Goal: Transaction & Acquisition: Purchase product/service

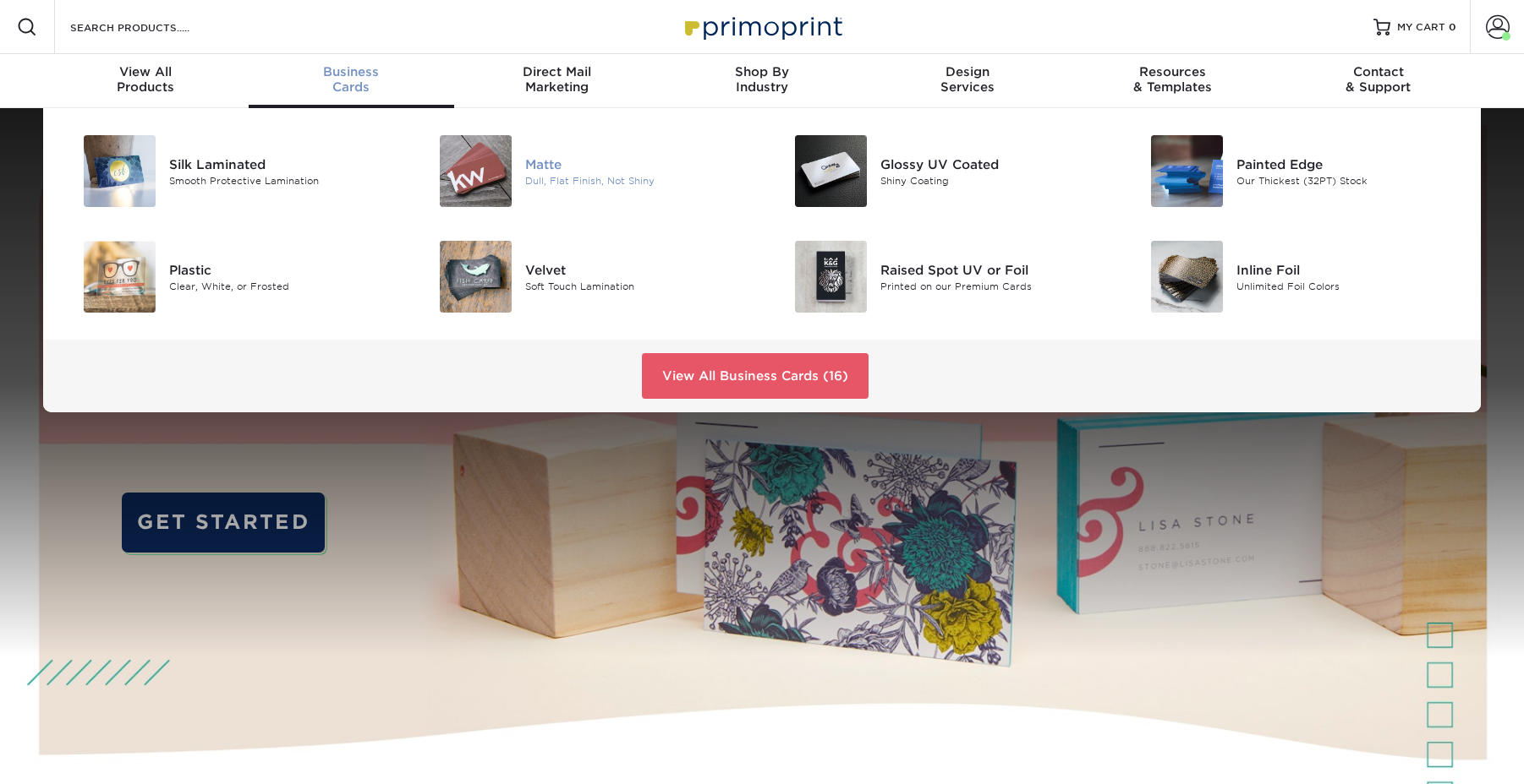
scroll to position [1, 0]
click at [540, 178] on div "Dull, Flat Finish, Not Shiny" at bounding box center [637, 179] width 224 height 14
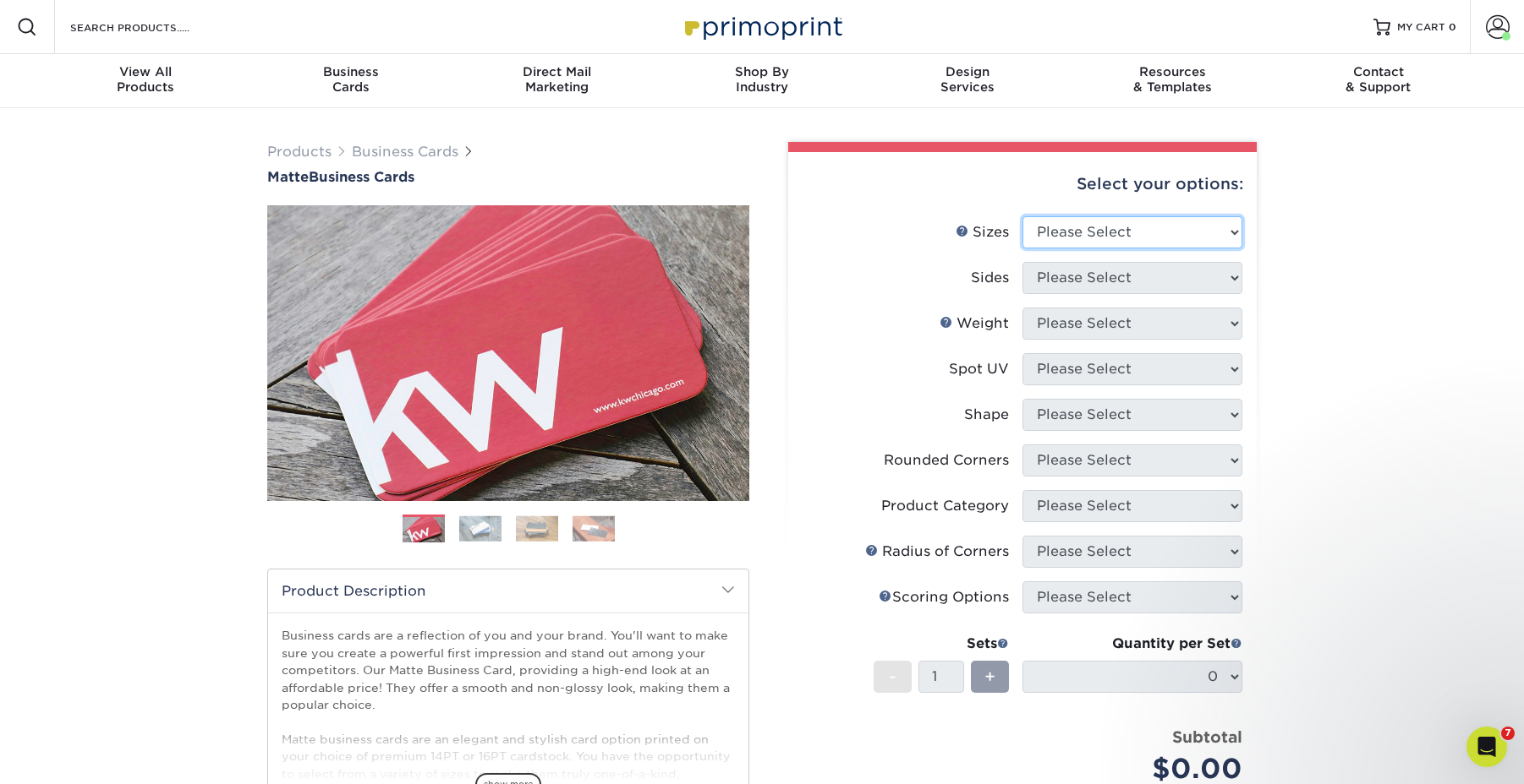
select select "2.00x3.50"
select select "13abbda7-1d64-4f25-8bb2-c179b224825d"
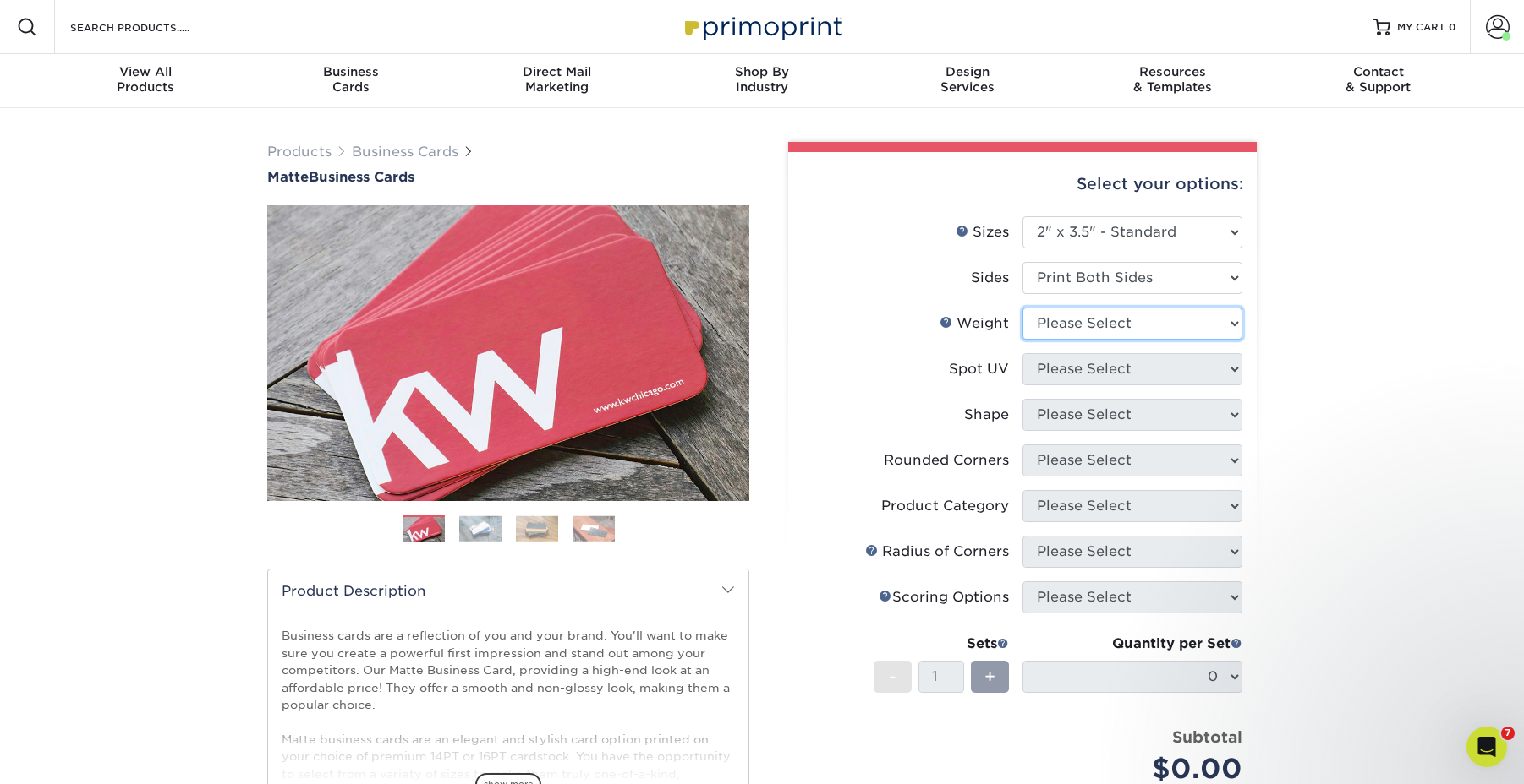
select select "16PT"
select select "3"
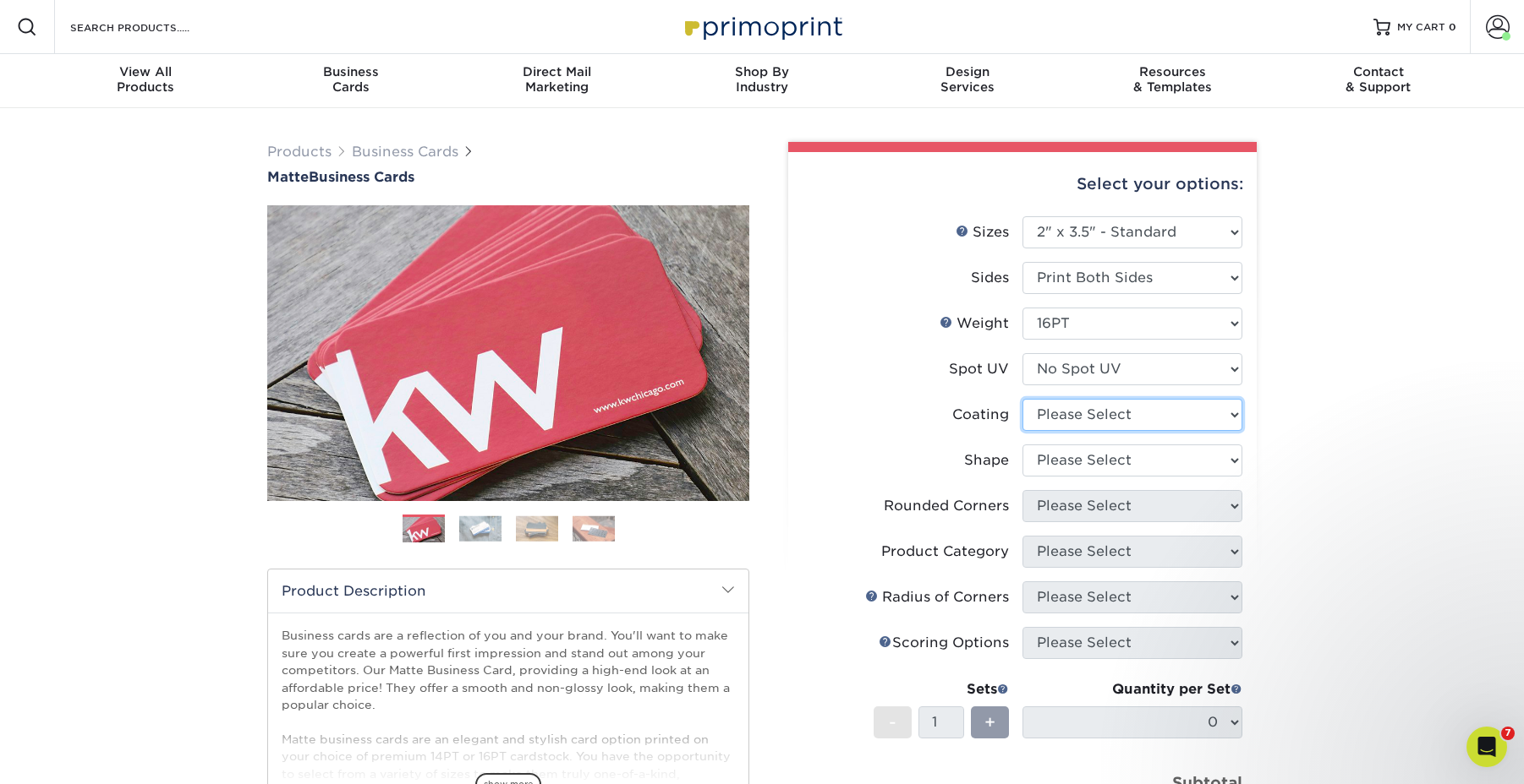
select select "121bb7b5-3b4d-429f-bd8d-bbf80e953313"
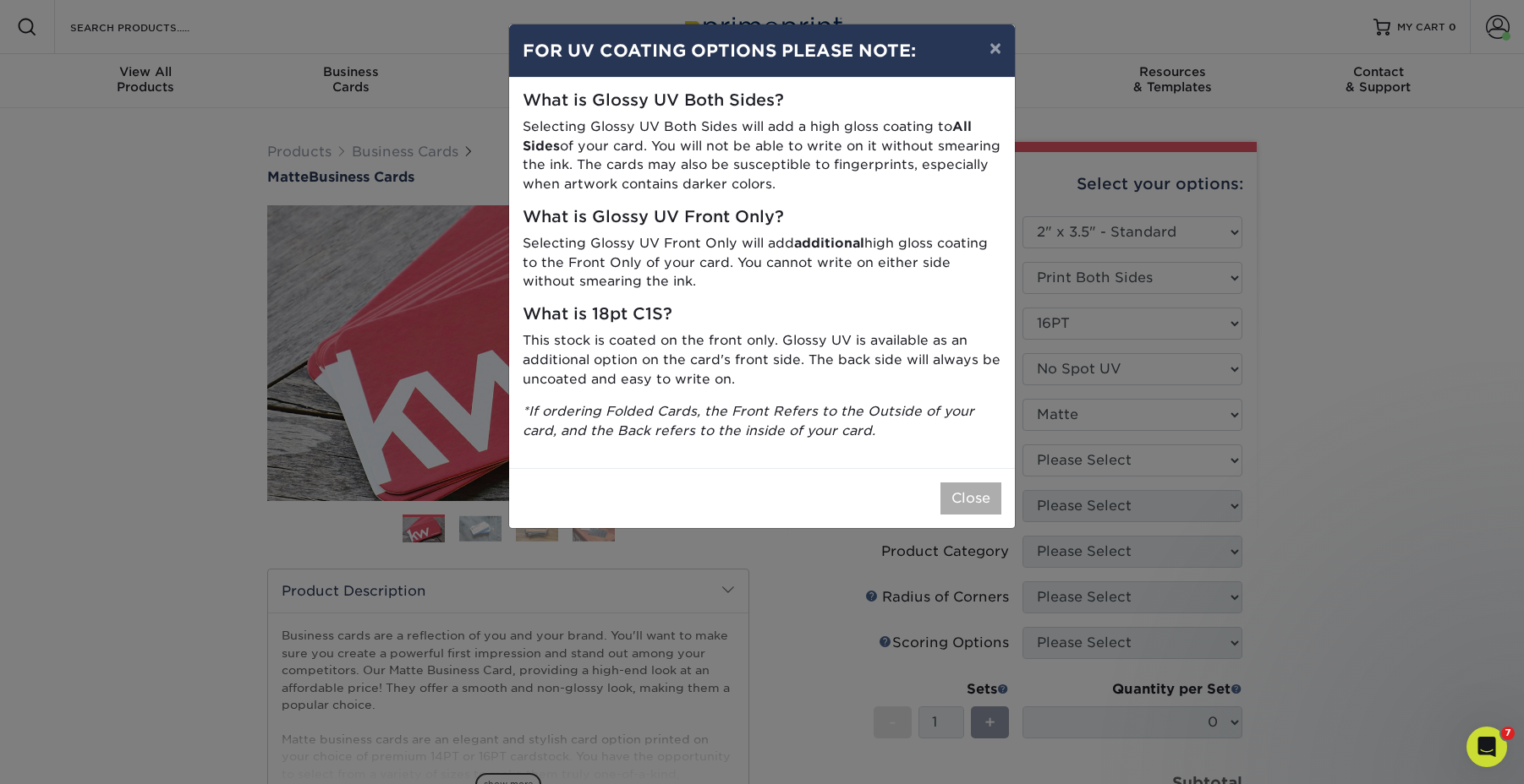
click at [979, 491] on button "Close" at bounding box center [970, 498] width 61 height 32
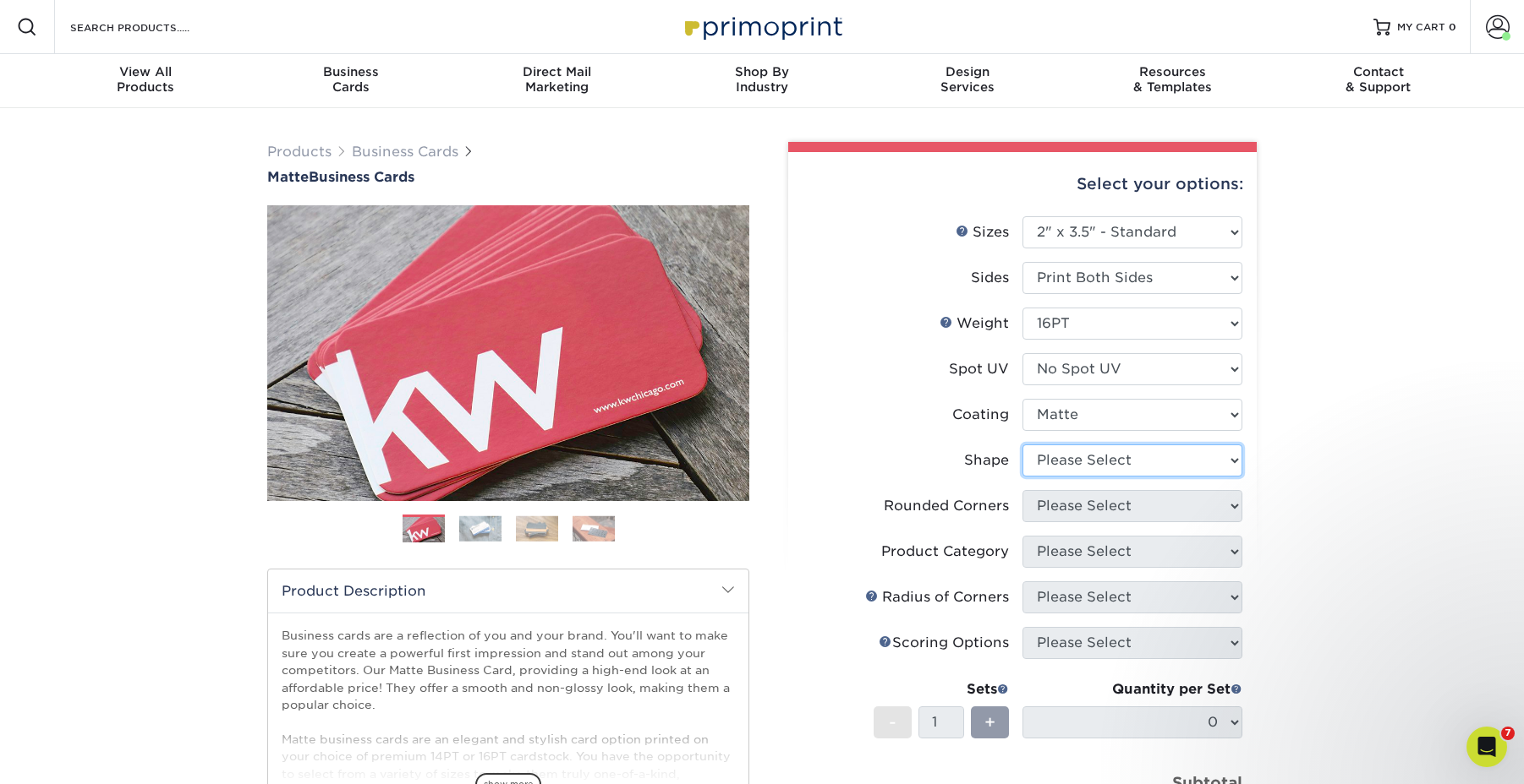
select select "standard"
select select "0"
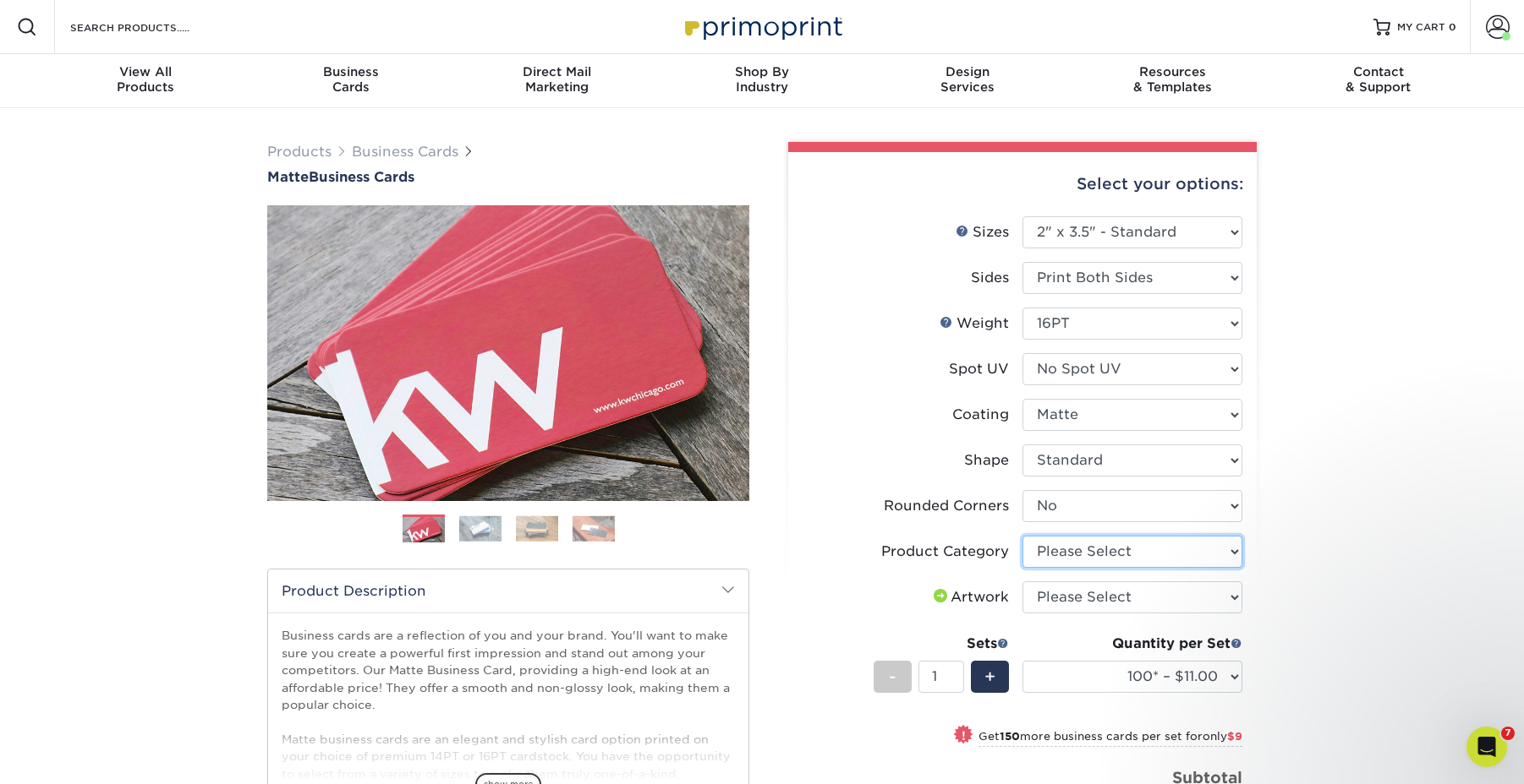
select select "3b5148f1-0588-4f88-a218-97bcfdce65c1"
select select "upload"
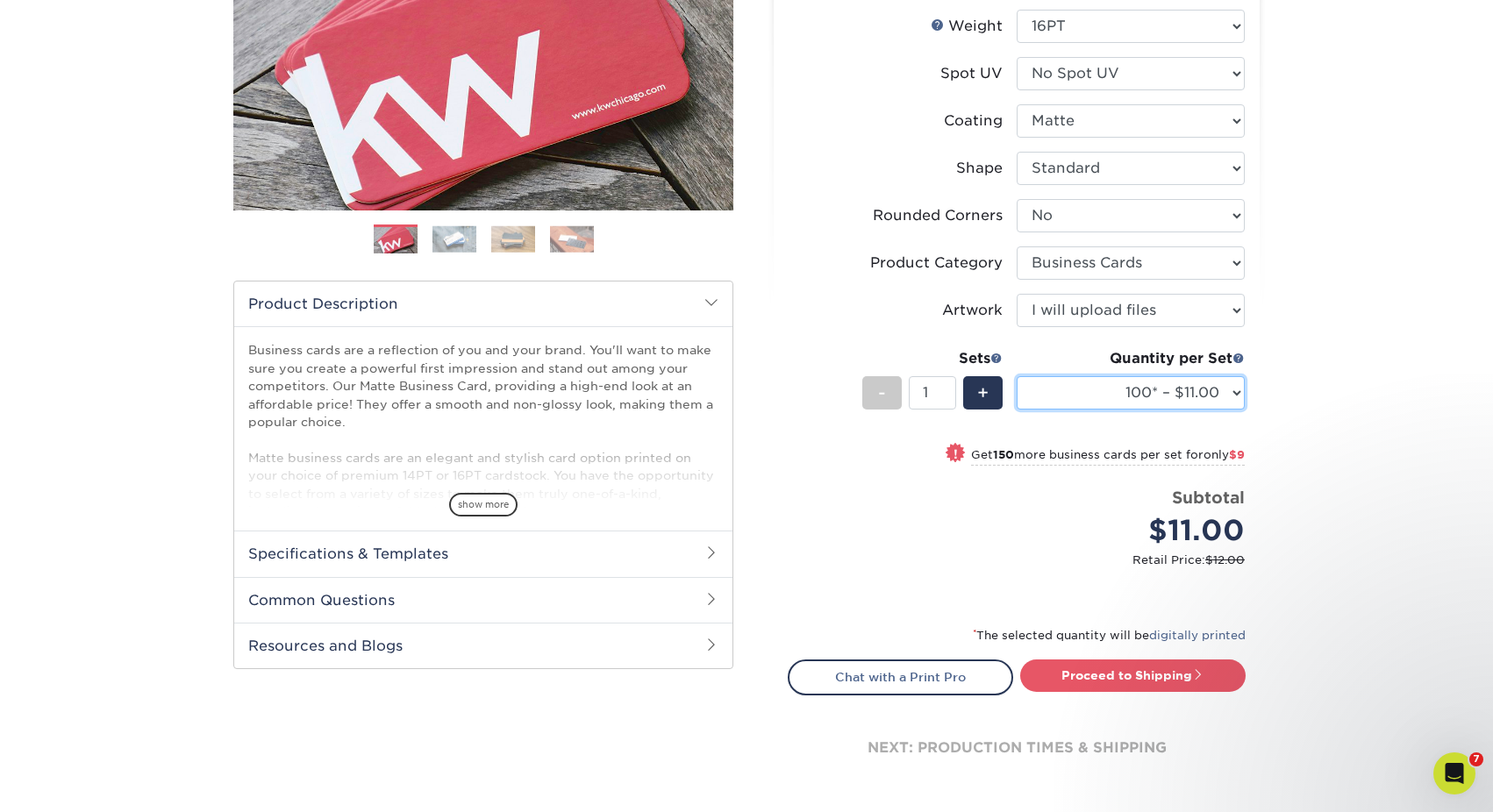
scroll to position [314, 0]
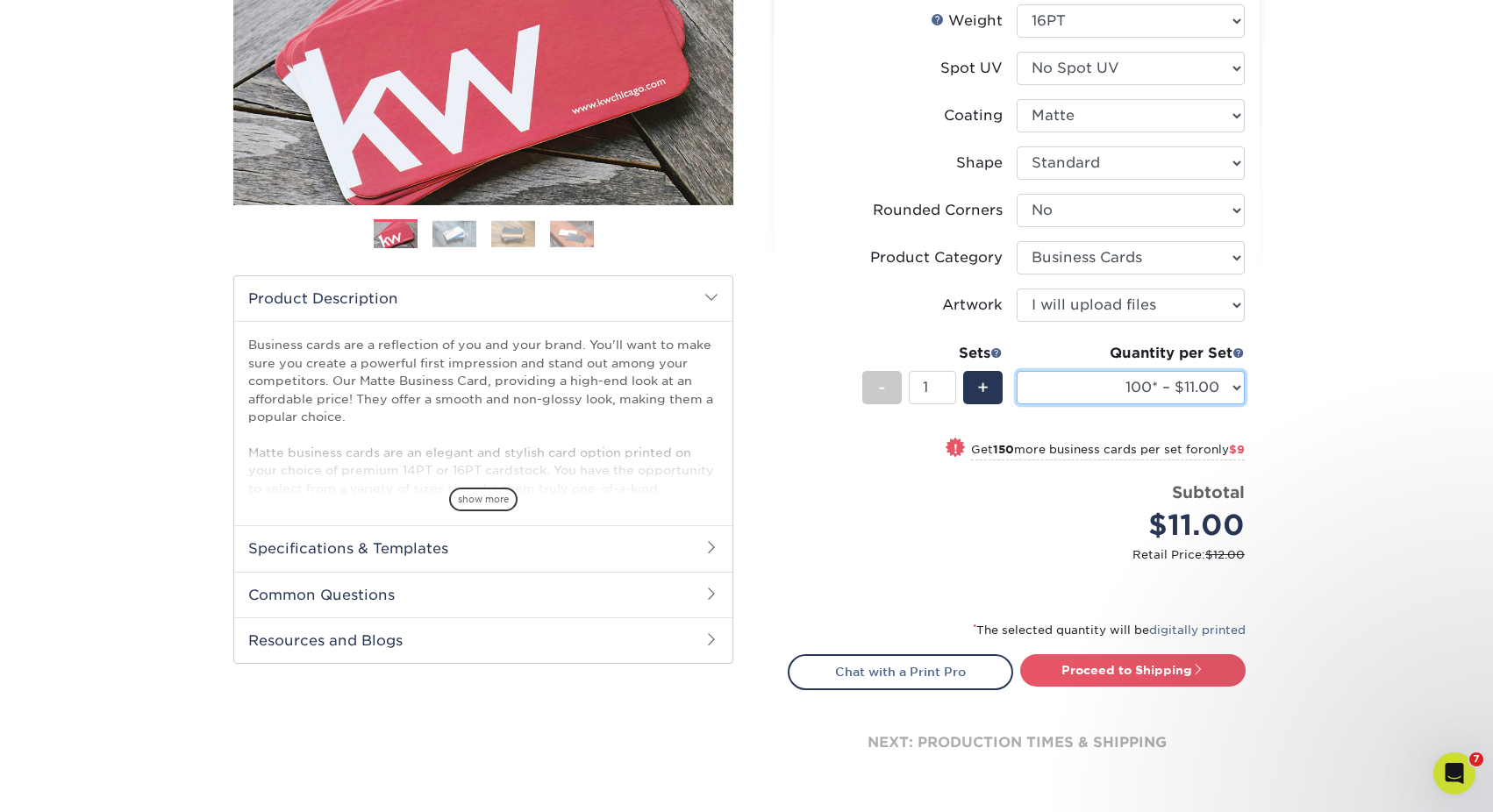
select select "2500 – $87.00"
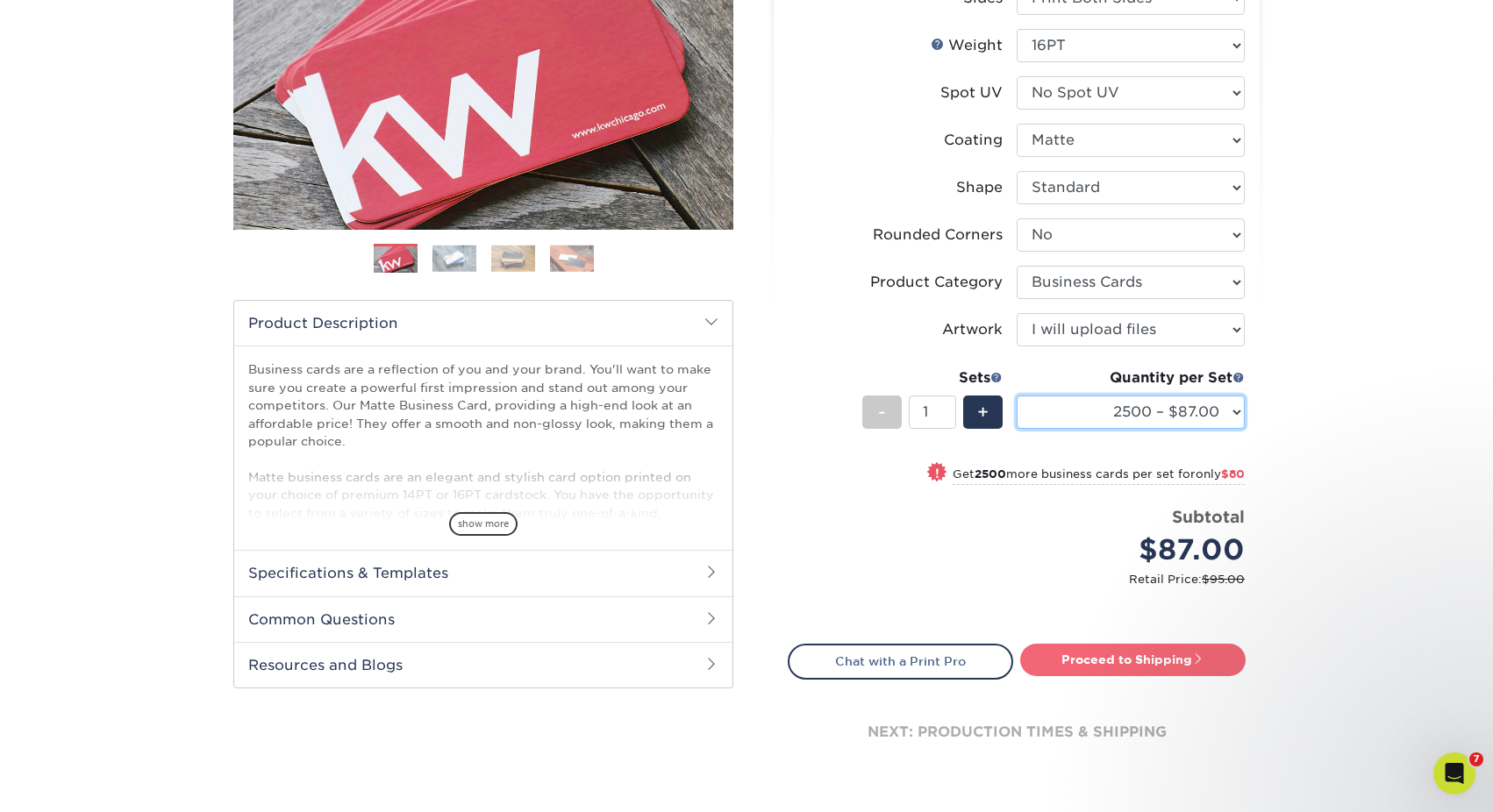
scroll to position [290, 0]
click at [1147, 665] on link "Proceed to Shipping" at bounding box center [1133, 659] width 226 height 32
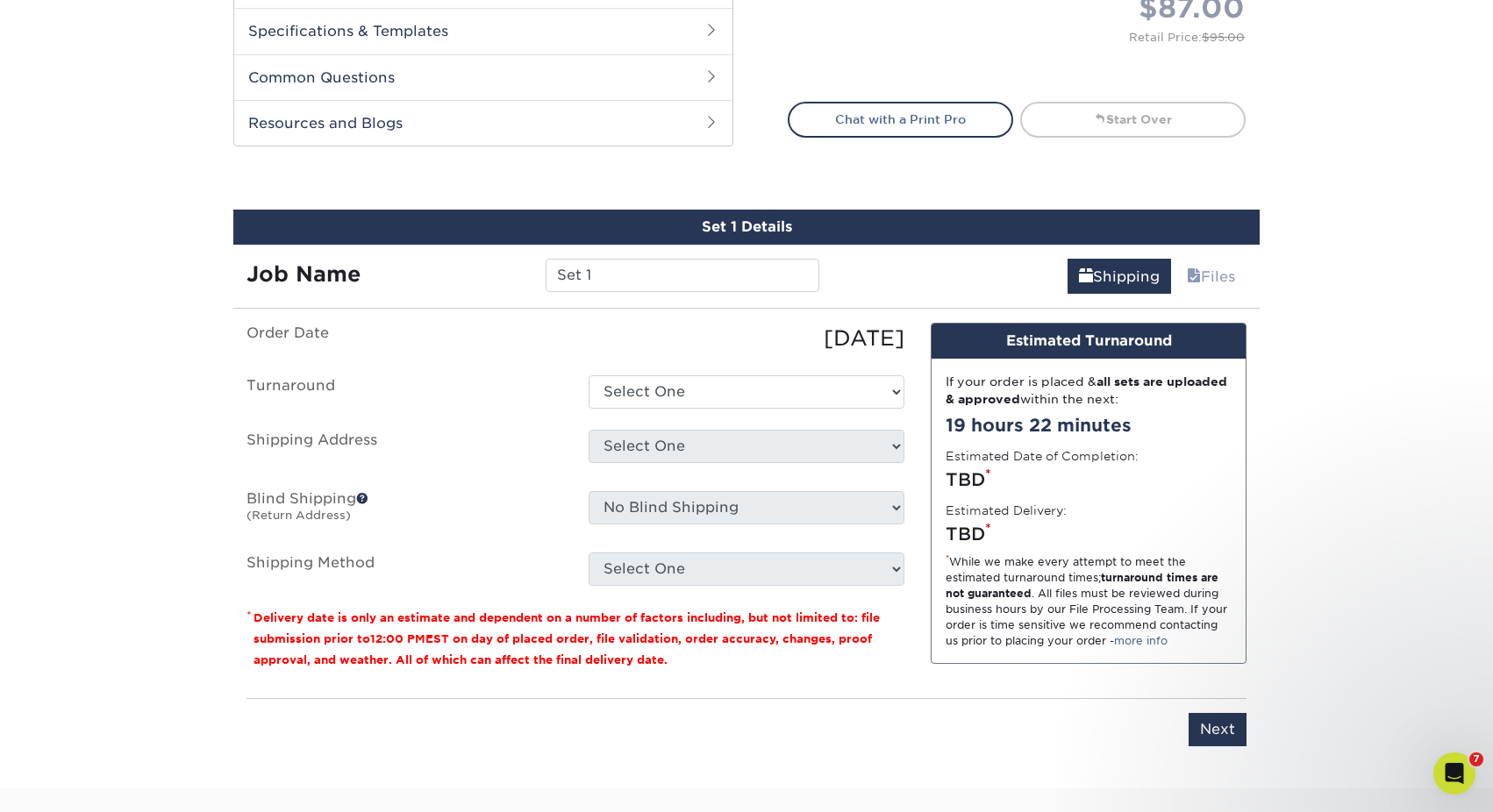
scroll to position [980, 0]
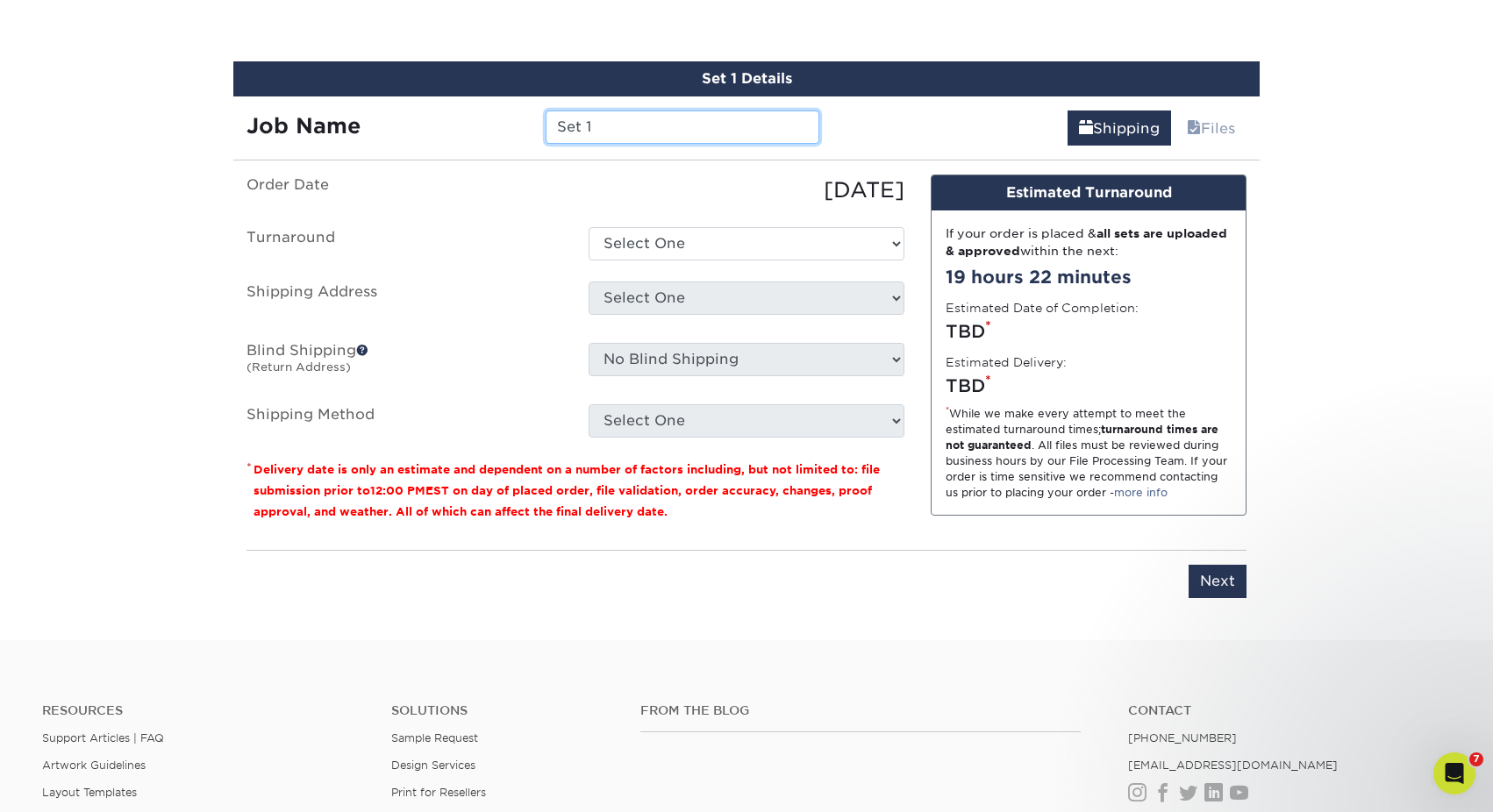
drag, startPoint x: 646, startPoint y: 133, endPoint x: 490, endPoint y: 117, distance: 156.8
click at [490, 117] on div "Job Name Set 1" at bounding box center [533, 127] width 599 height 33
click at [750, 127] on input "Noah Kelly Business Card" at bounding box center [682, 127] width 272 height 33
paste input "01-722-0100"
type input "[PERSON_NAME] Business Card- [PHONE_NUMBER]"
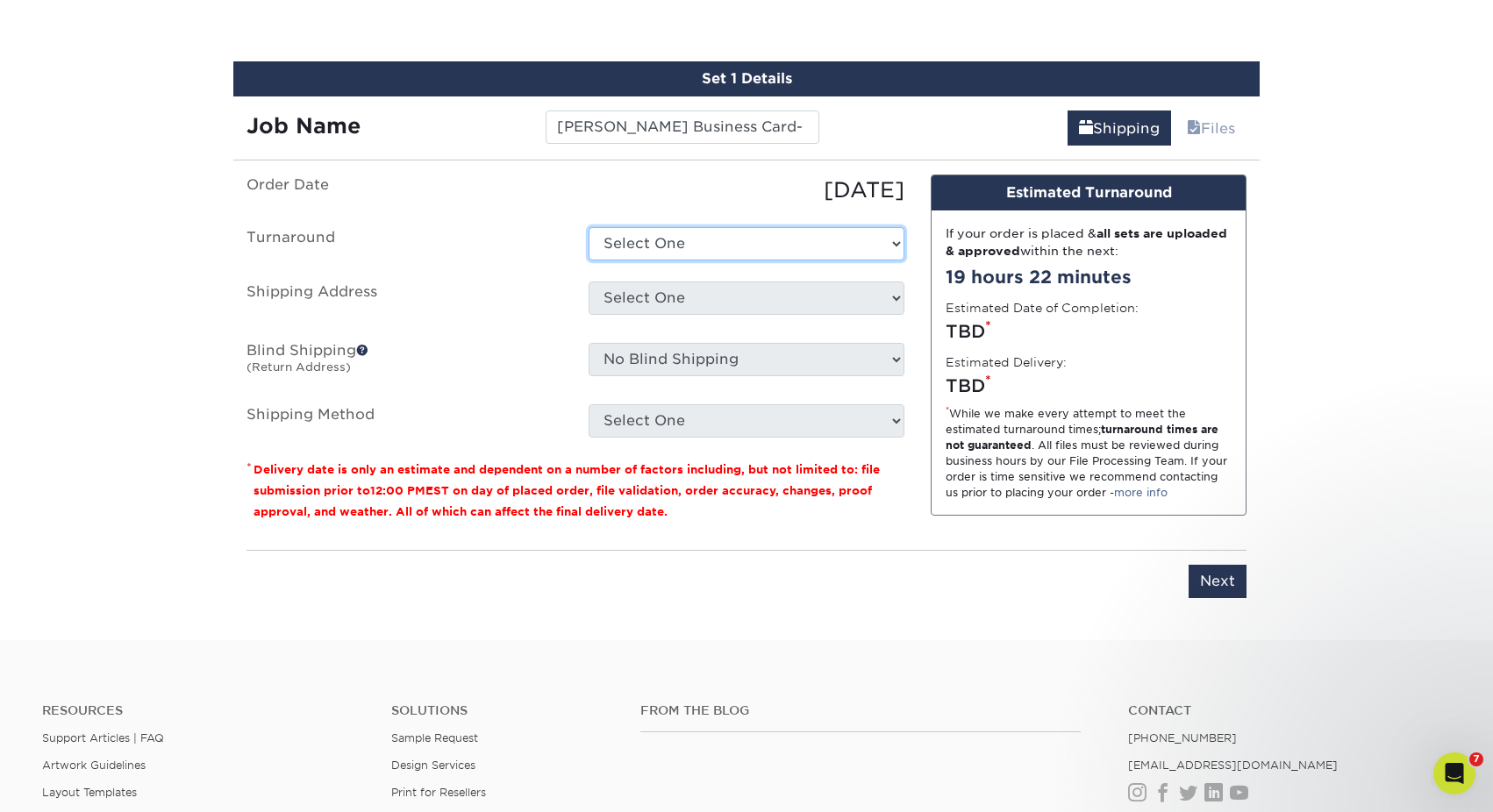
select select "4ad60ddd-8d1f-48e0-9091-e5898b254fb2"
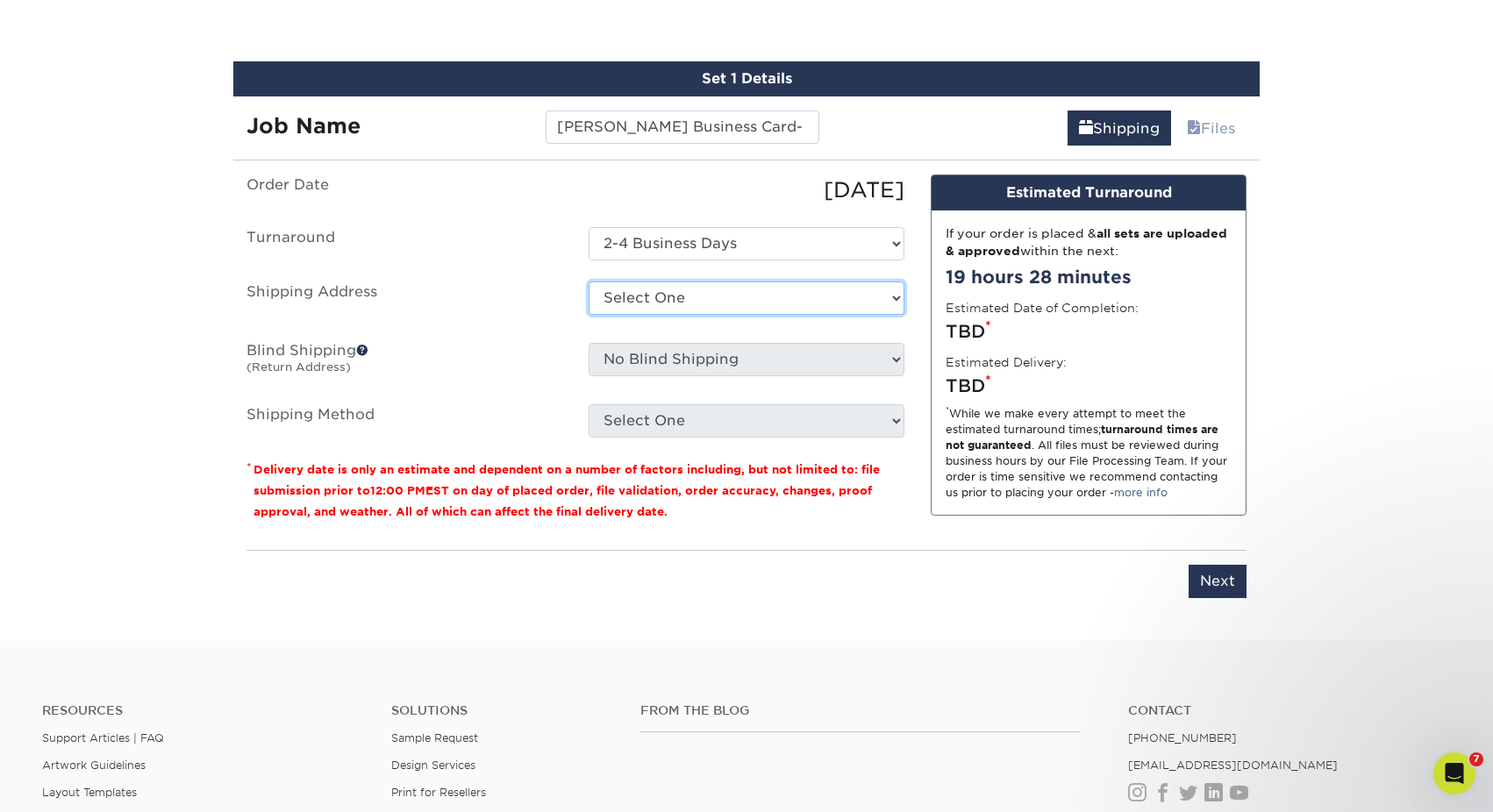
select select "61229"
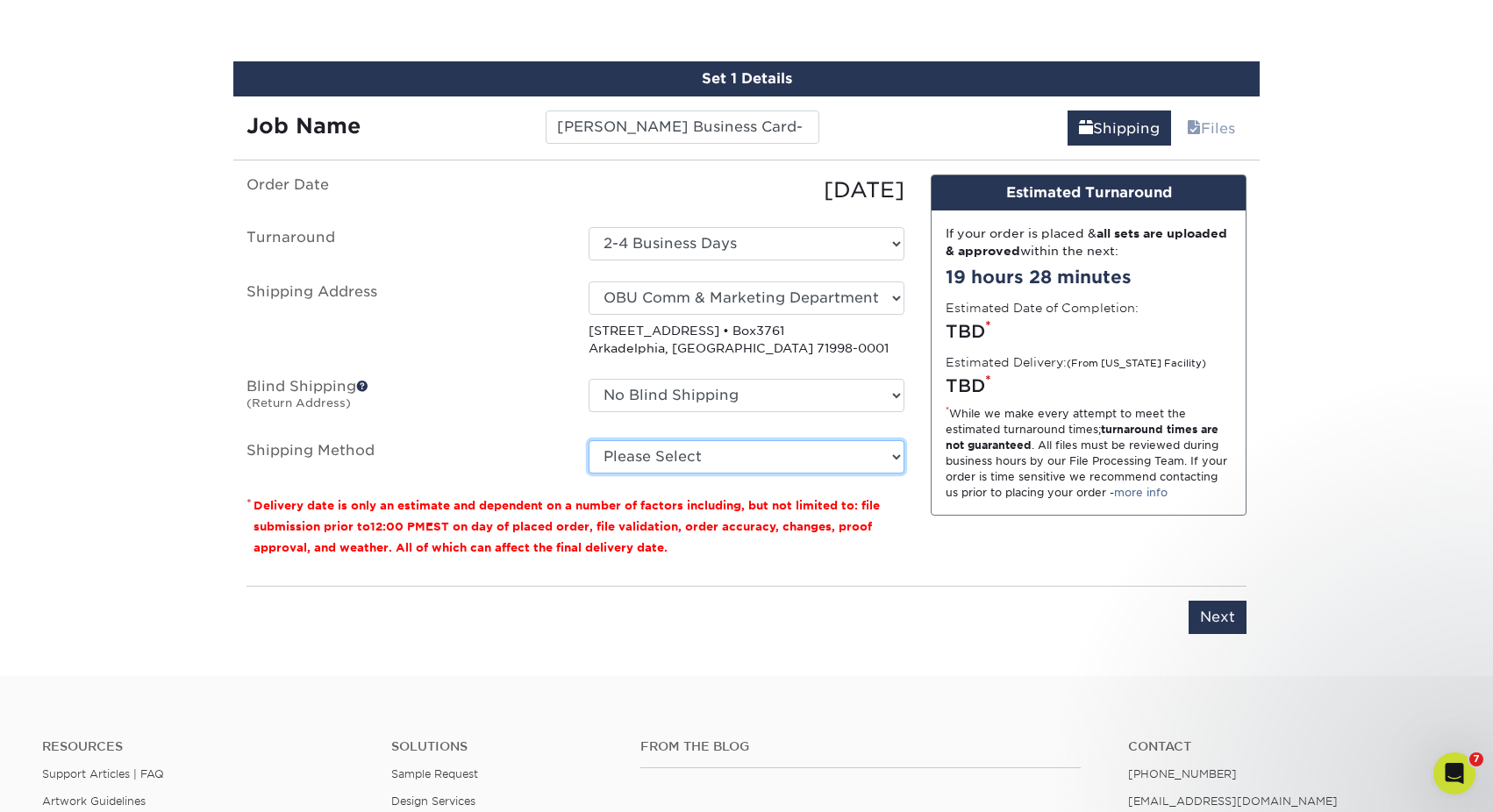
select select "03"
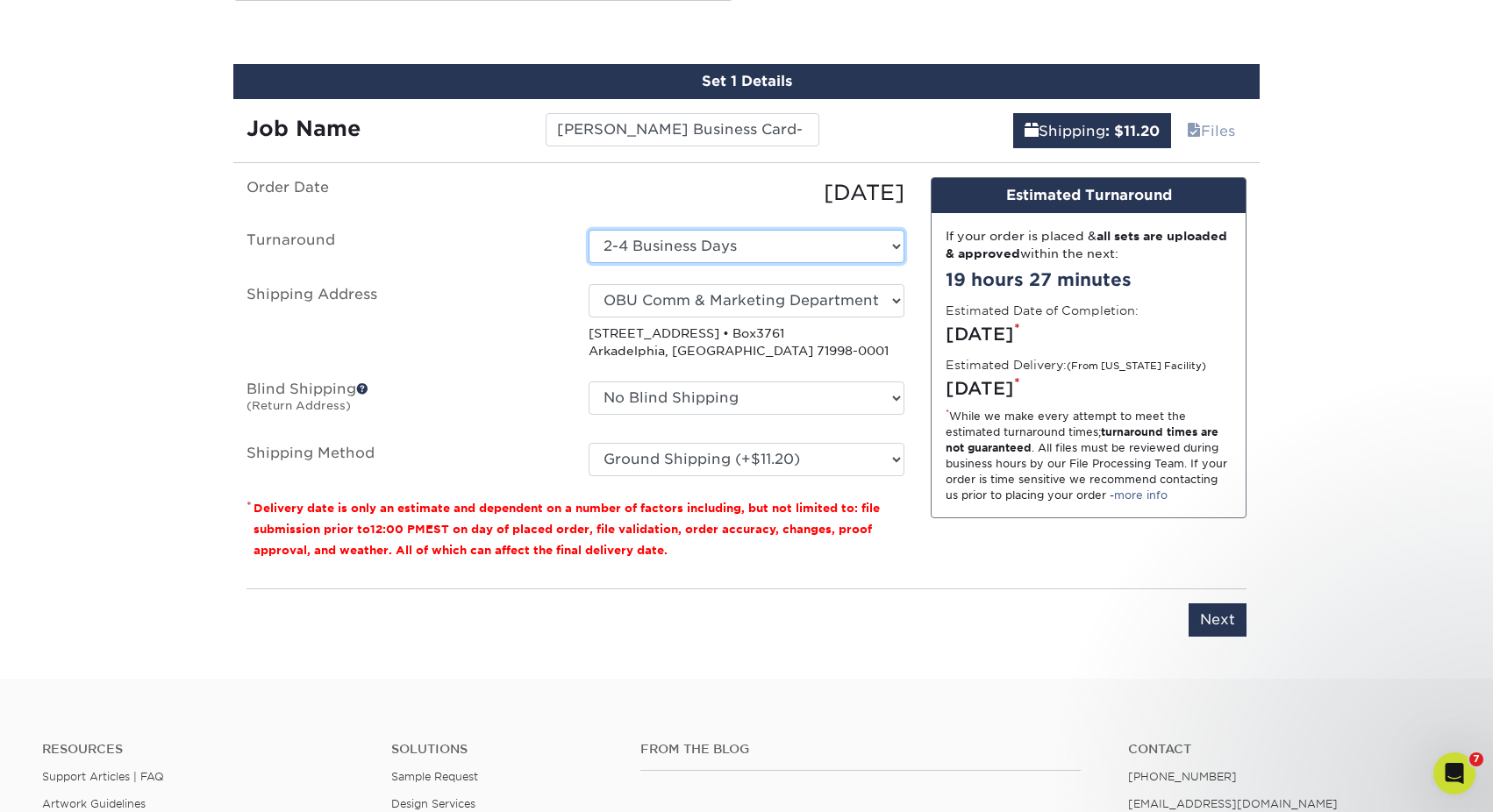
scroll to position [976, 1]
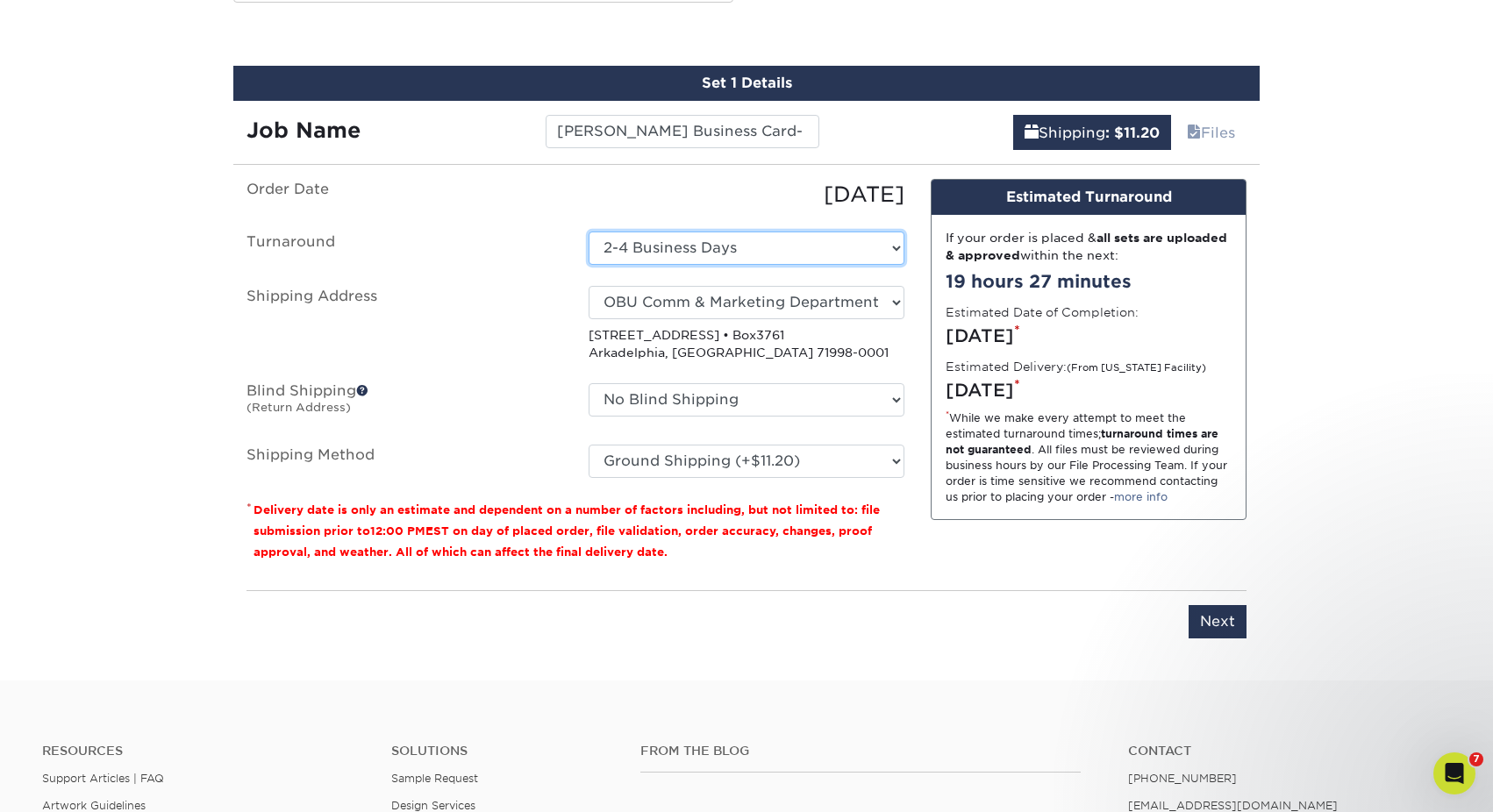
select select "1f39ff4d-2c13-4811-a758-0f09867e18f7"
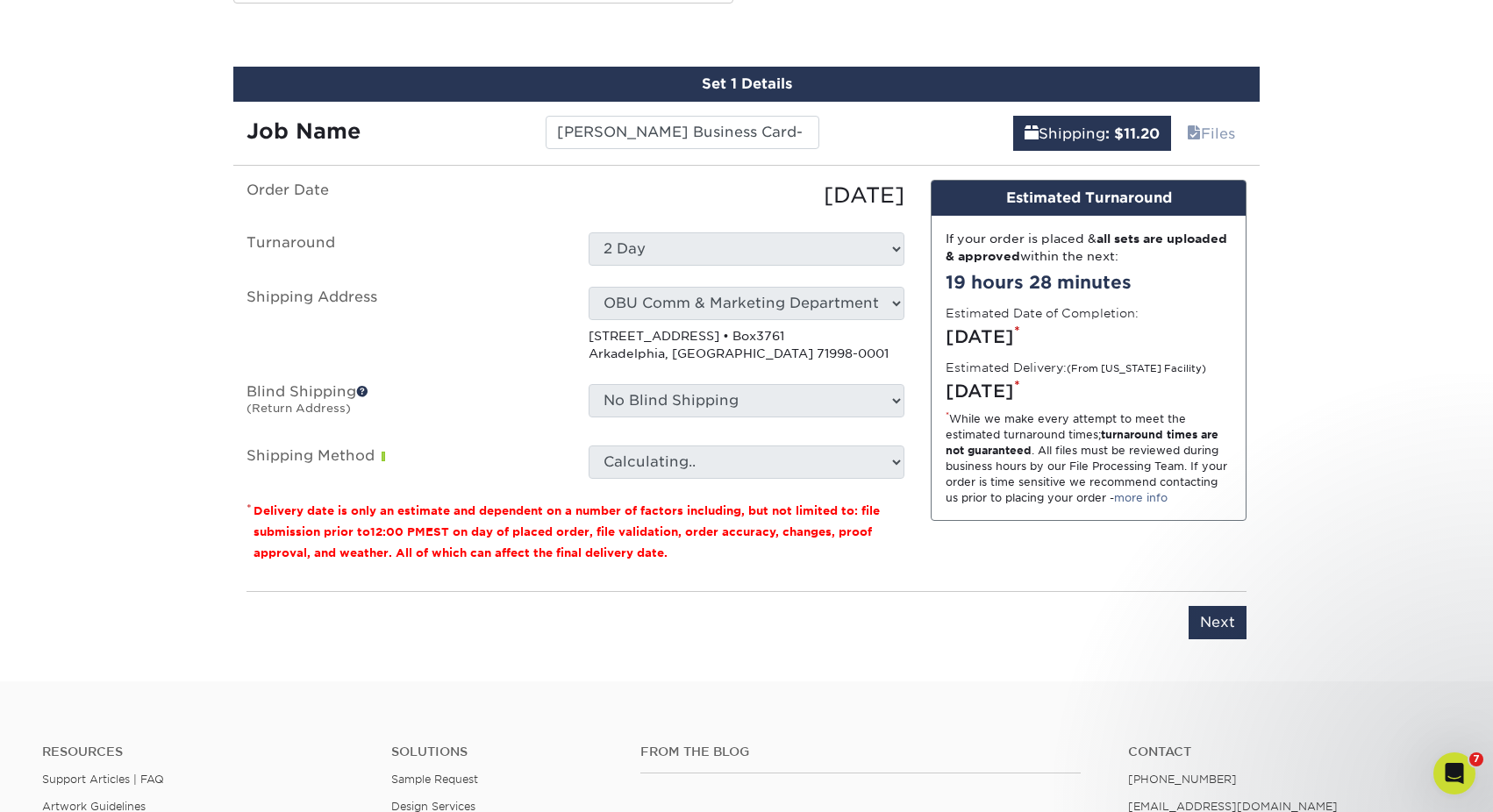
scroll to position [973, 0]
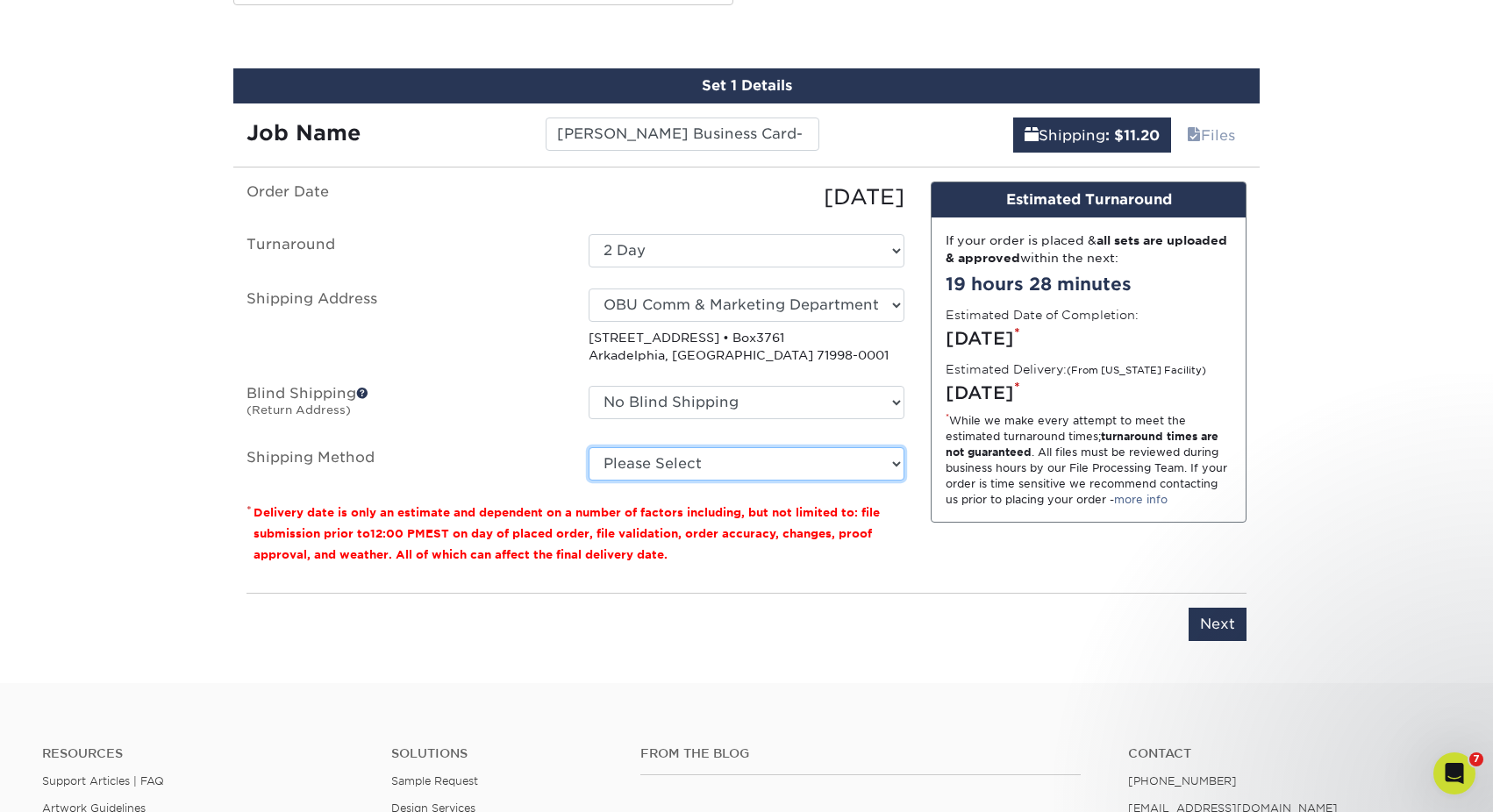
select select "03"
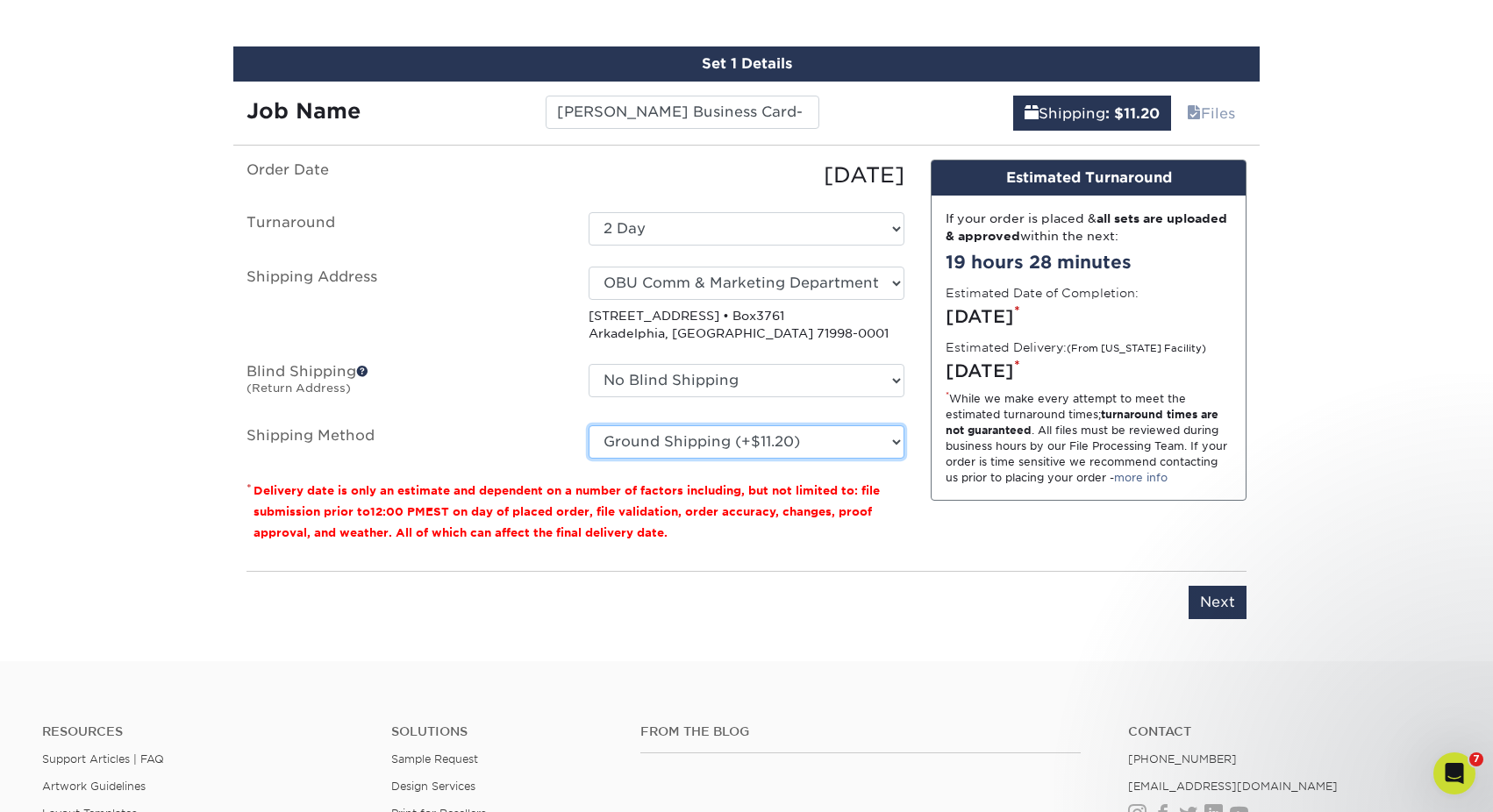
scroll to position [997, 0]
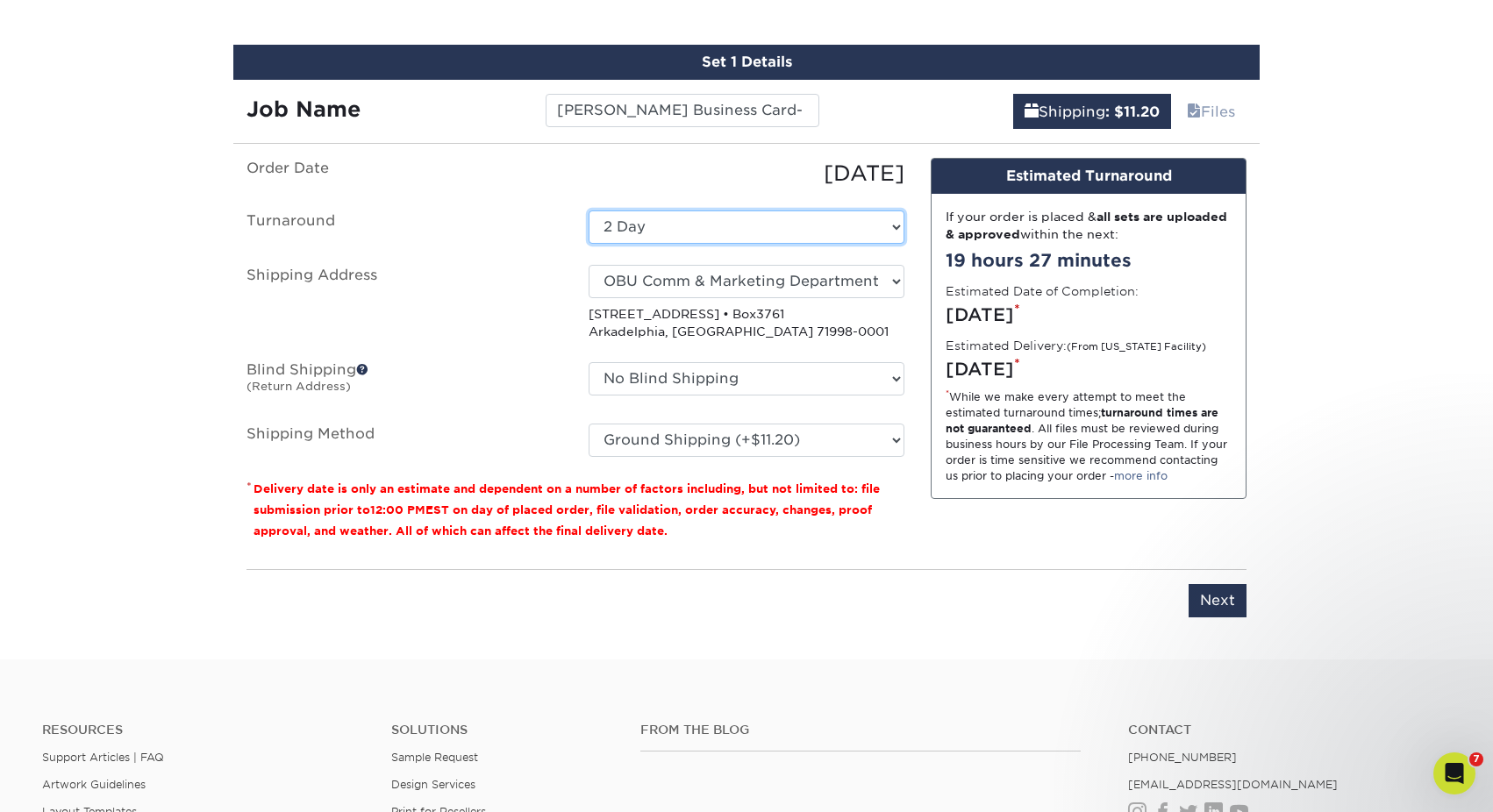
select select "d73c95ce-eae5-4e4c-a2d5-6770d489f561"
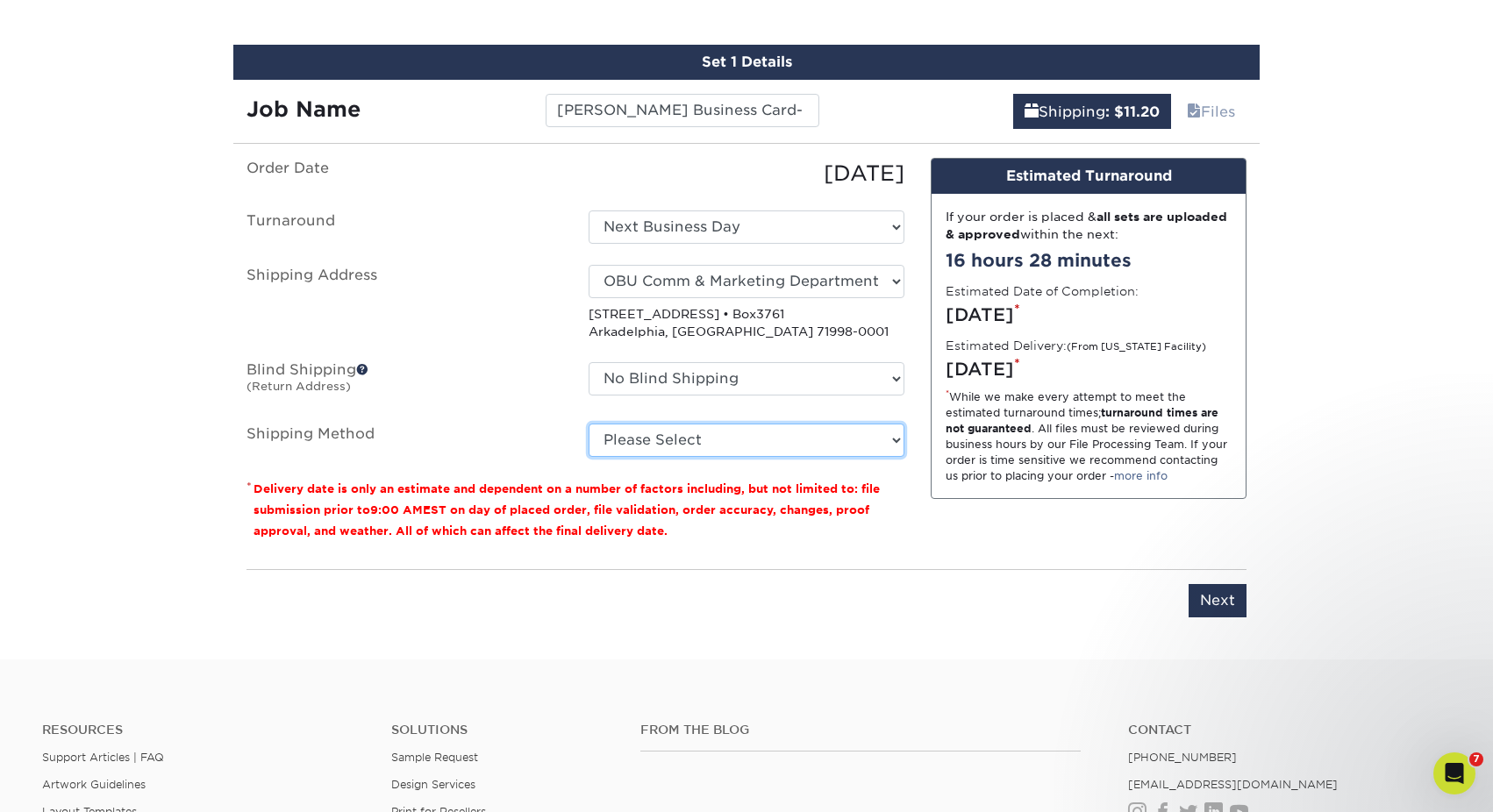
select select "03"
click at [1213, 602] on input "Next" at bounding box center [1218, 600] width 58 height 33
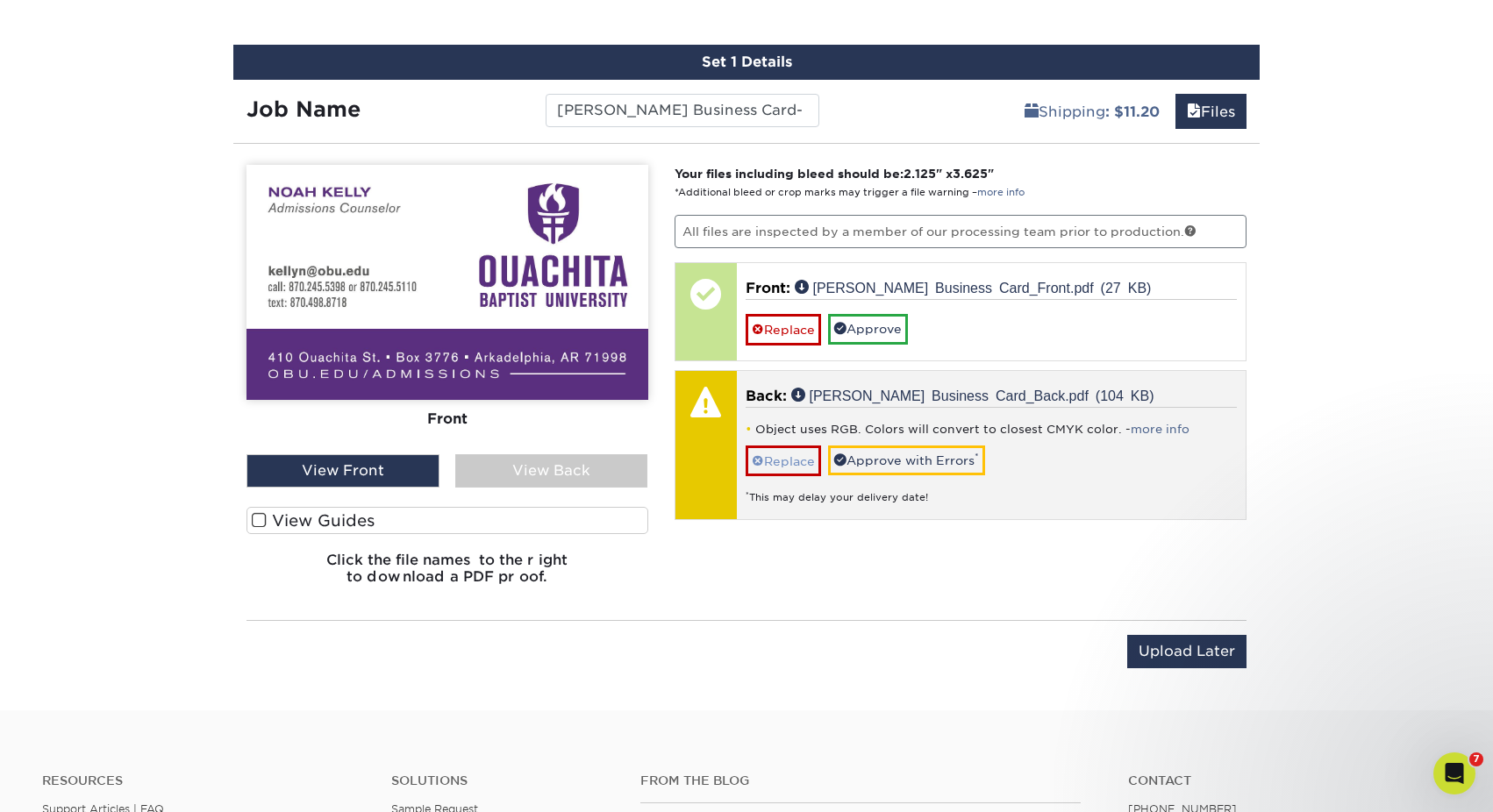
click at [784, 459] on link "Replace" at bounding box center [783, 460] width 76 height 31
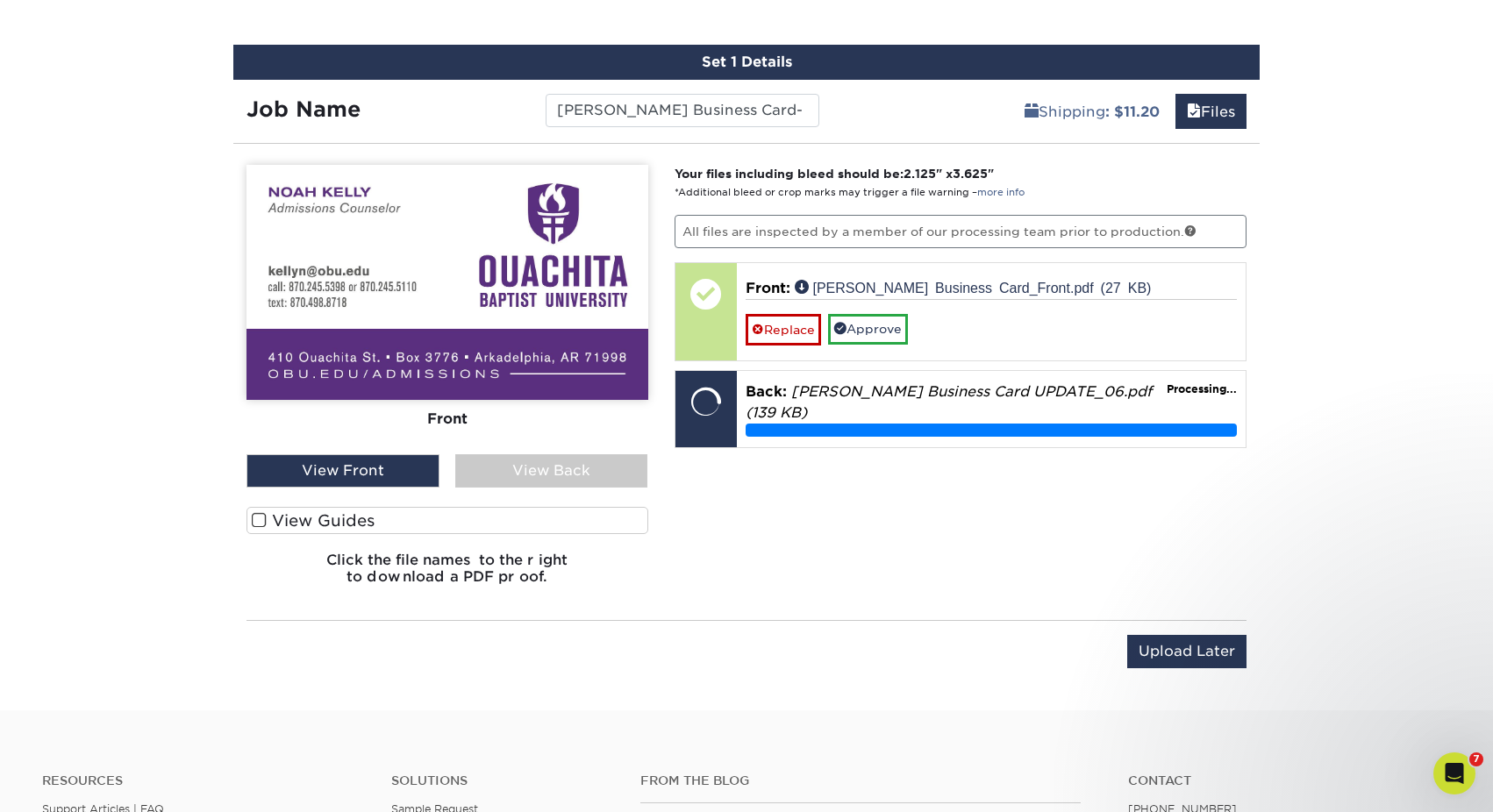
click at [261, 522] on span at bounding box center [258, 520] width 15 height 17
click at [0, 0] on input "View Guides" at bounding box center [0, 0] width 0 height 0
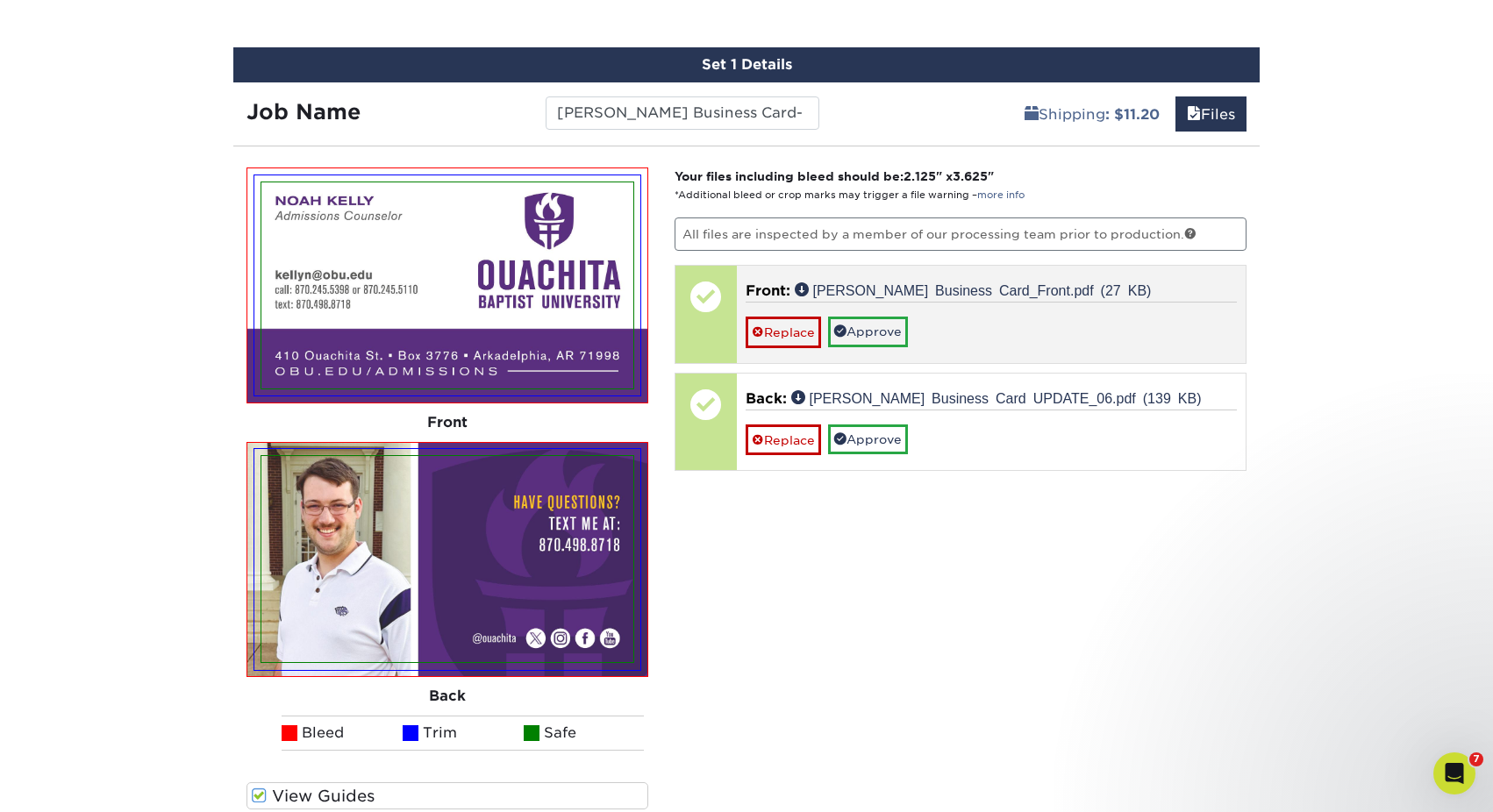
scroll to position [962, 0]
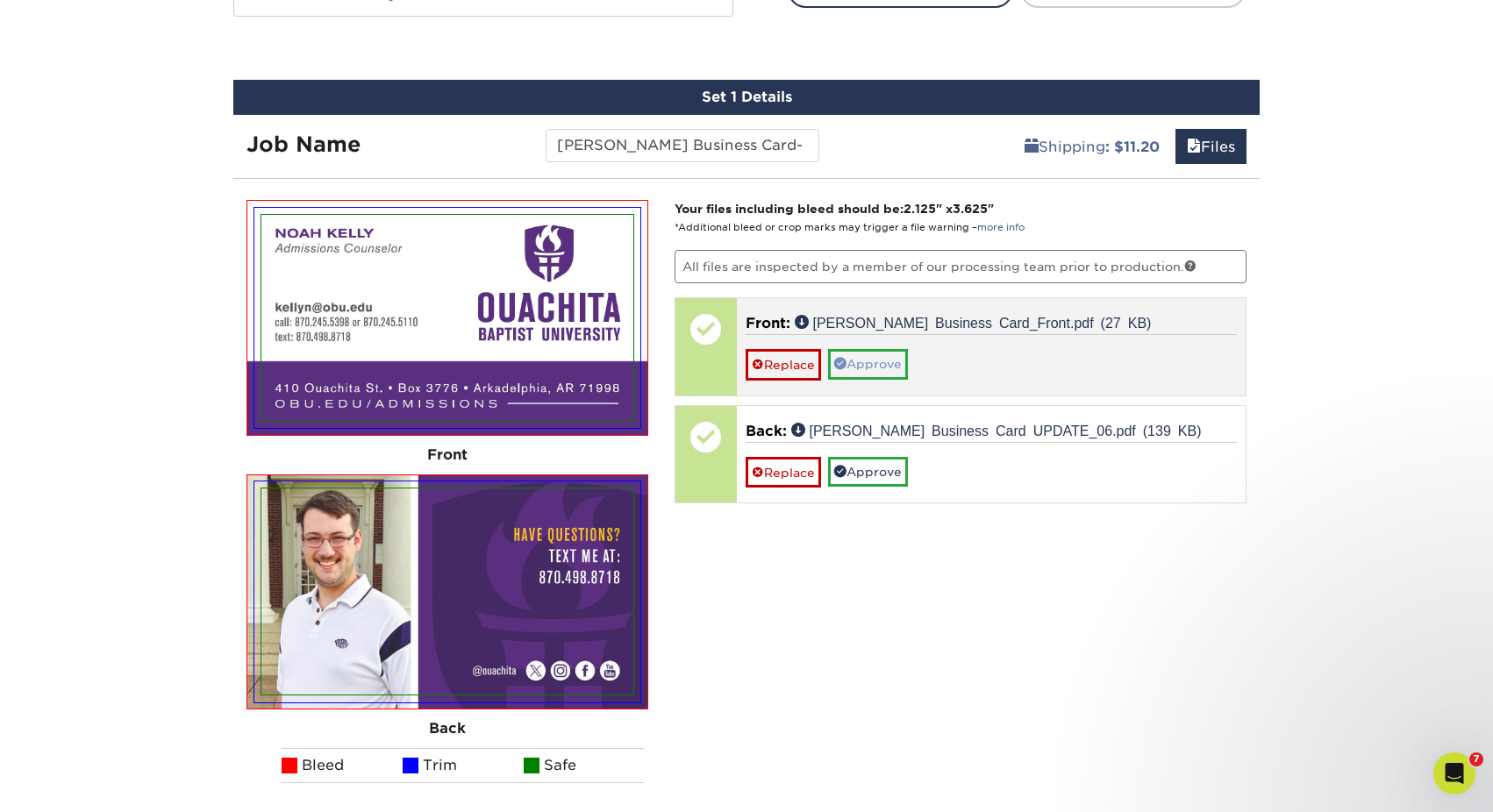
click at [876, 361] on link "Approve" at bounding box center [868, 364] width 80 height 30
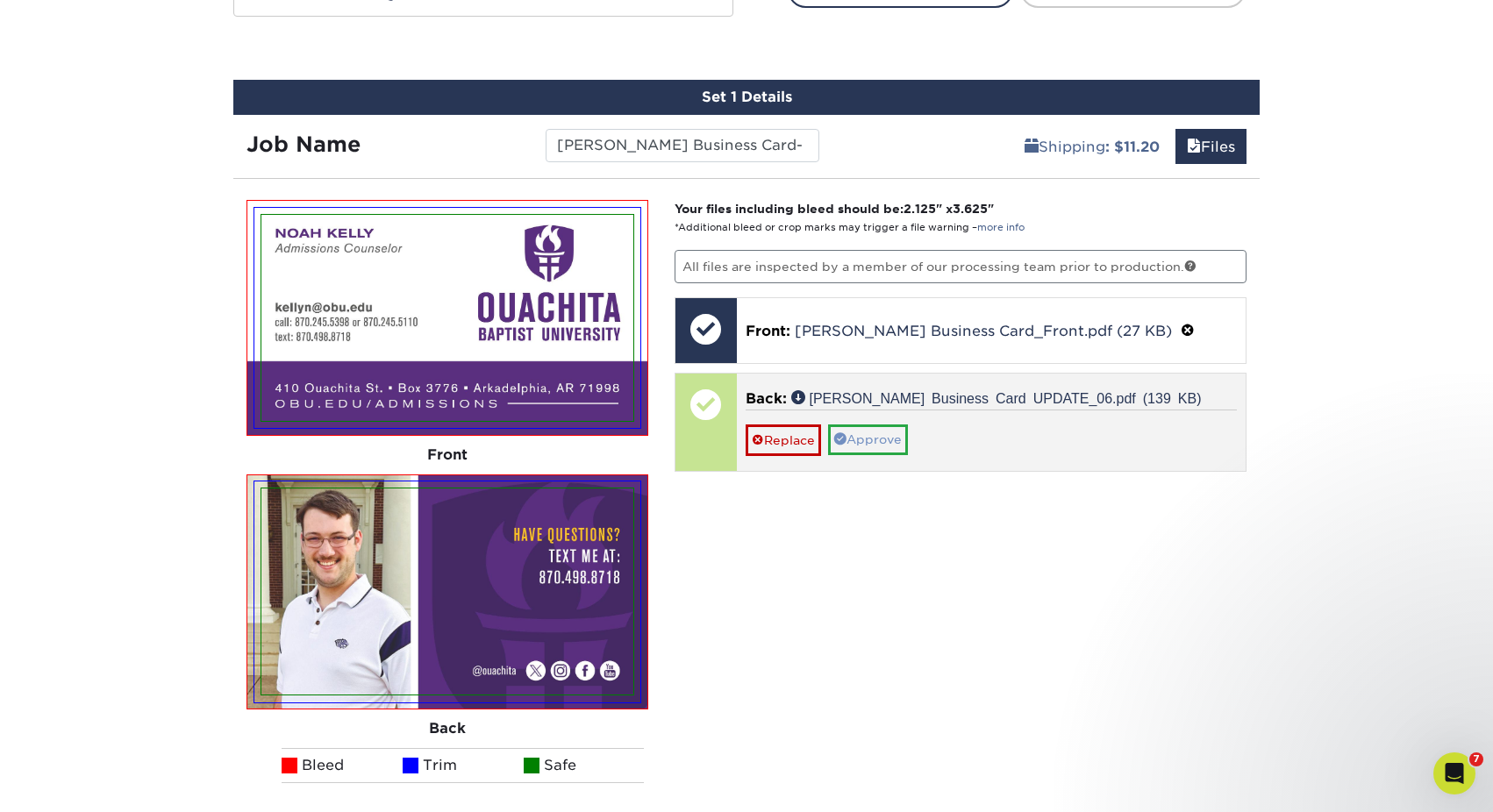
click at [869, 442] on link "Approve" at bounding box center [868, 439] width 80 height 30
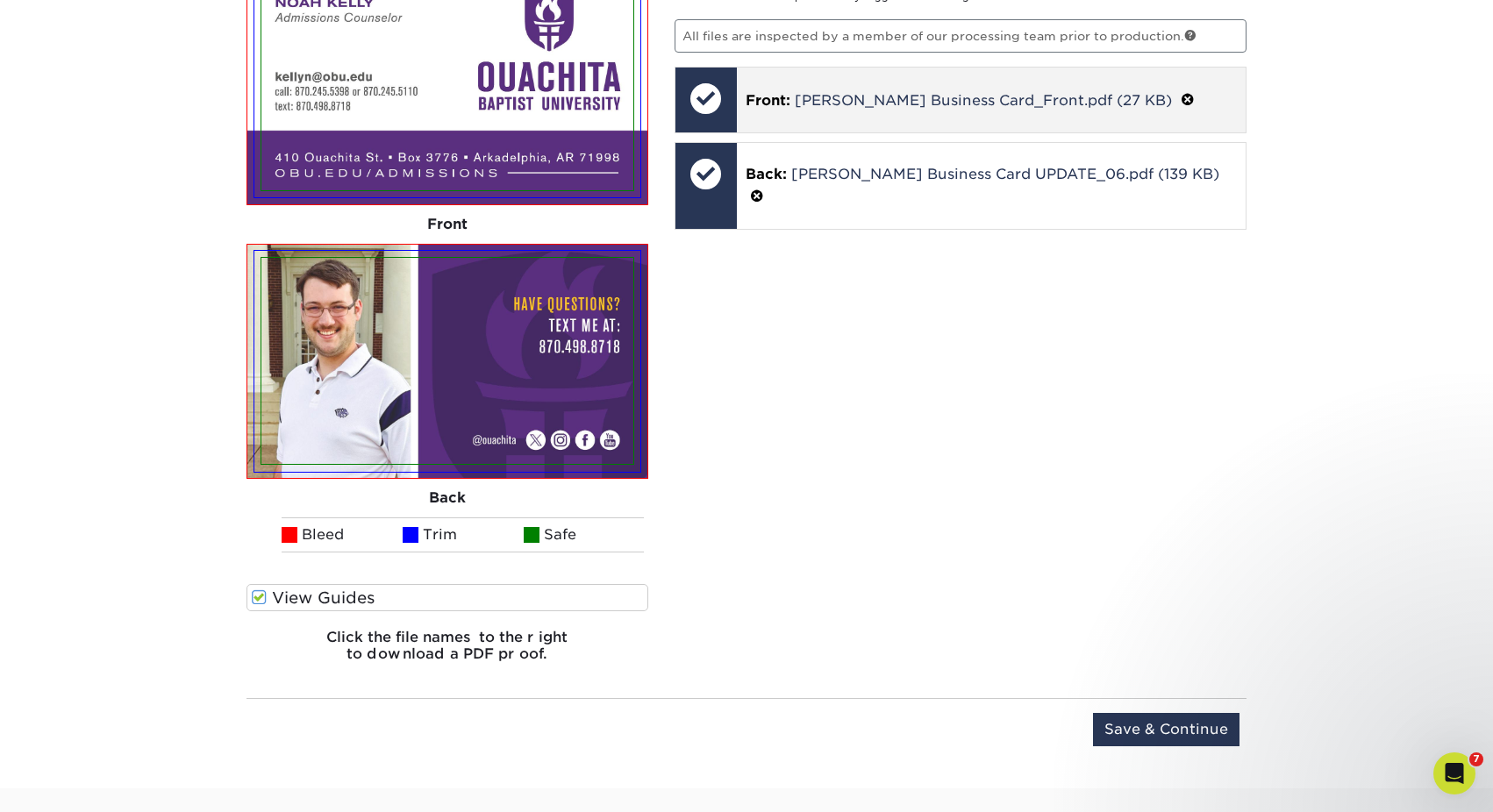
scroll to position [1360, 0]
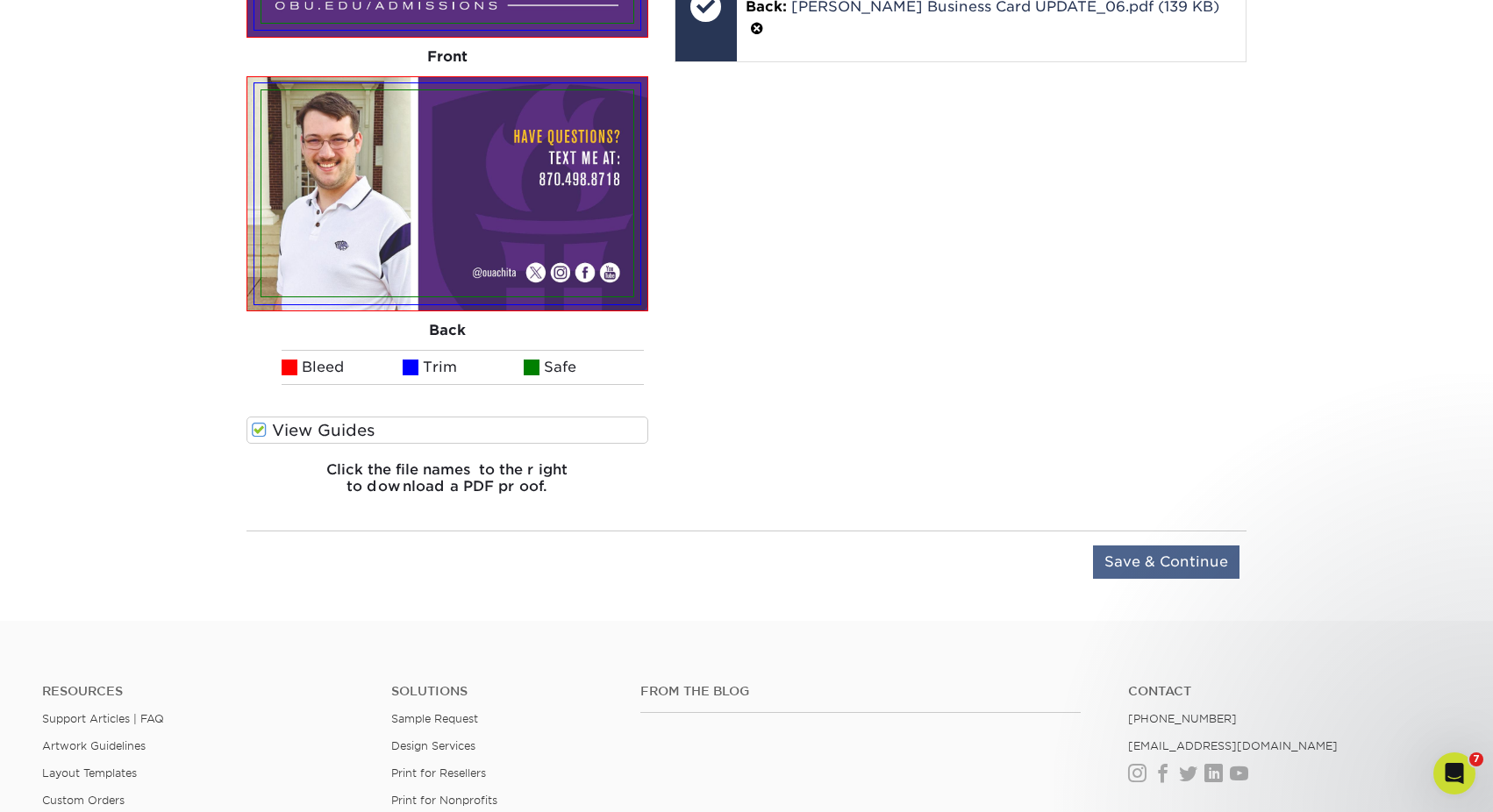
click at [1154, 561] on input "Save & Continue" at bounding box center [1166, 562] width 147 height 33
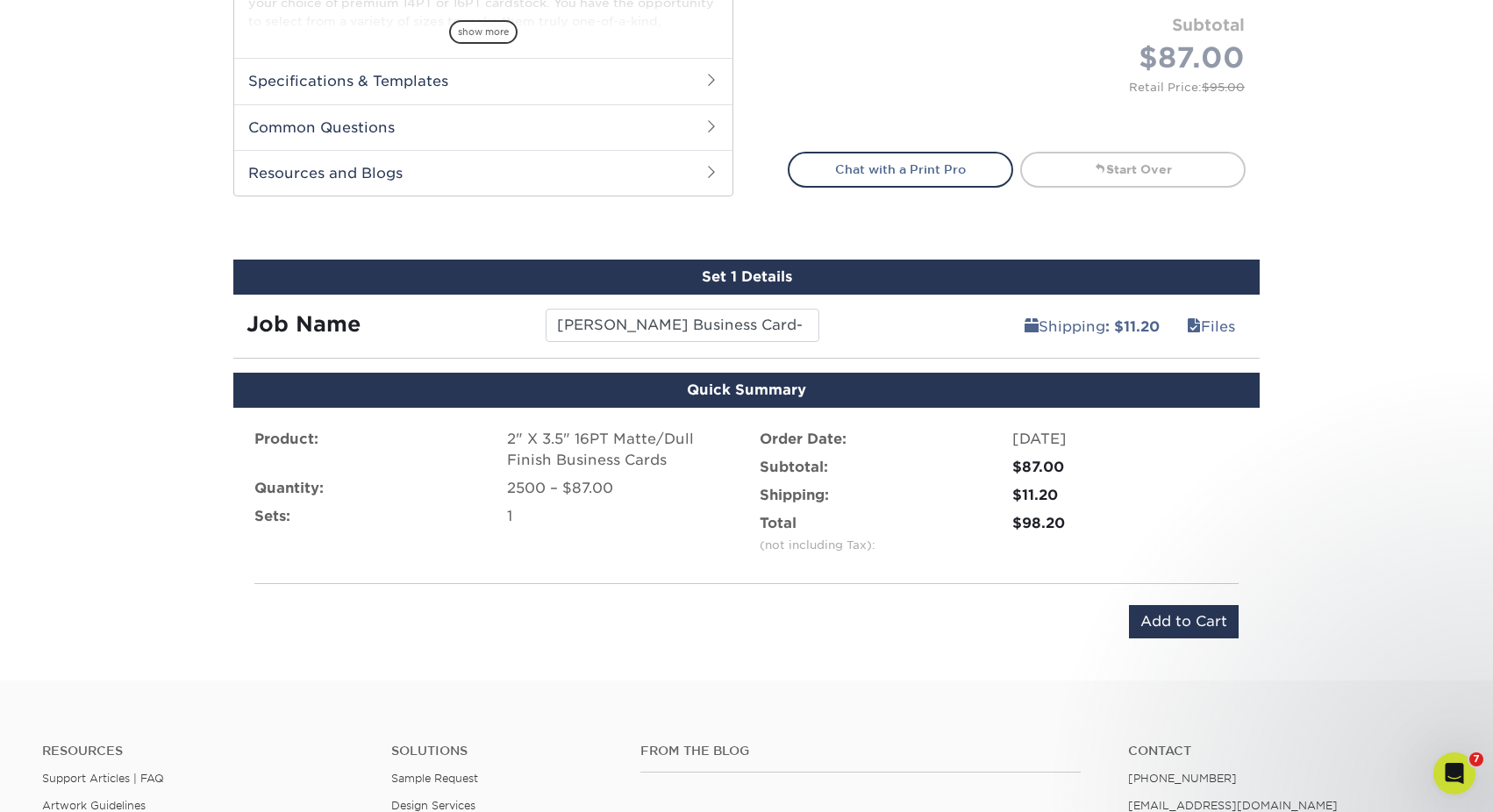
scroll to position [777, 0]
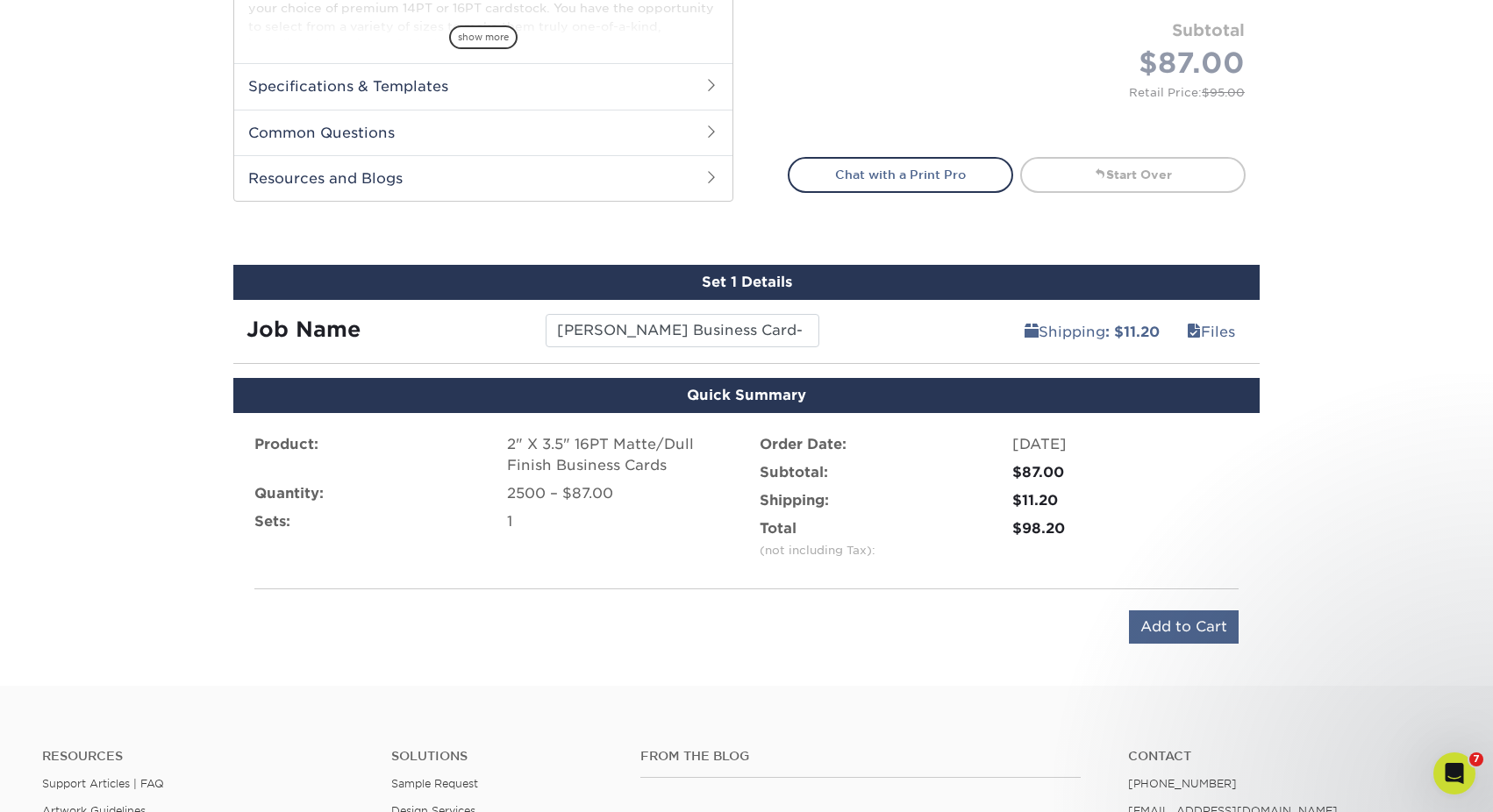
click at [1160, 629] on input "Add to Cart" at bounding box center [1184, 626] width 110 height 33
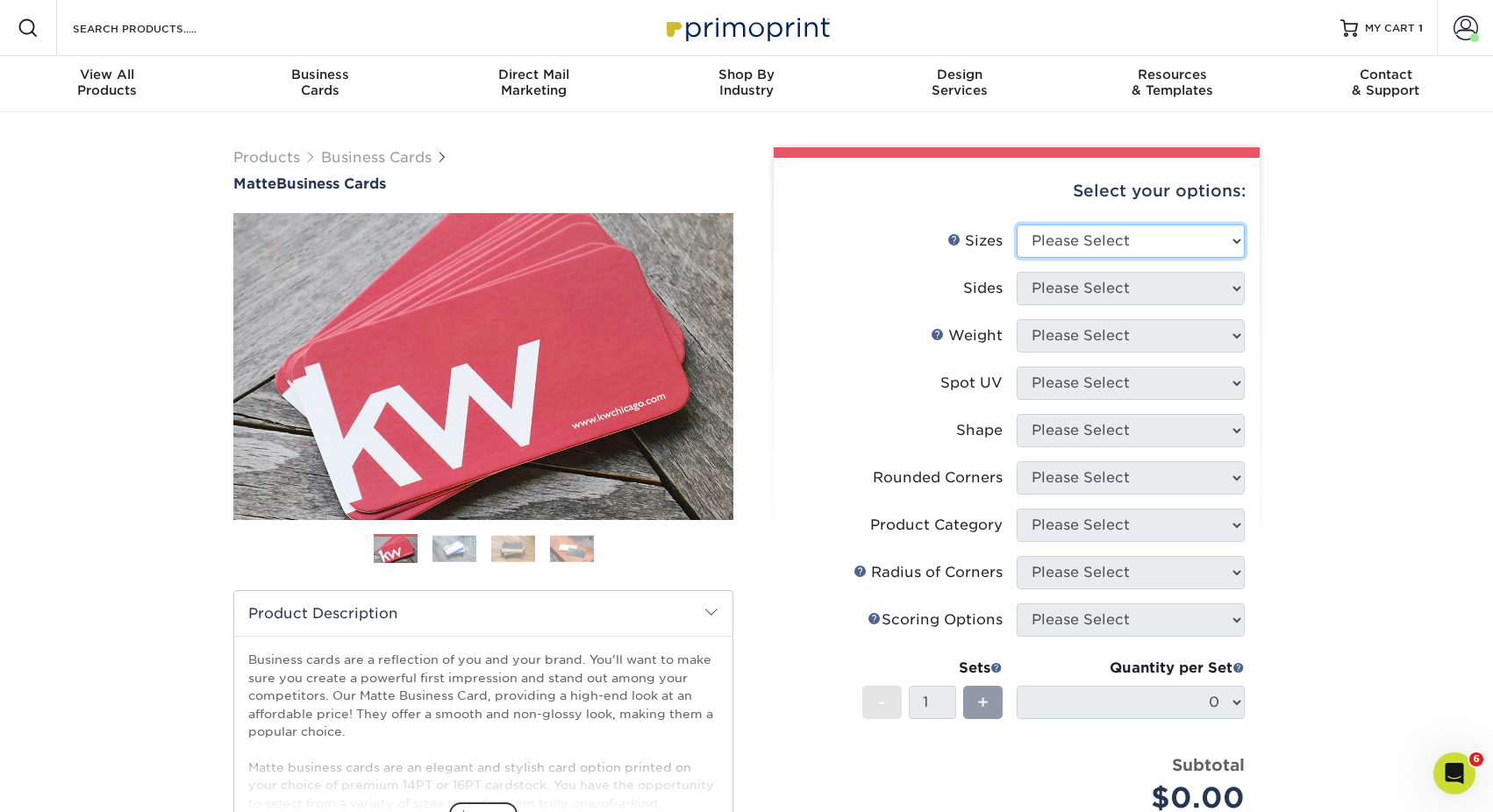
select select "2.00x3.50"
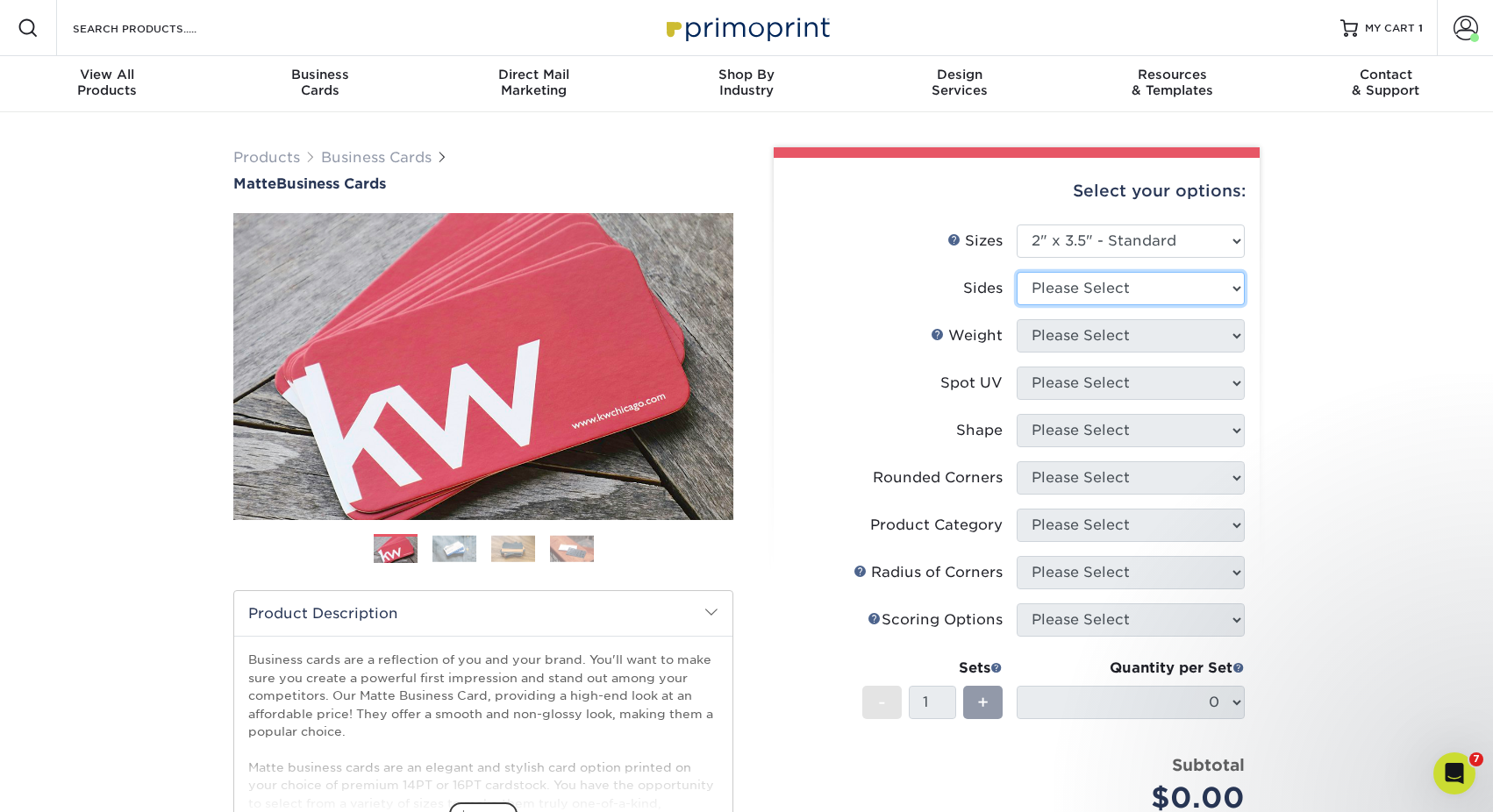
select select "13abbda7-1d64-4f25-8bb2-c179b224825d"
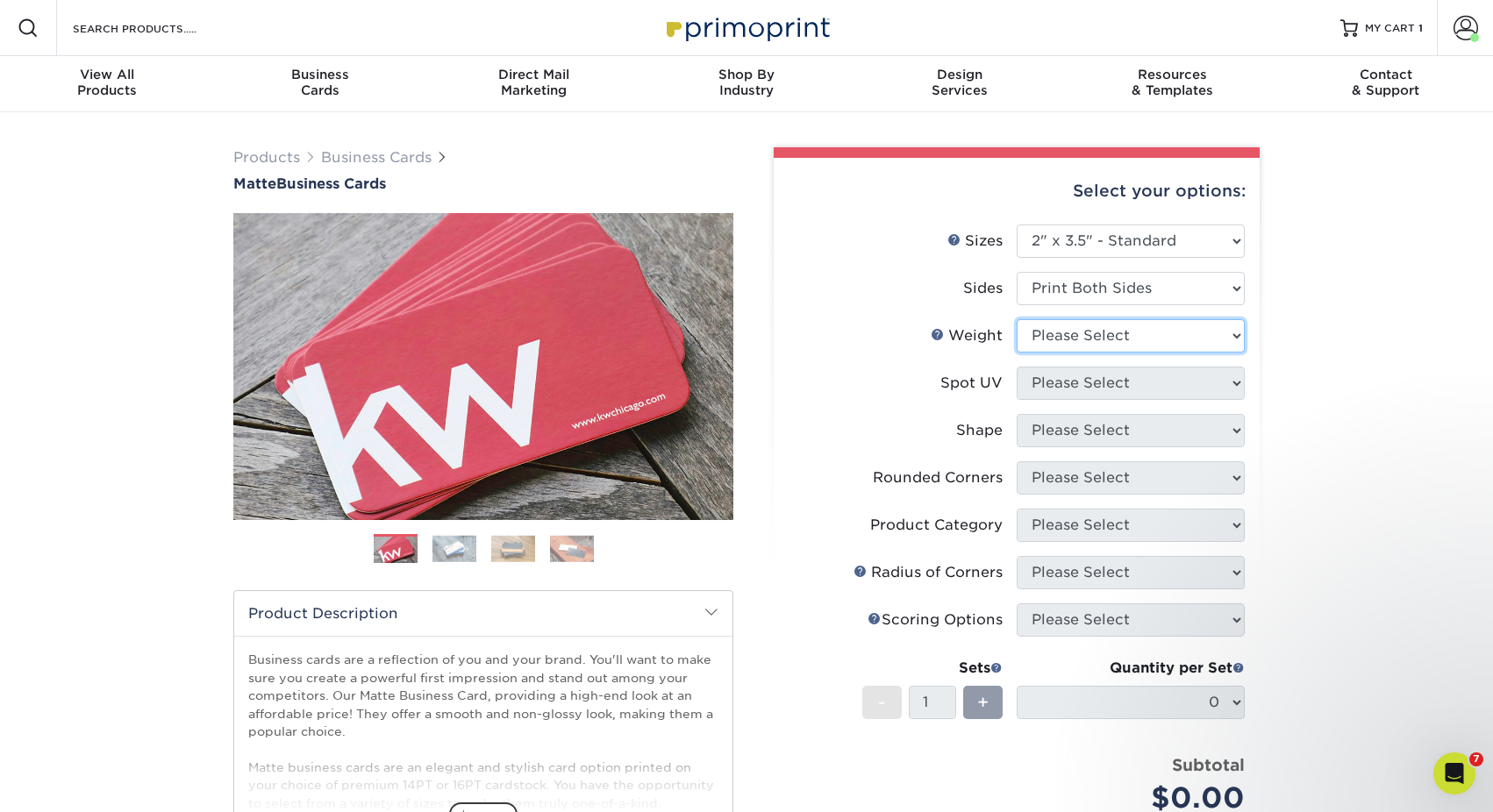
select select "16PT"
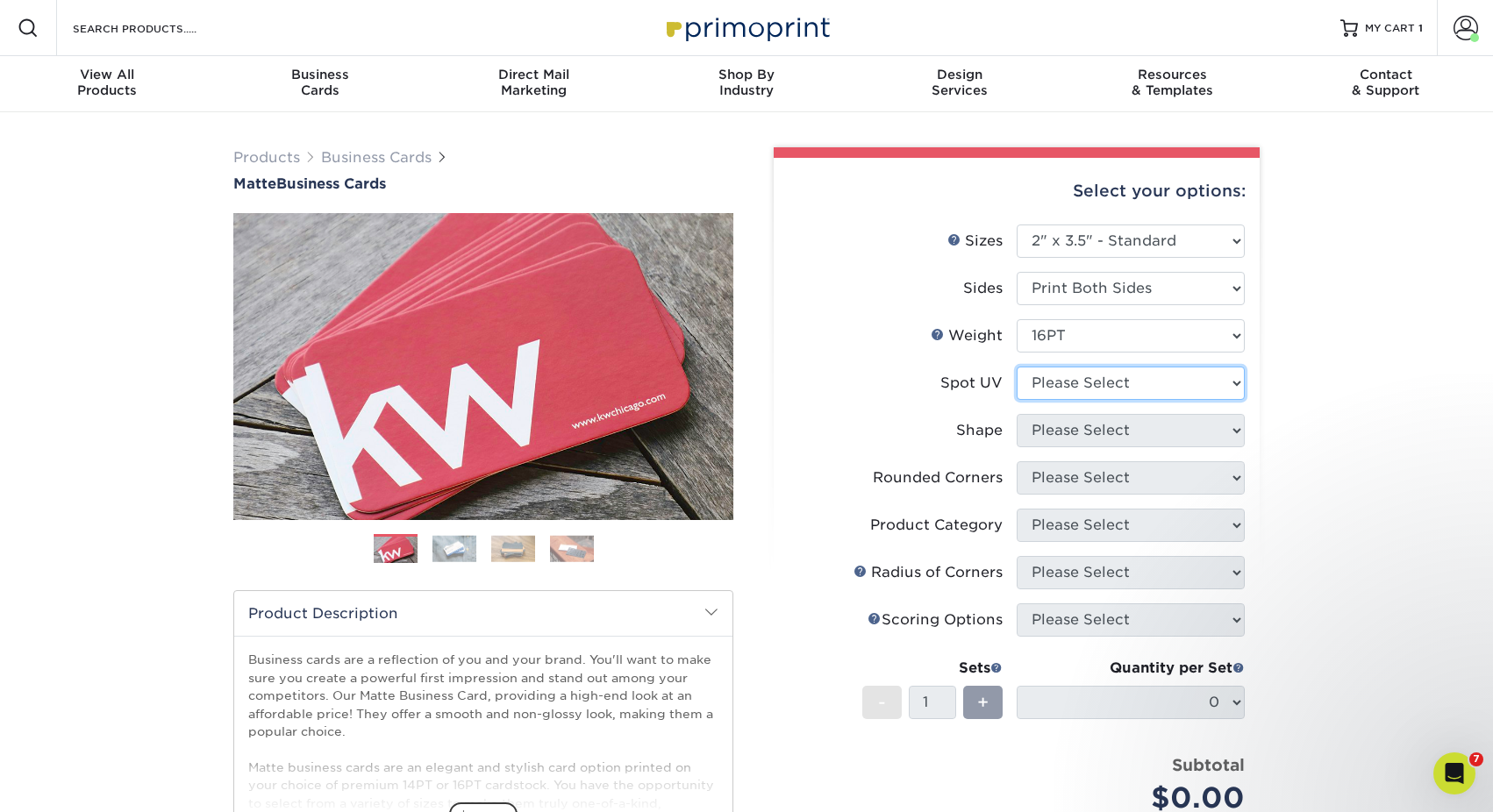
select select "3"
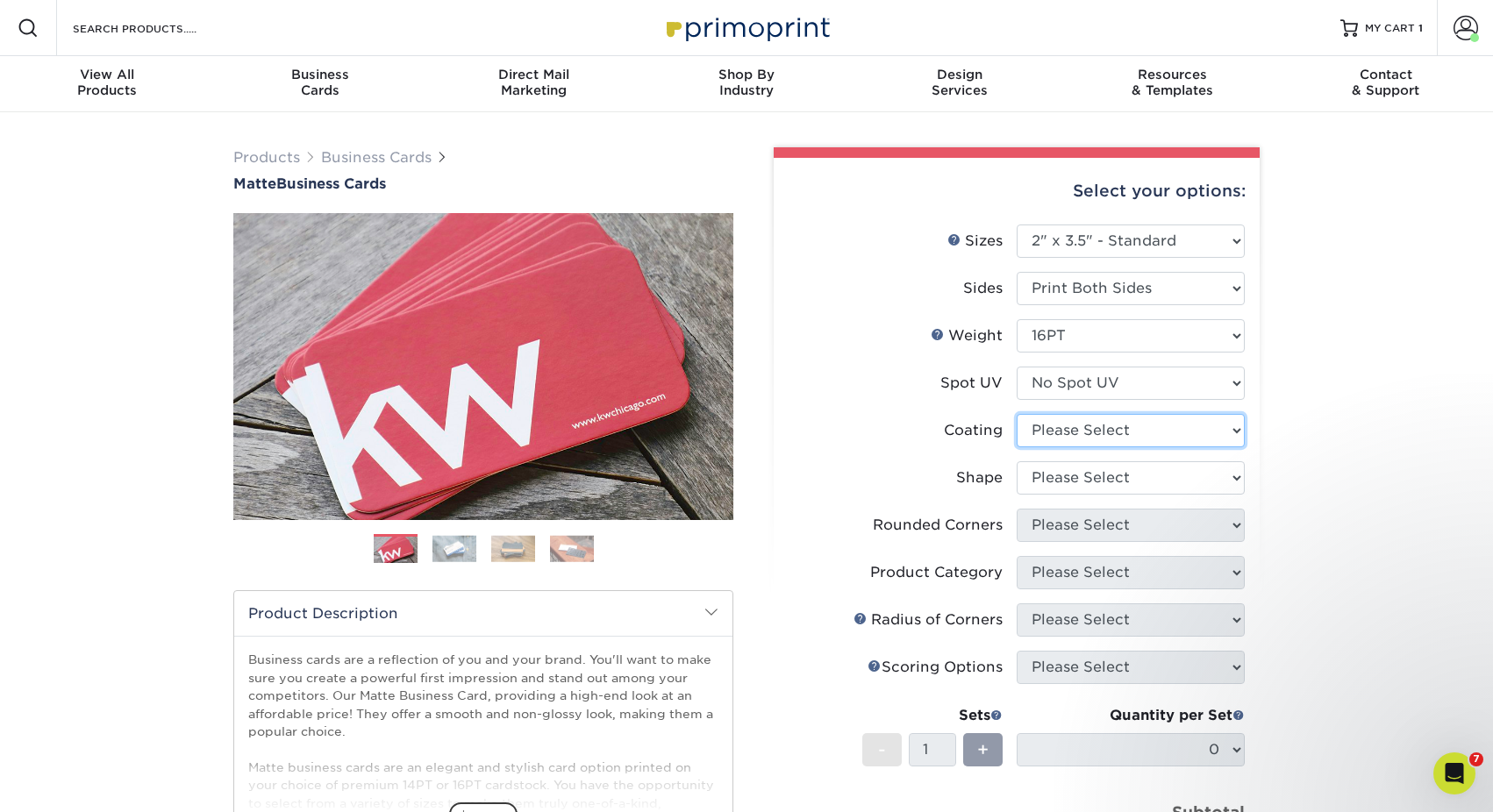
select select "121bb7b5-3b4d-429f-bd8d-bbf80e953313"
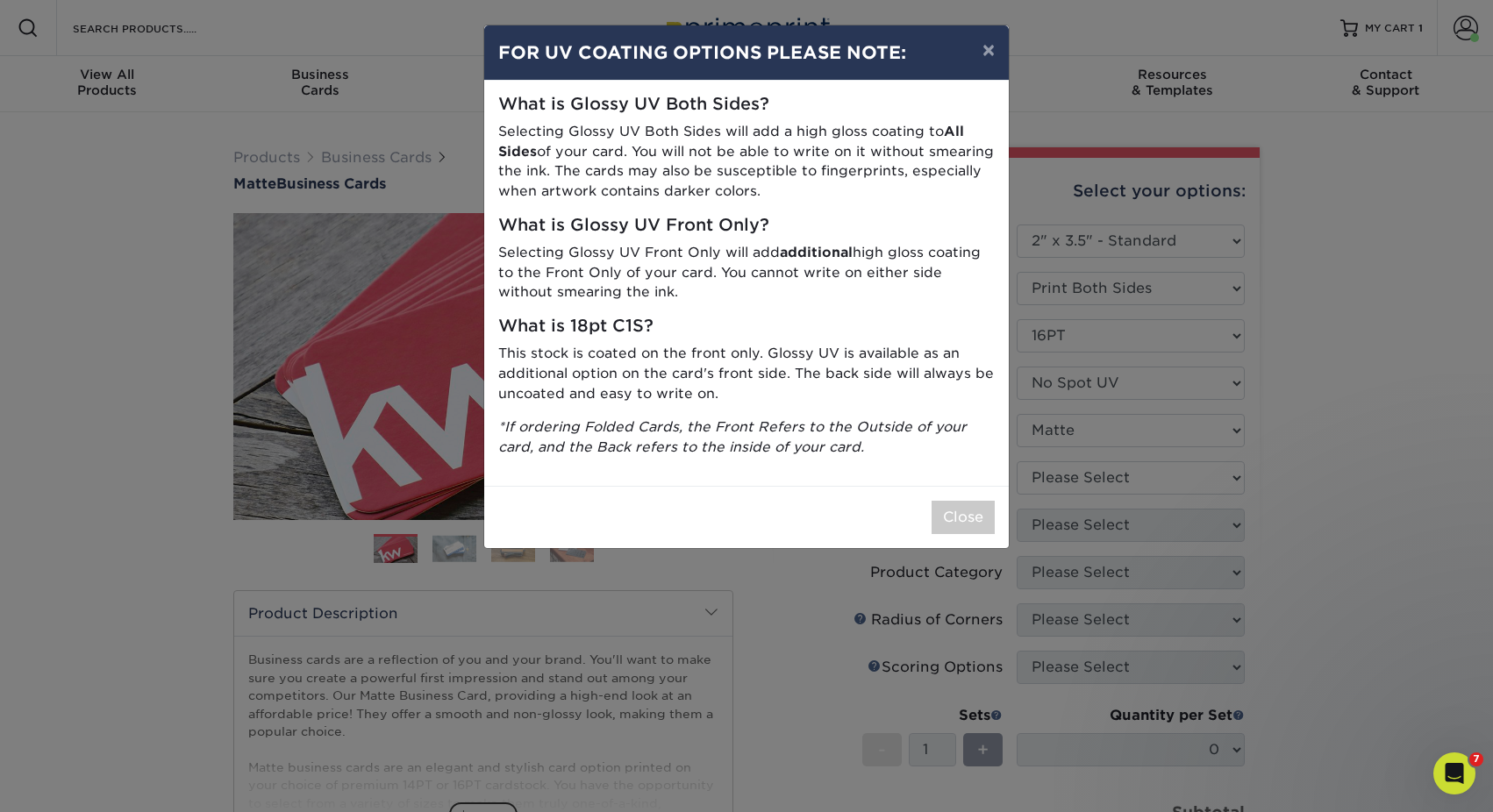
click at [948, 501] on button "Close" at bounding box center [962, 517] width 63 height 33
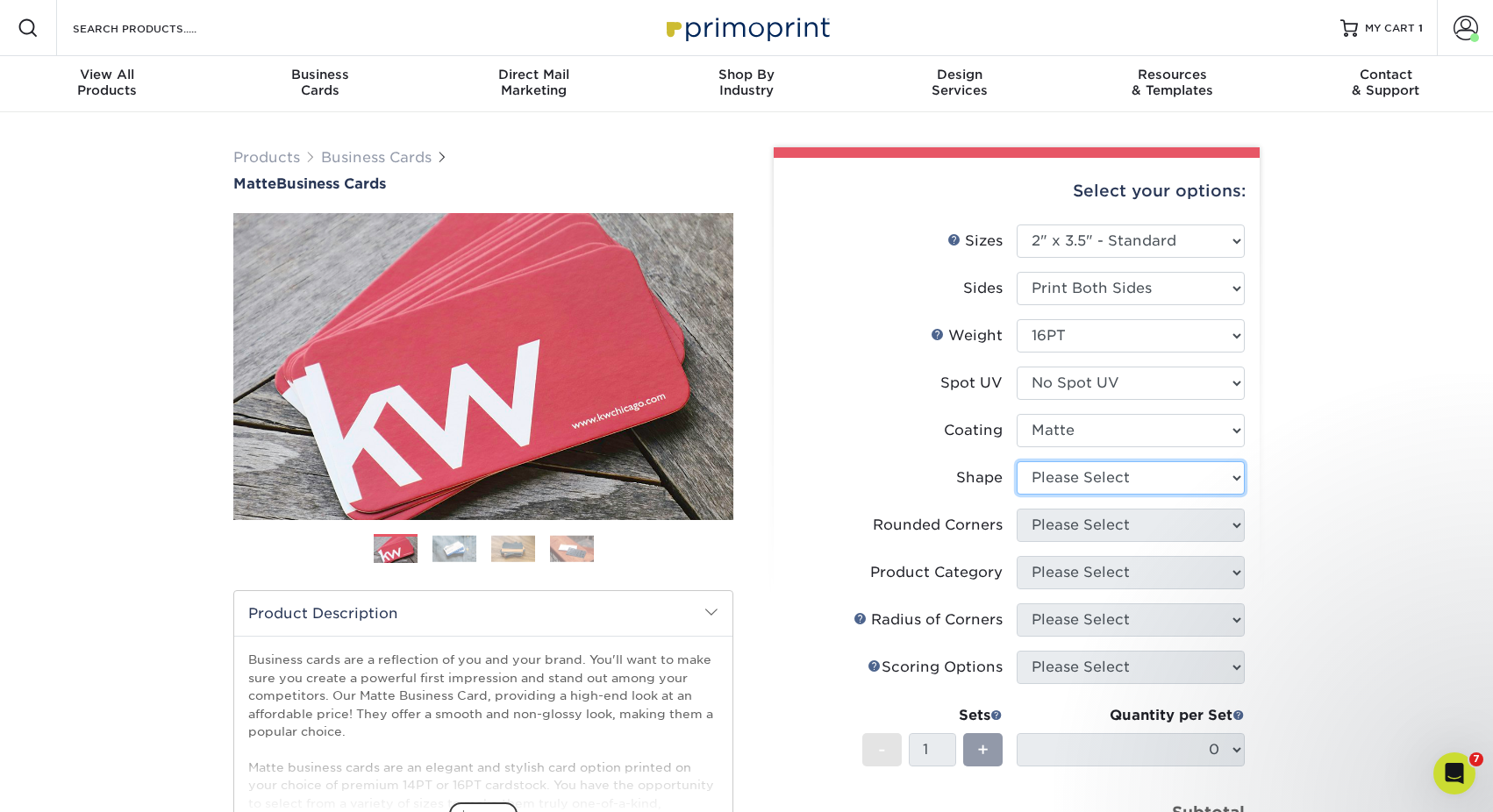
select select "standard"
select select "0"
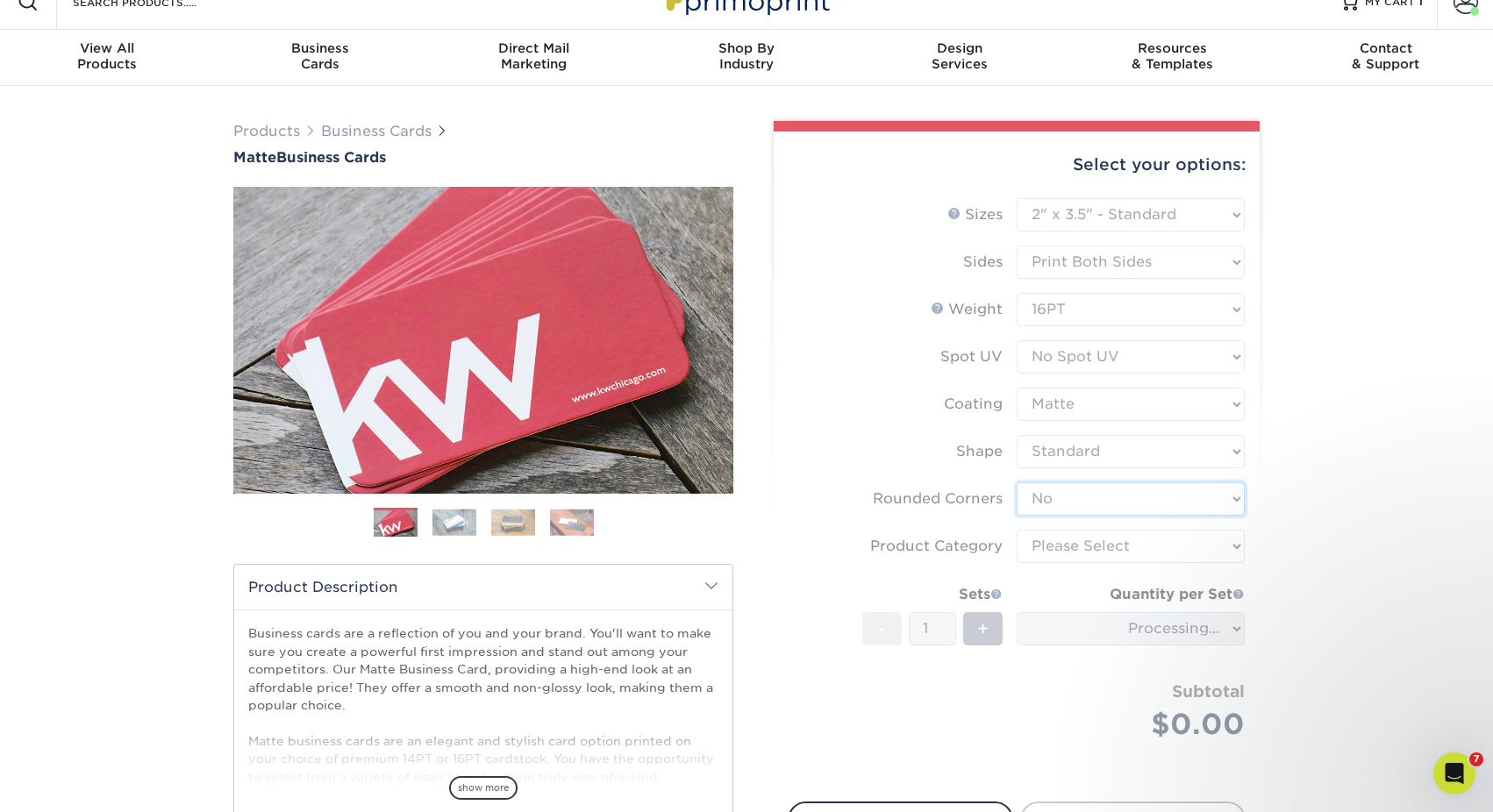
scroll to position [57, 0]
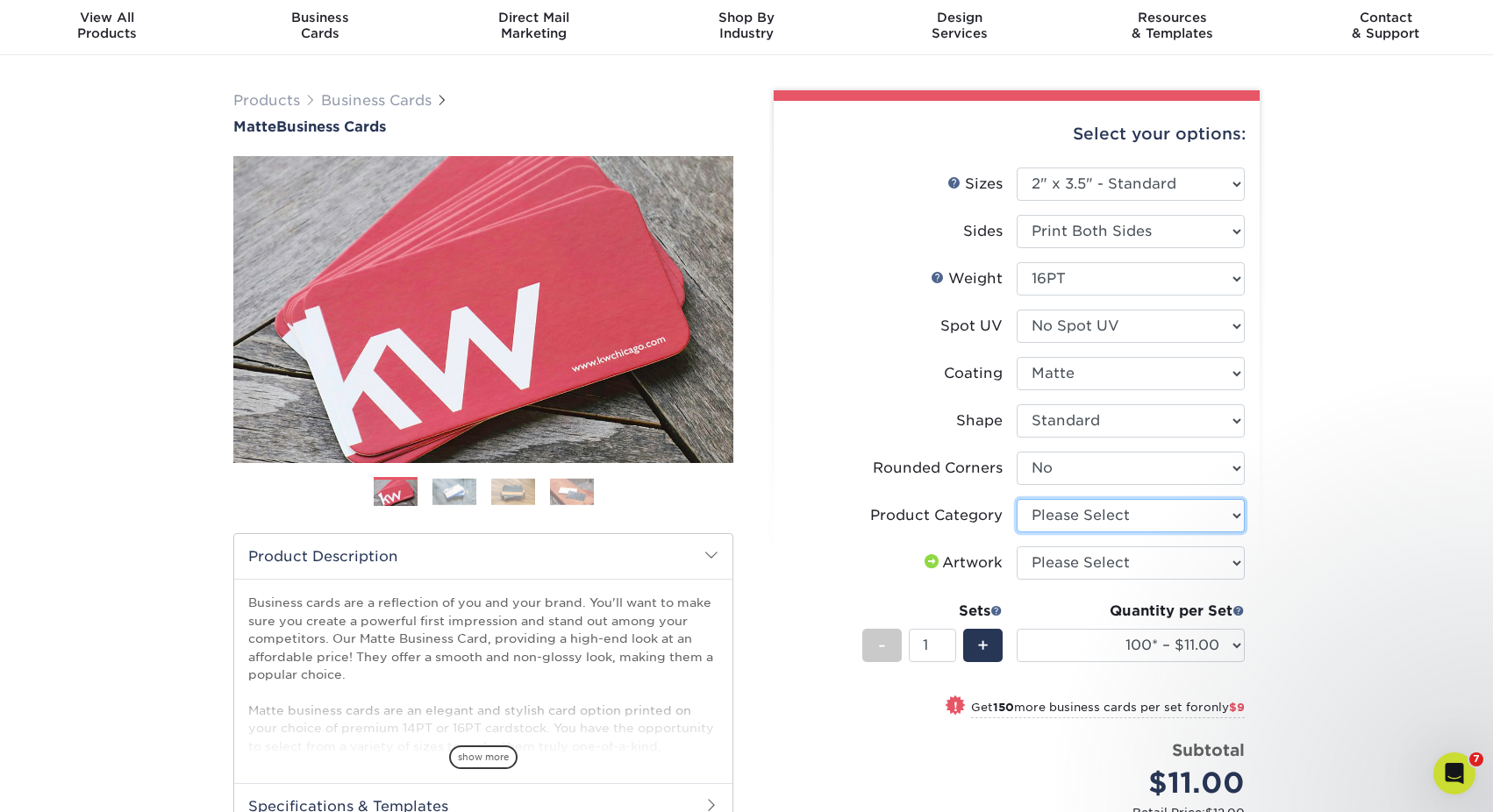
select select "3b5148f1-0588-4f88-a218-97bcfdce65c1"
select select "upload"
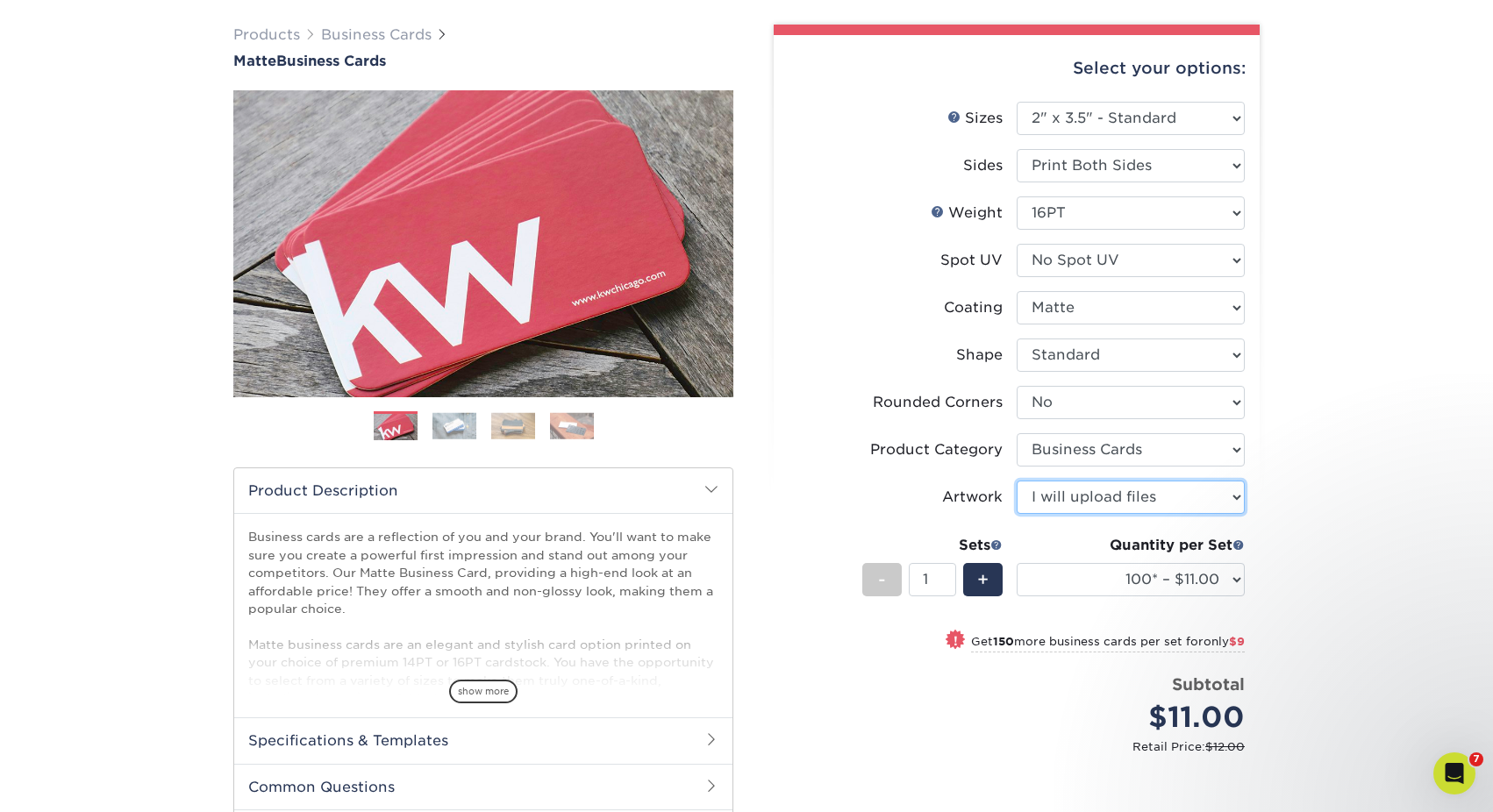
scroll to position [126, 0]
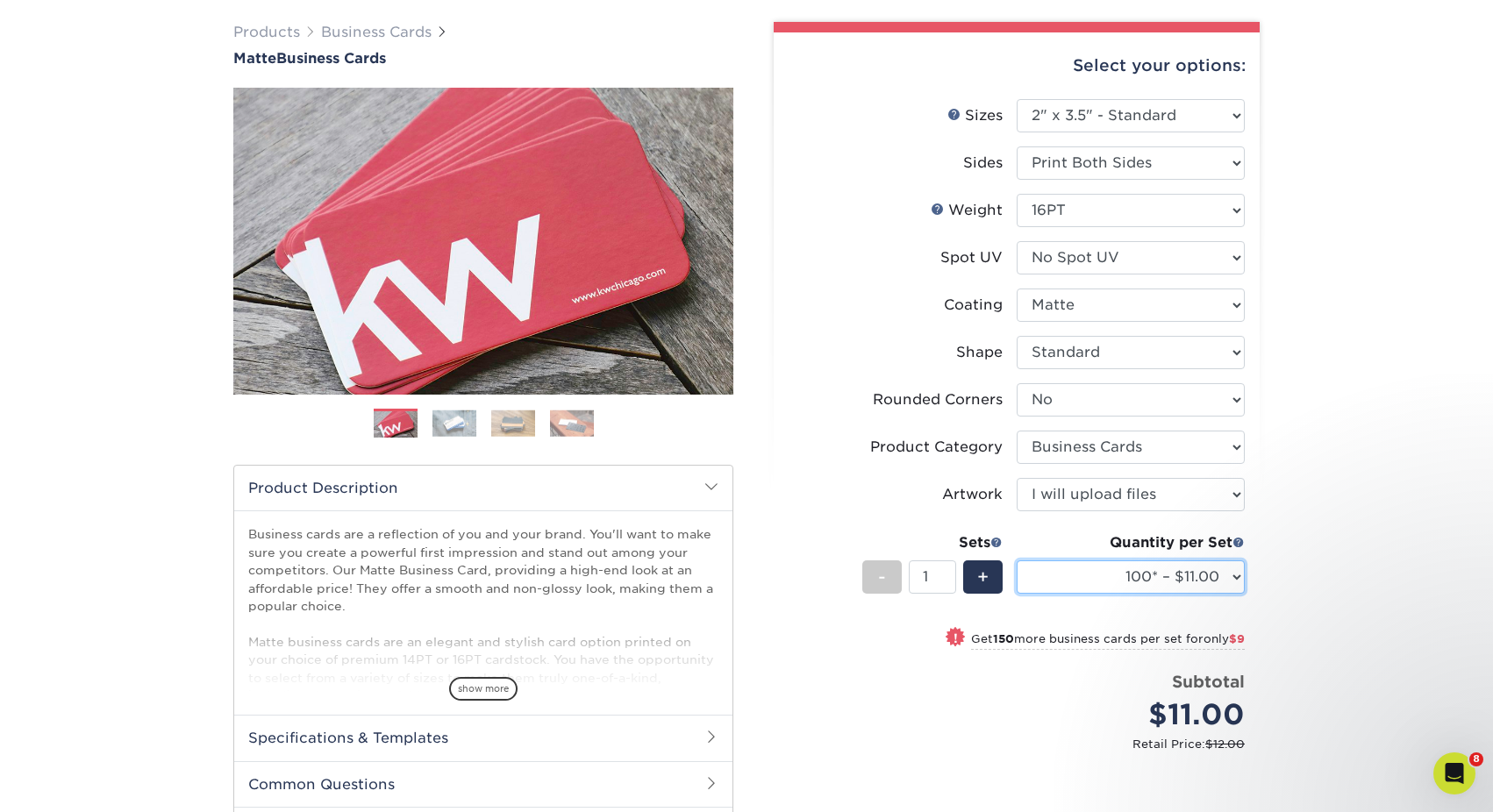
select select "2500 – $87.00"
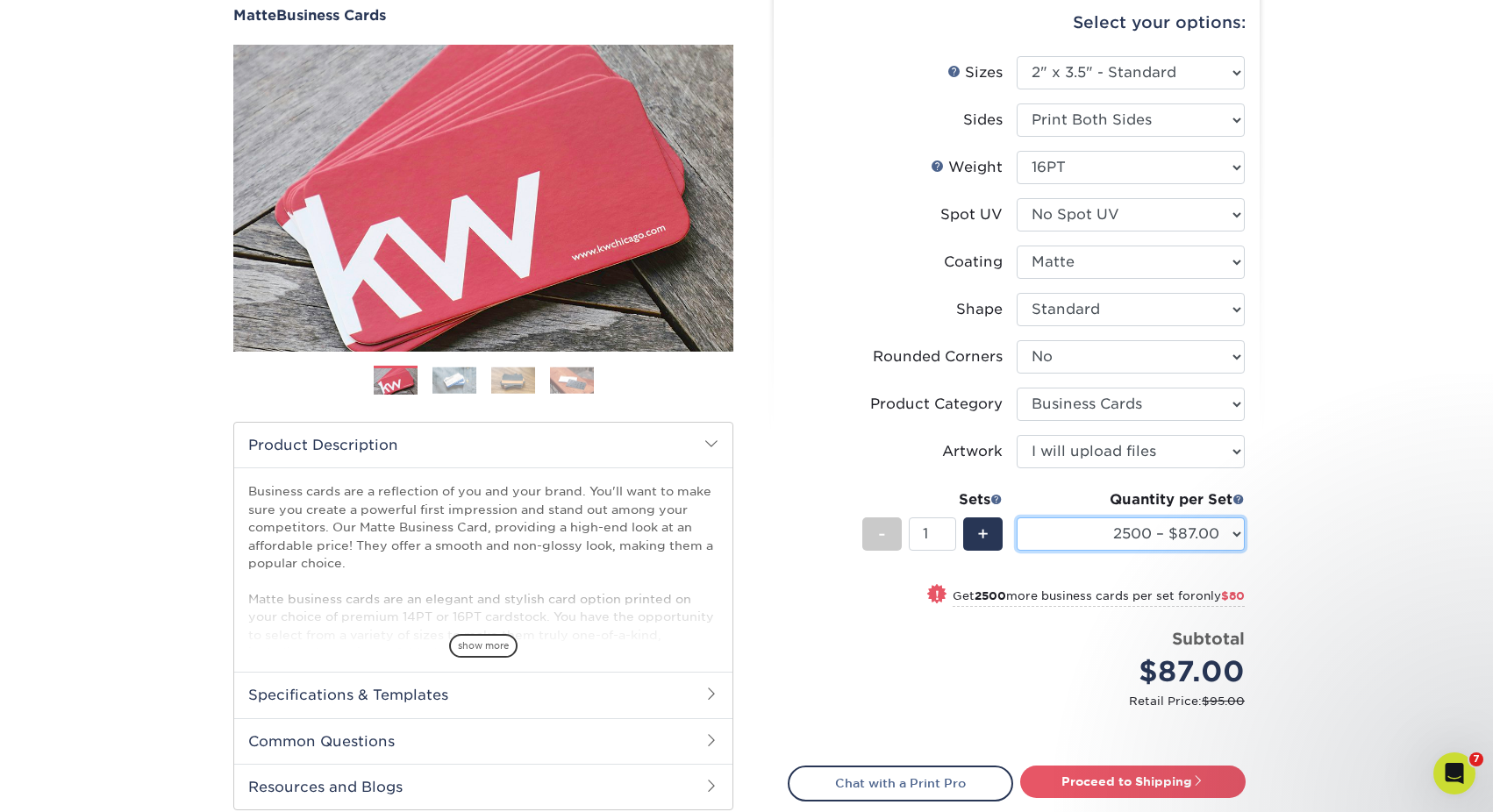
scroll to position [238, 0]
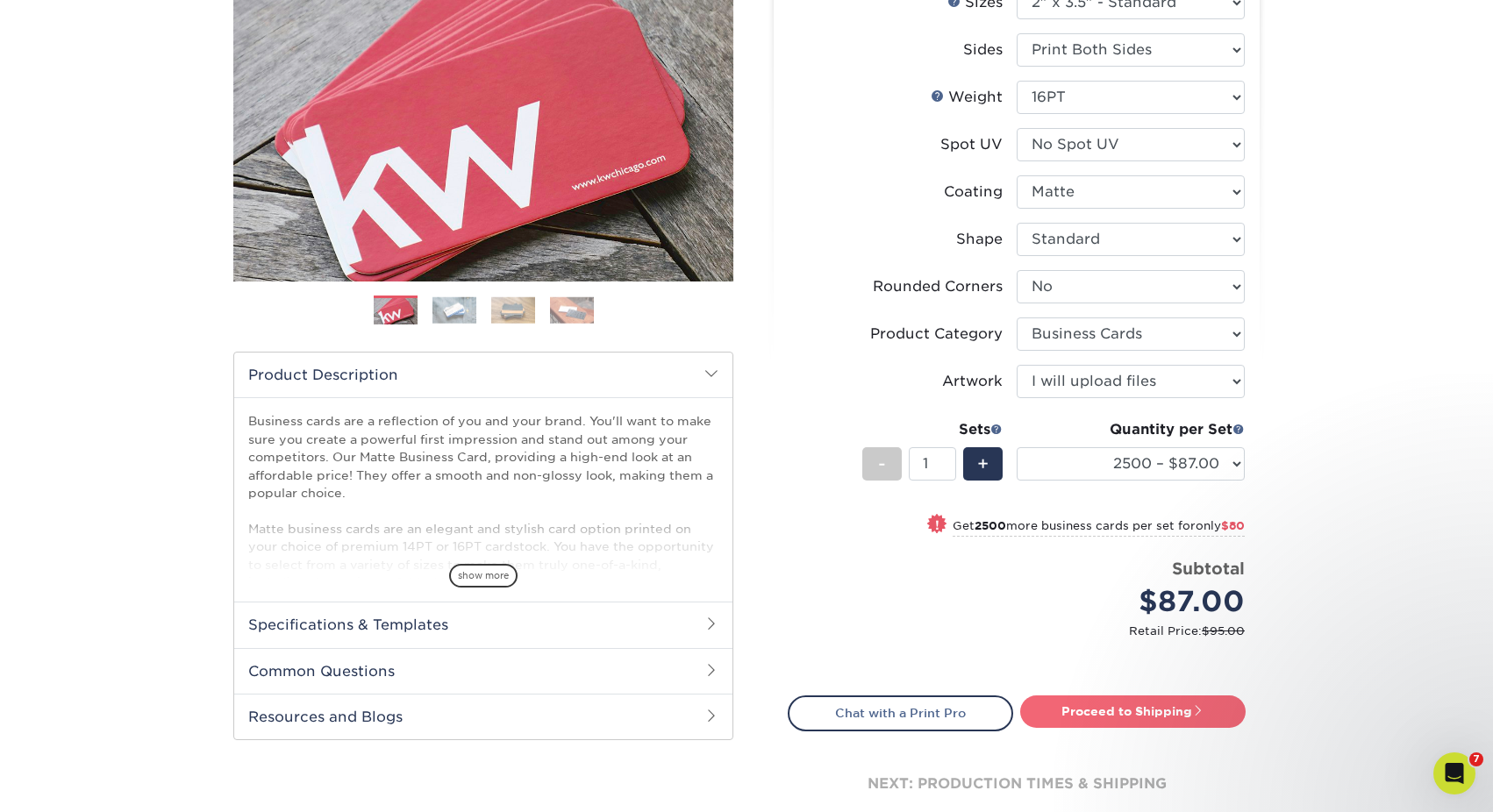
click at [1134, 716] on link "Proceed to Shipping" at bounding box center [1133, 711] width 226 height 32
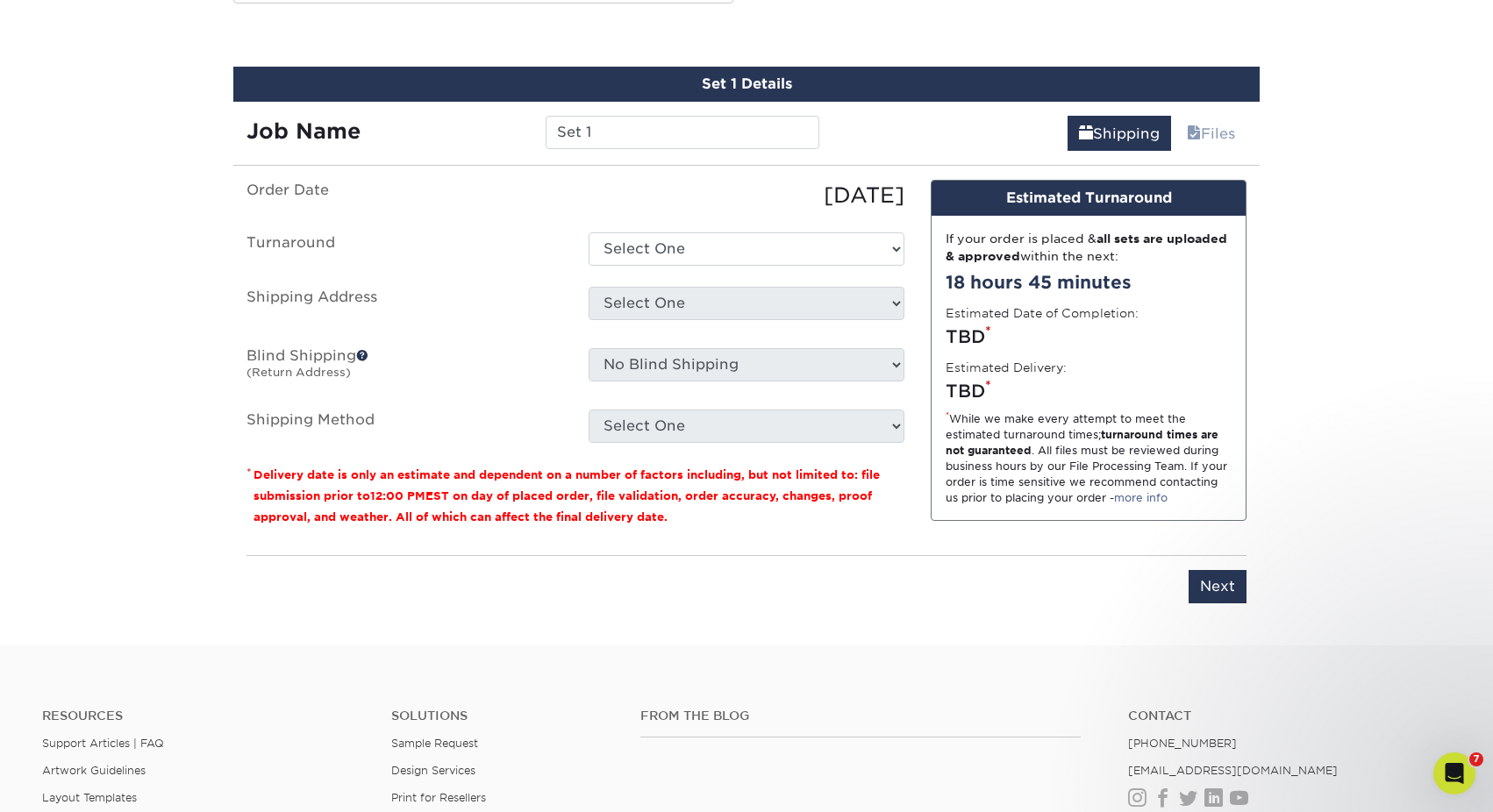
scroll to position [980, 0]
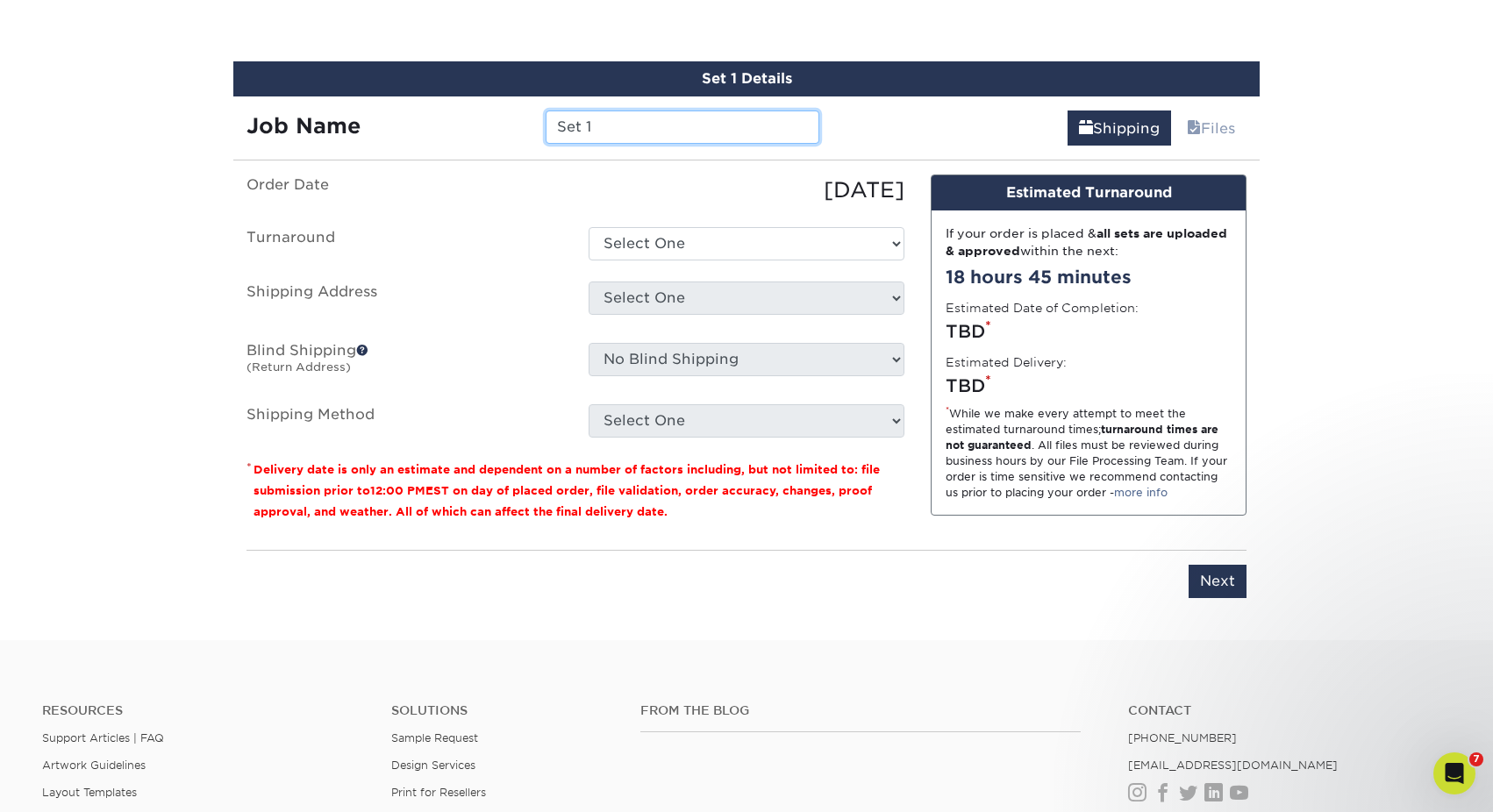
drag, startPoint x: 633, startPoint y: 140, endPoint x: 533, endPoint y: 132, distance: 100.3
click at [533, 132] on div "Set 1" at bounding box center [682, 127] width 299 height 33
paste input "01-722-0100"
type input "[PERSON_NAME] Business Card- [PHONE_NUMBER]"
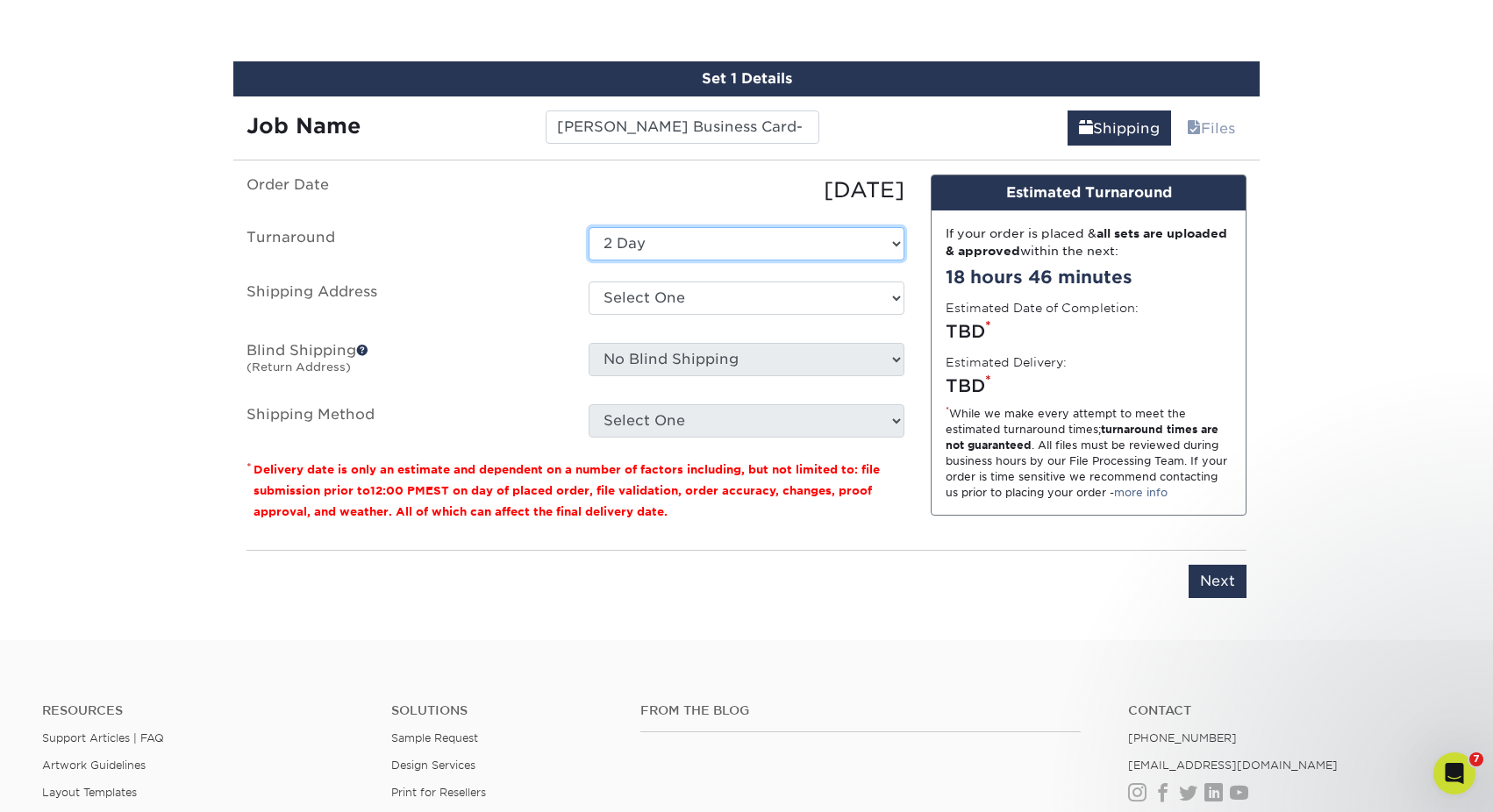
select select "d73c95ce-eae5-4e4c-a2d5-6770d489f561"
select select "61229"
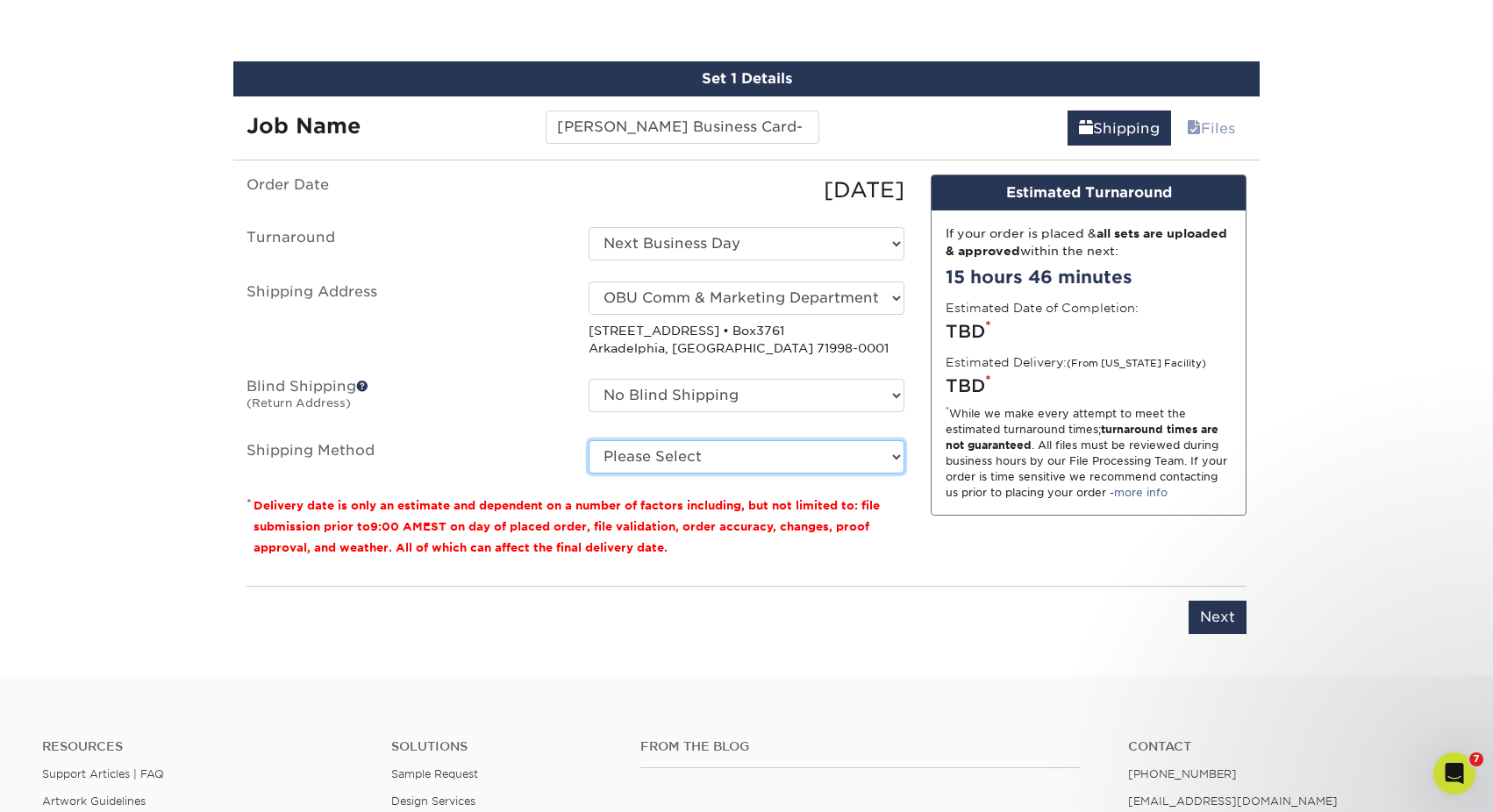
select select "03"
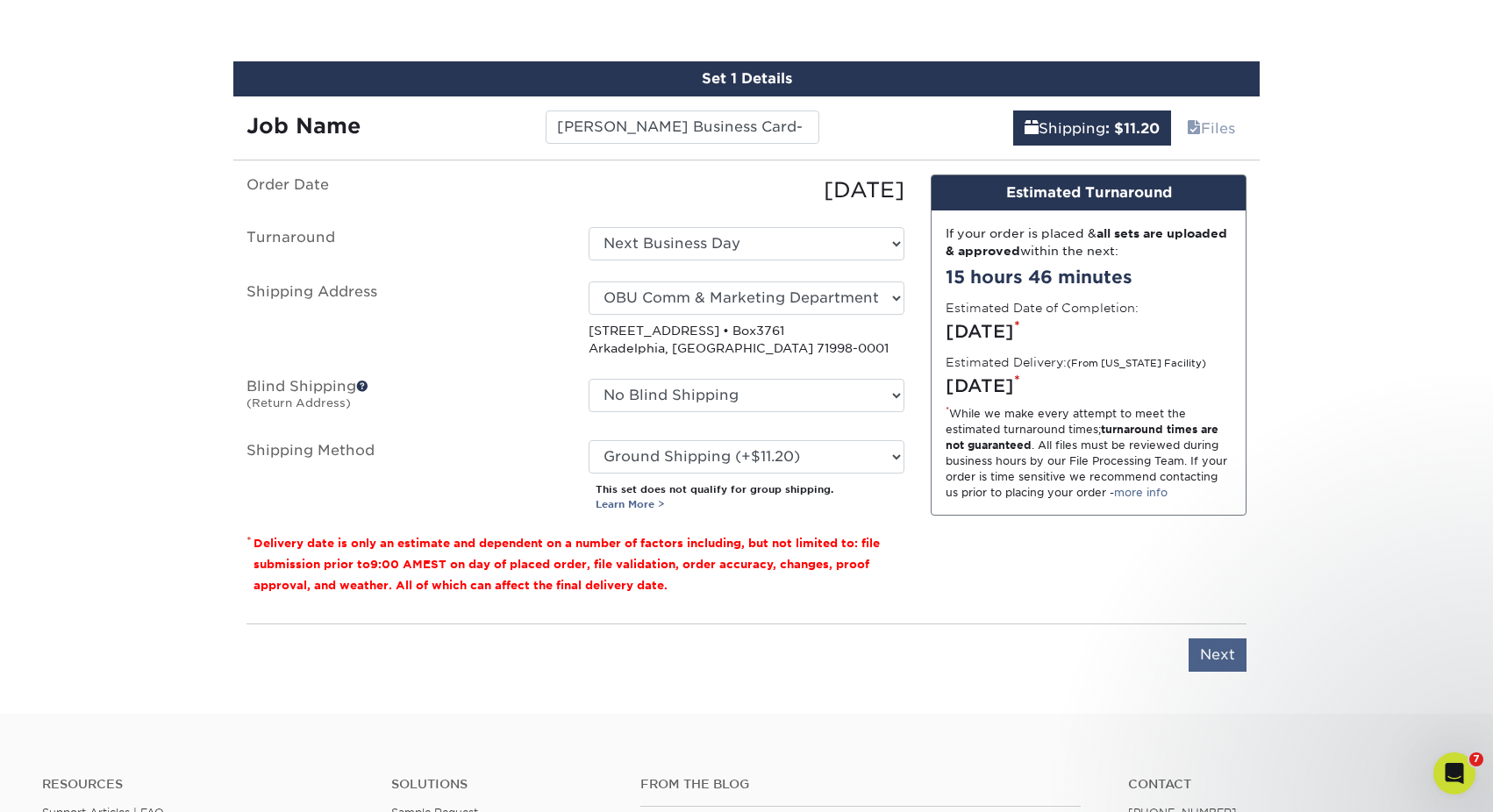
click at [1215, 647] on input "Next" at bounding box center [1218, 654] width 58 height 33
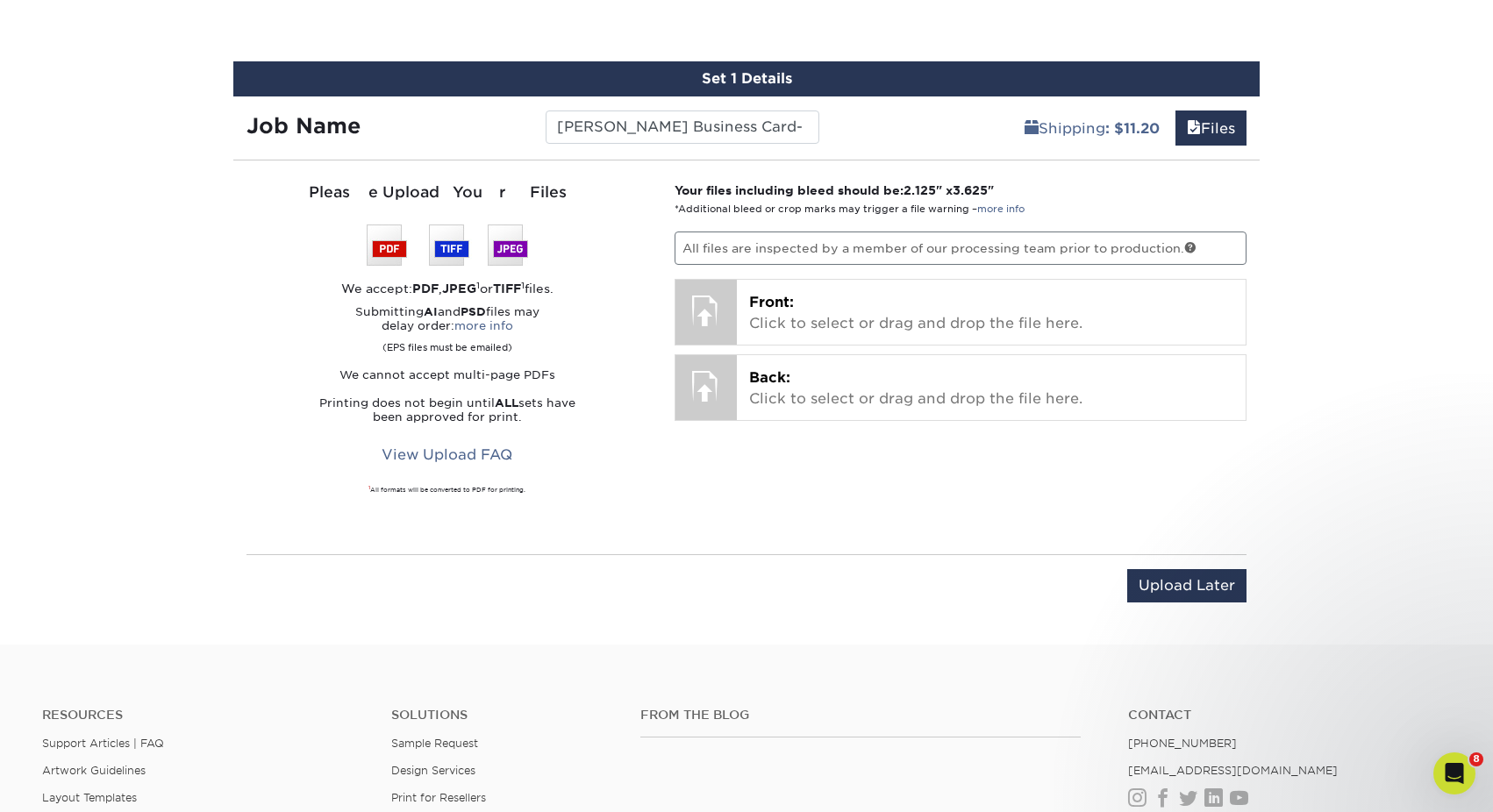
scroll to position [981, 0]
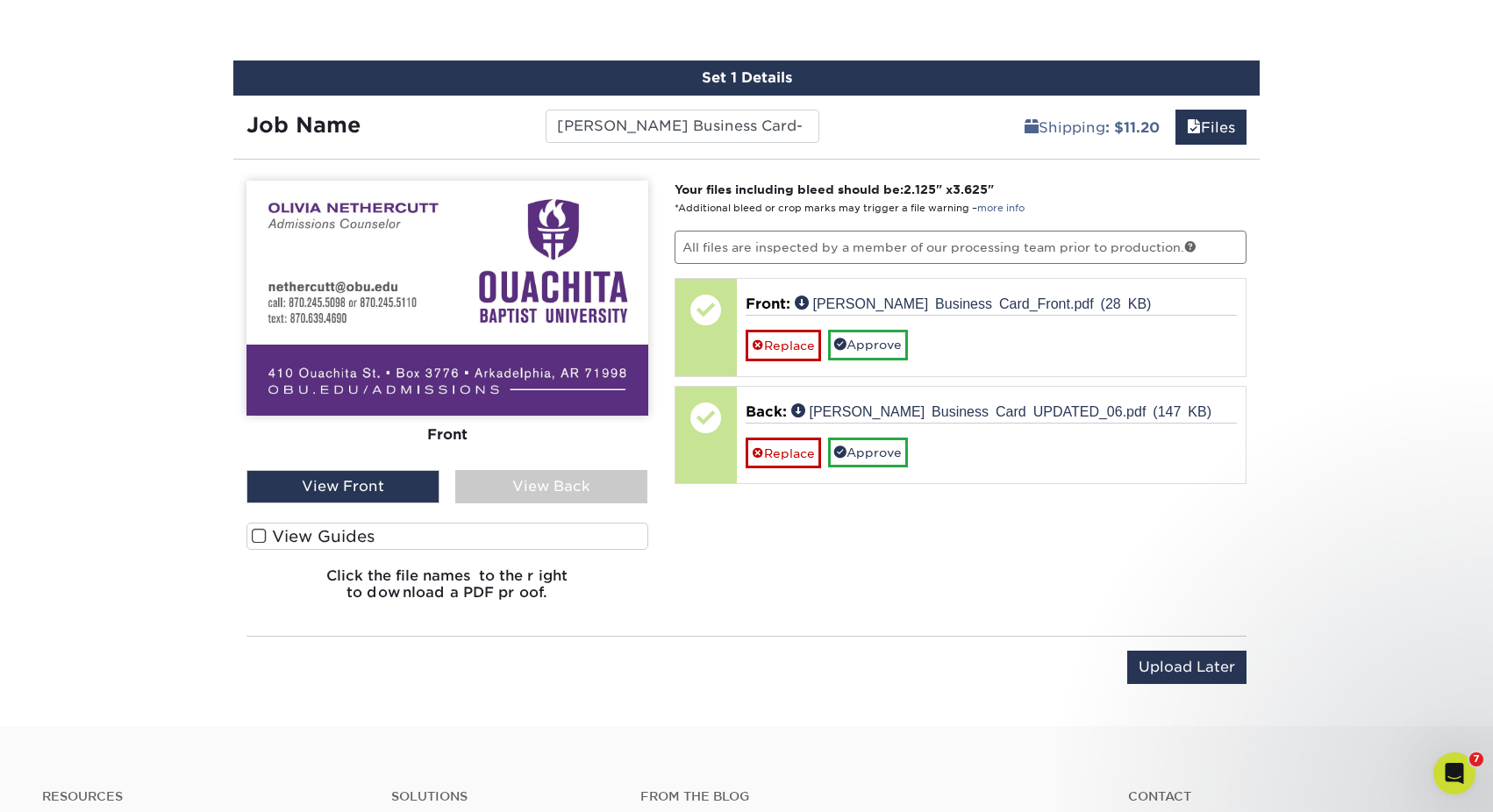
click at [250, 534] on label "View Guides" at bounding box center [447, 536] width 401 height 27
click at [0, 0] on input "View Guides" at bounding box center [0, 0] width 0 height 0
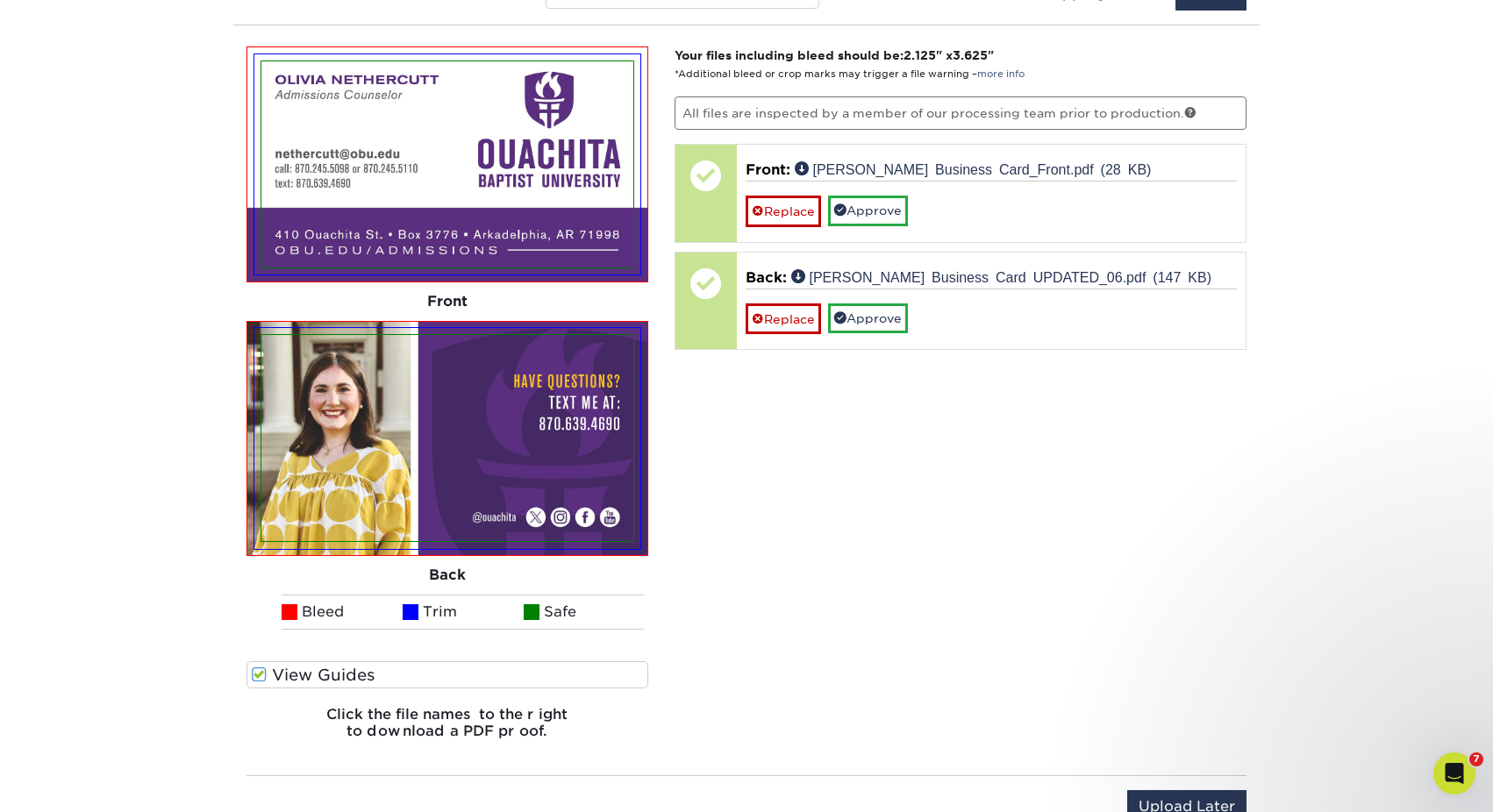
scroll to position [1232, 0]
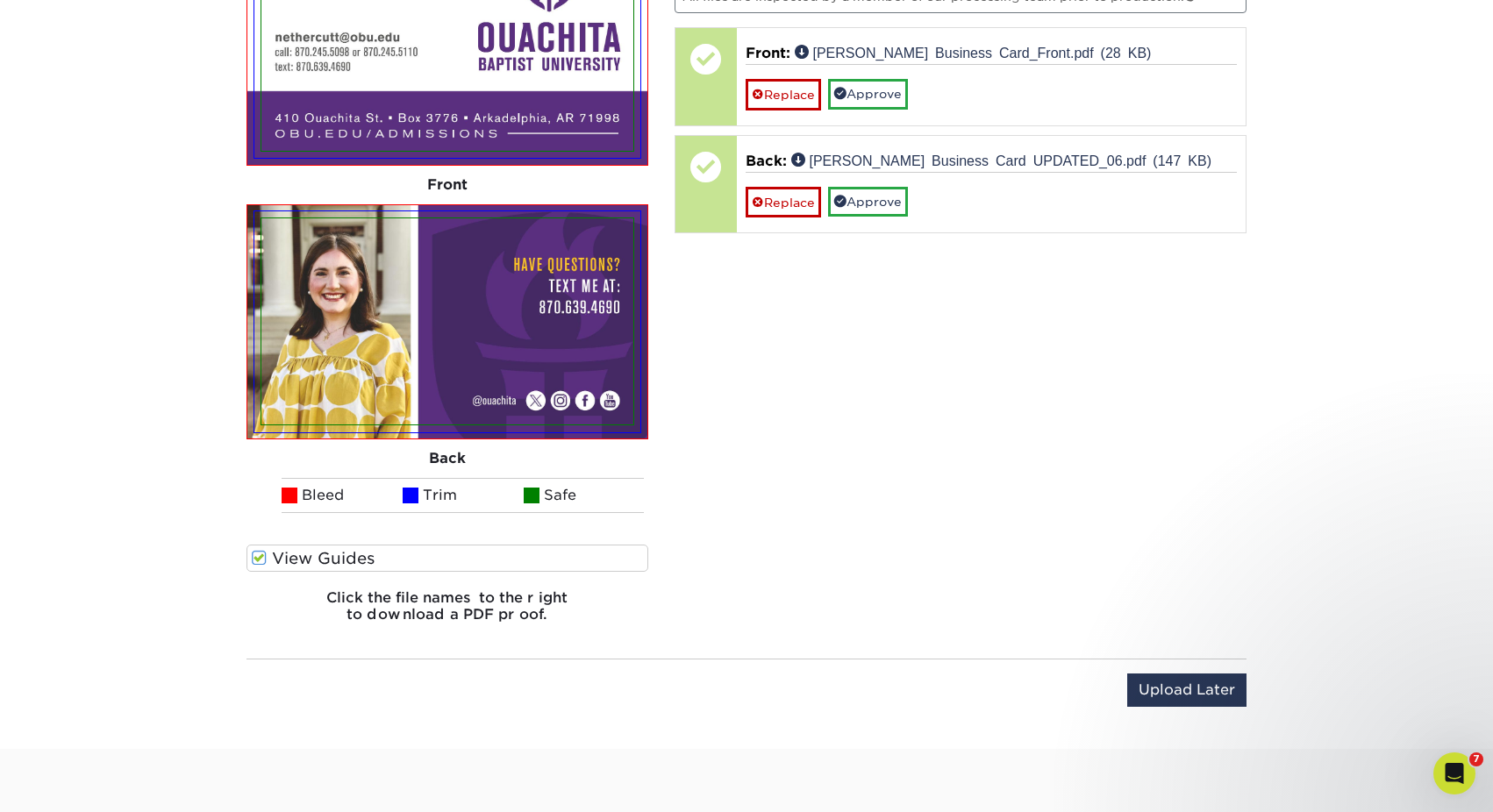
drag, startPoint x: 1145, startPoint y: 690, endPoint x: 1028, endPoint y: 405, distance: 308.1
click at [1028, 405] on div "You've choosen design services and can continue without uploading files. The fi…" at bounding box center [746, 325] width 1026 height 805
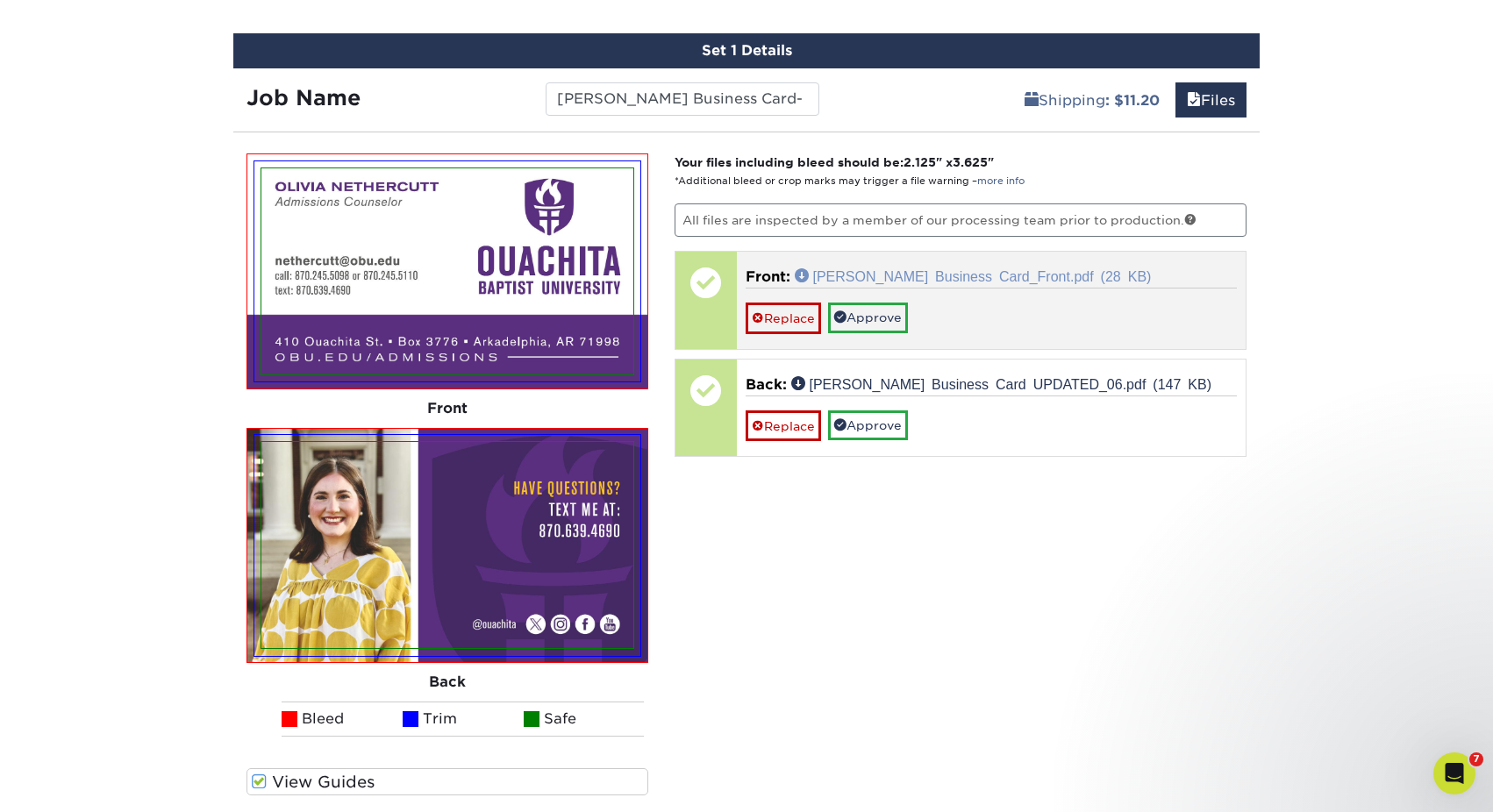
scroll to position [1002, 0]
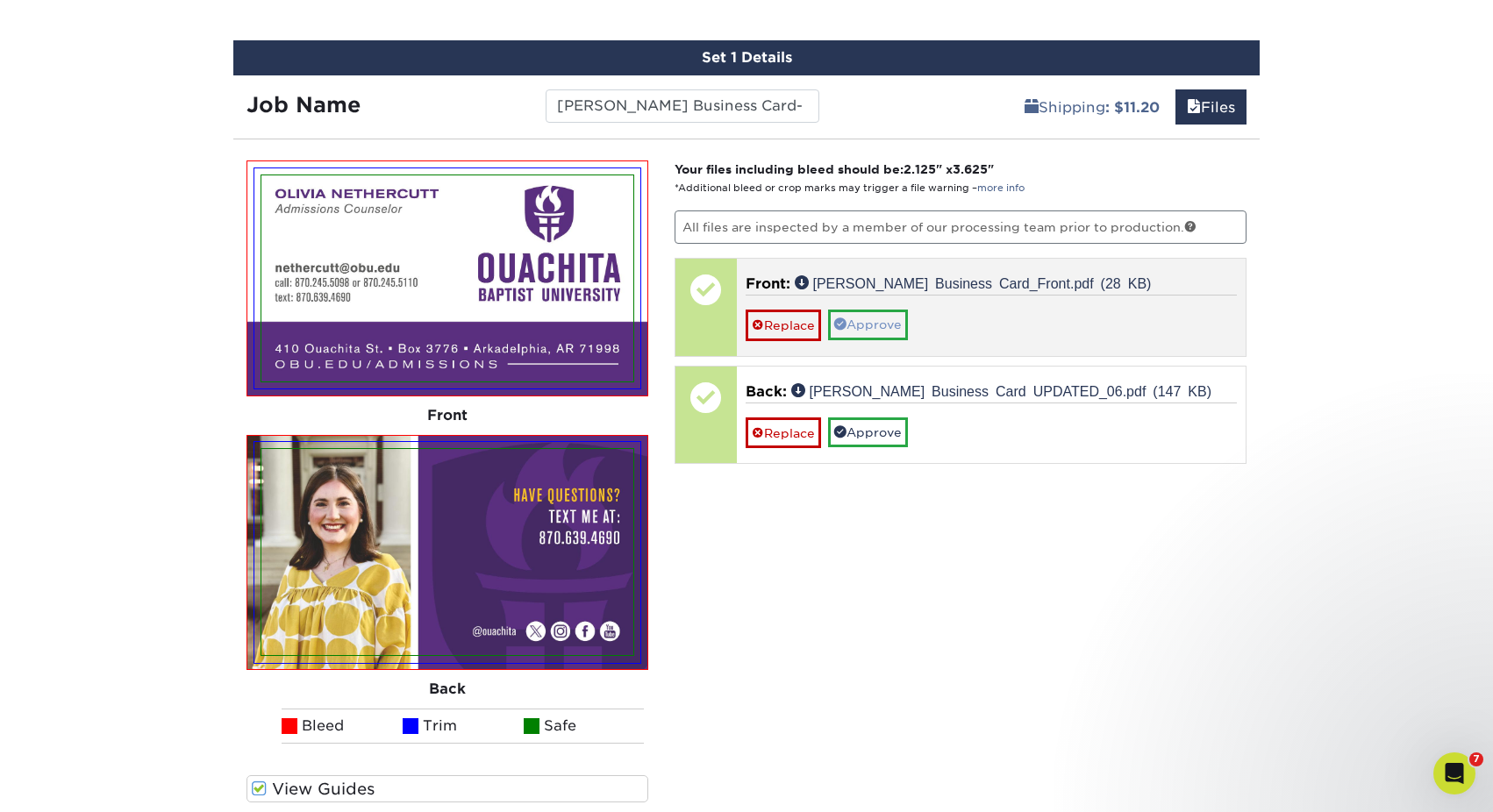
click at [871, 317] on link "Approve" at bounding box center [868, 324] width 80 height 30
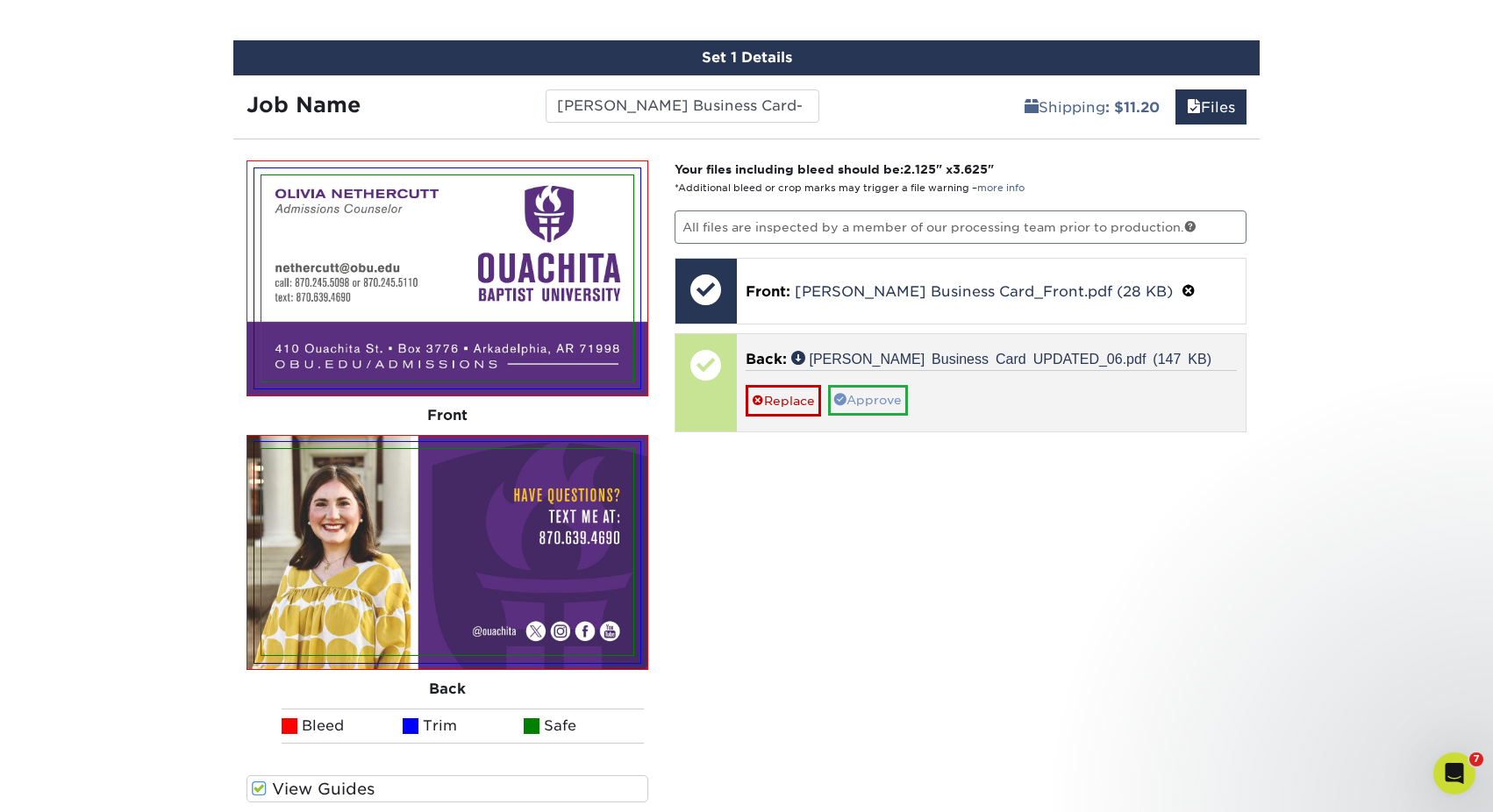
click at [859, 405] on link "Approve" at bounding box center [868, 400] width 80 height 30
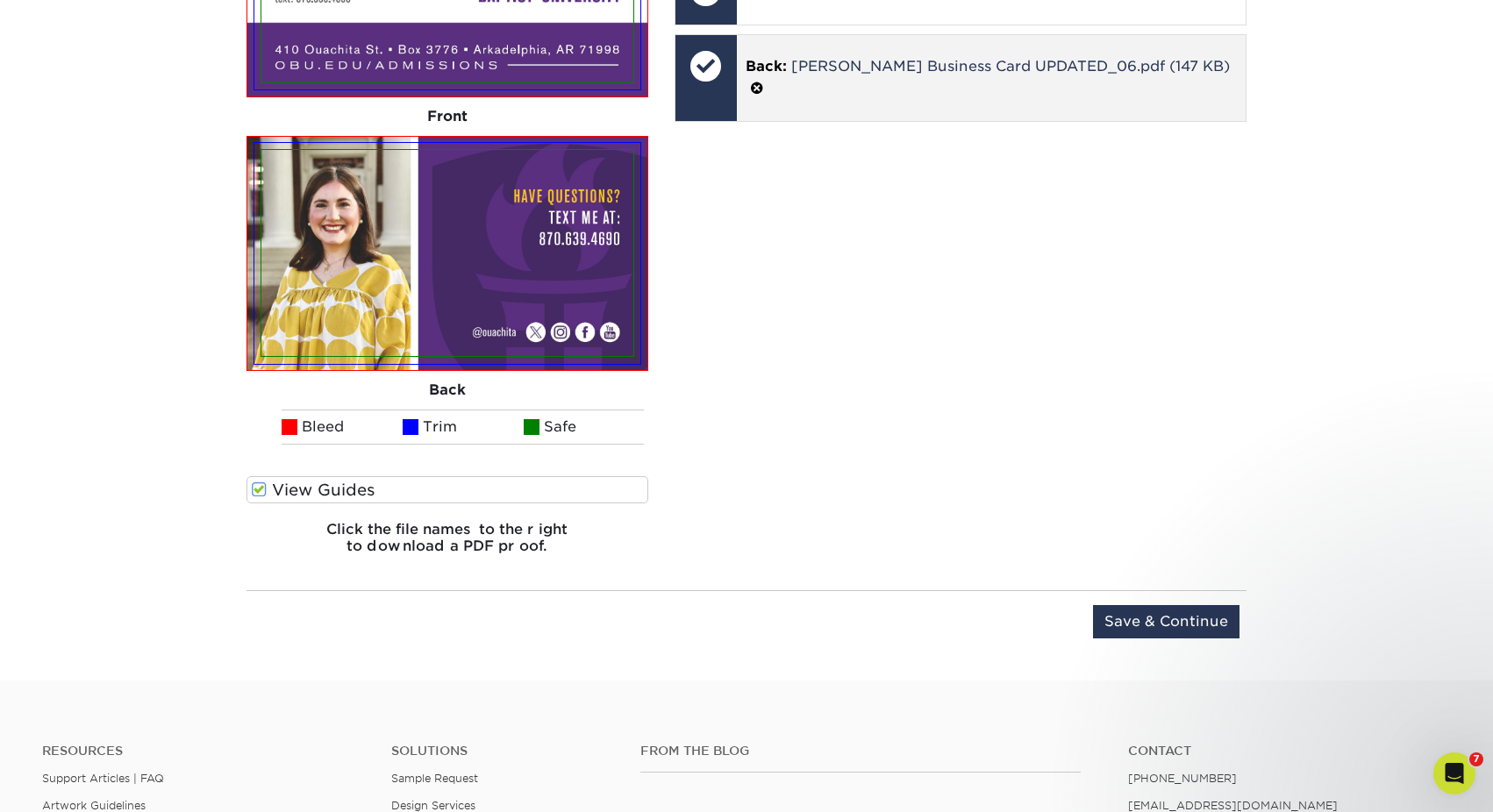
scroll to position [1520, 0]
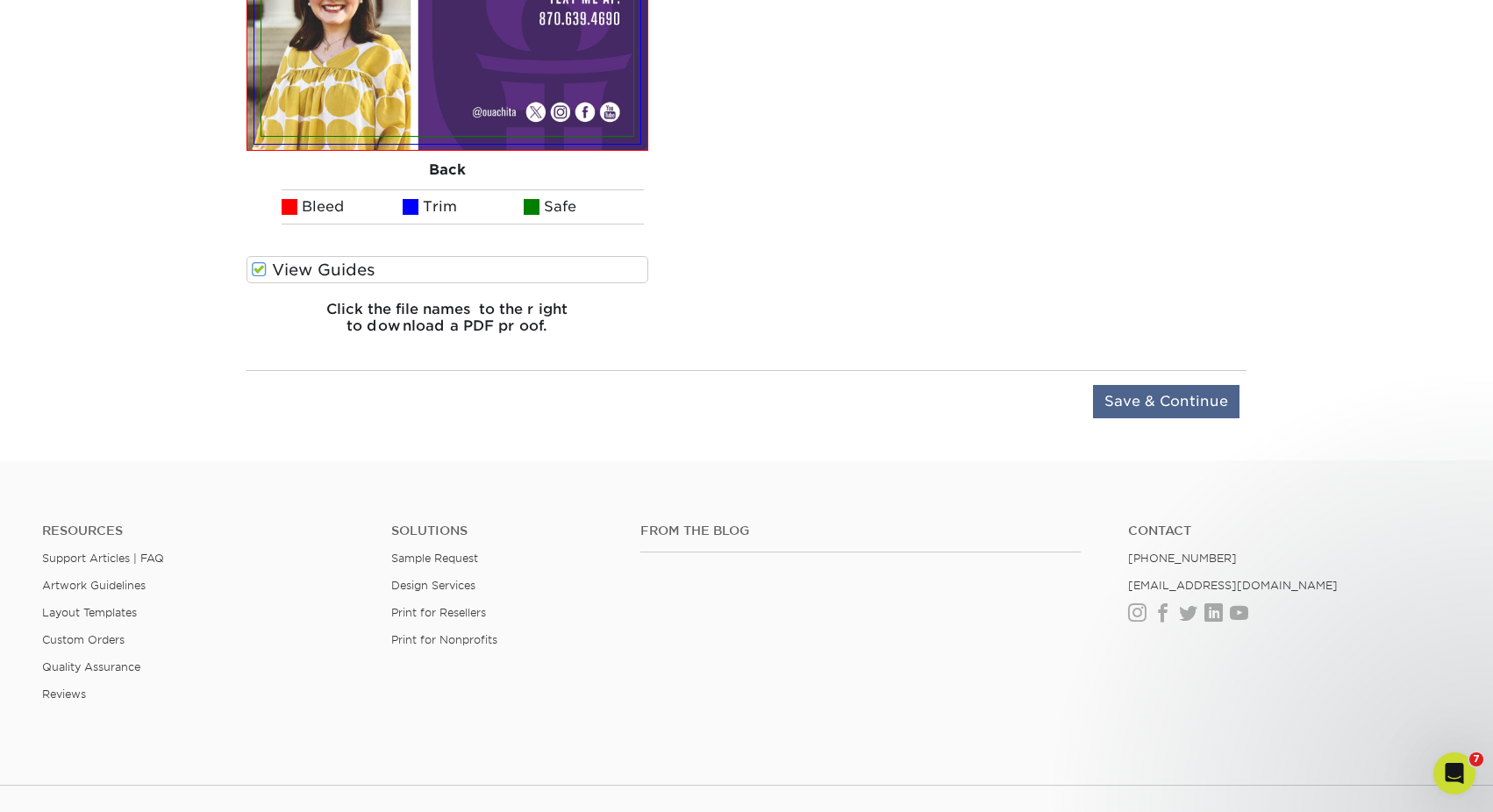
click at [1138, 400] on input "Save & Continue" at bounding box center [1166, 401] width 147 height 33
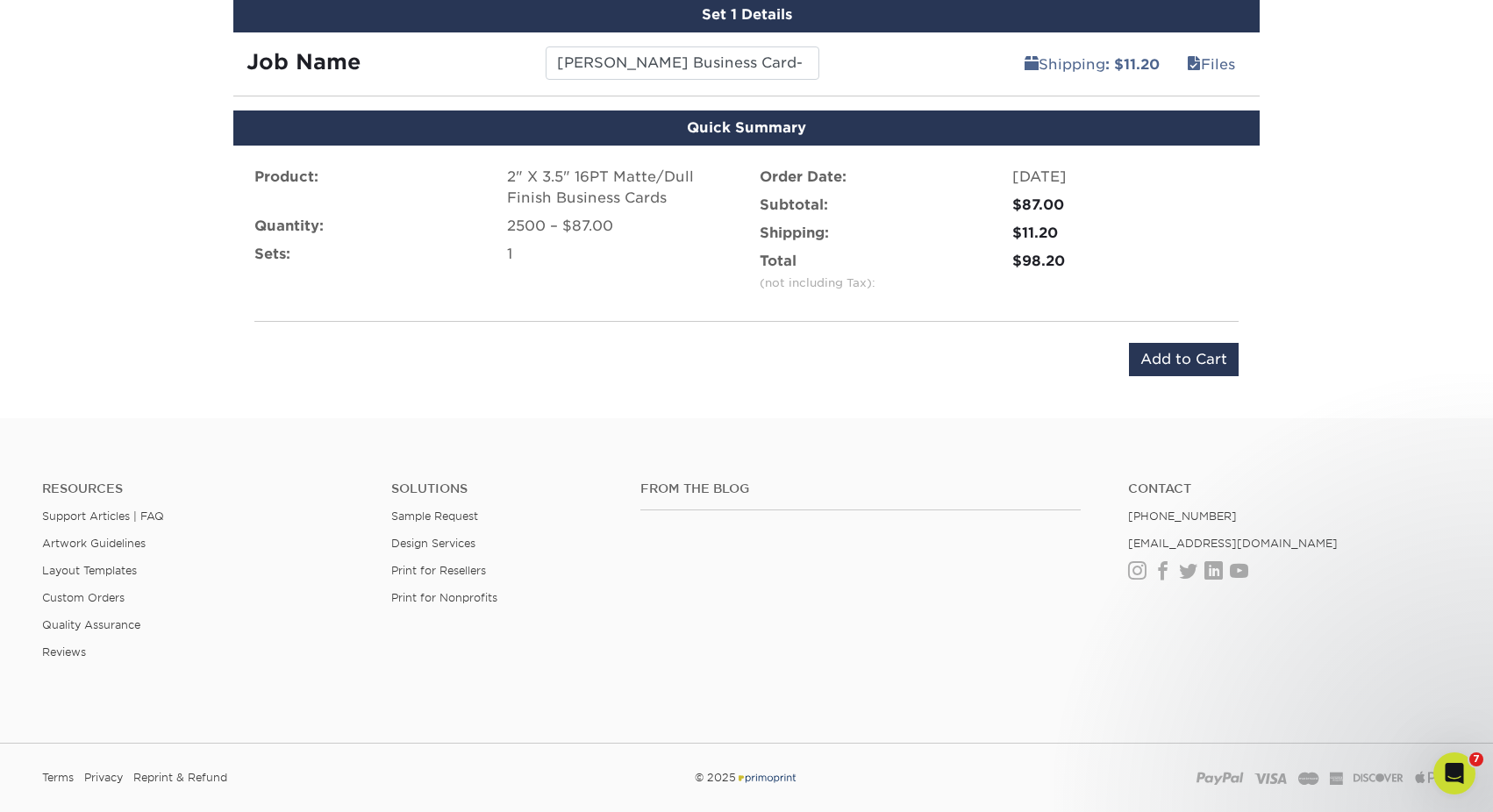
scroll to position [1046, 0]
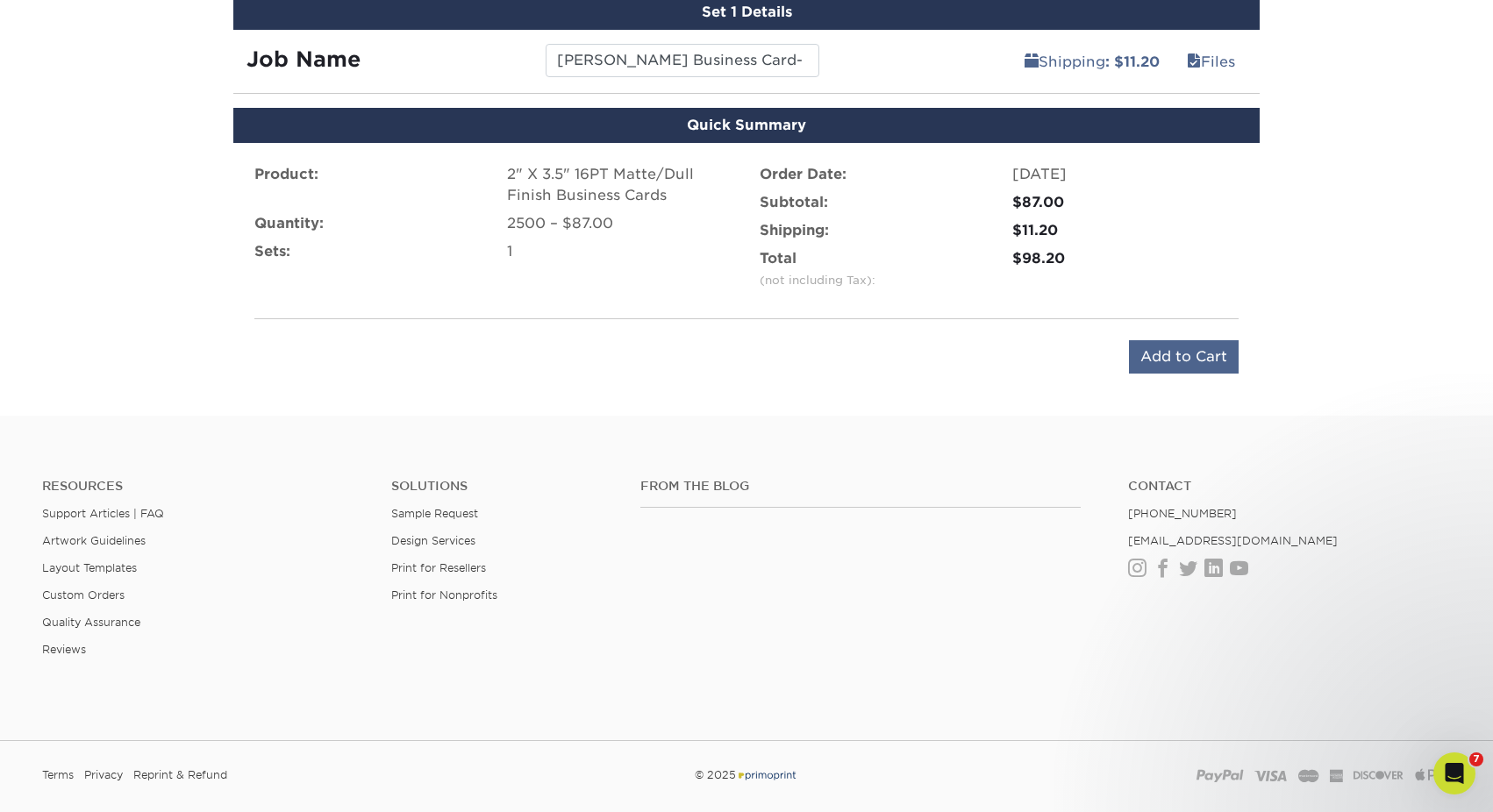
click at [1180, 352] on input "Add to Cart" at bounding box center [1184, 356] width 110 height 33
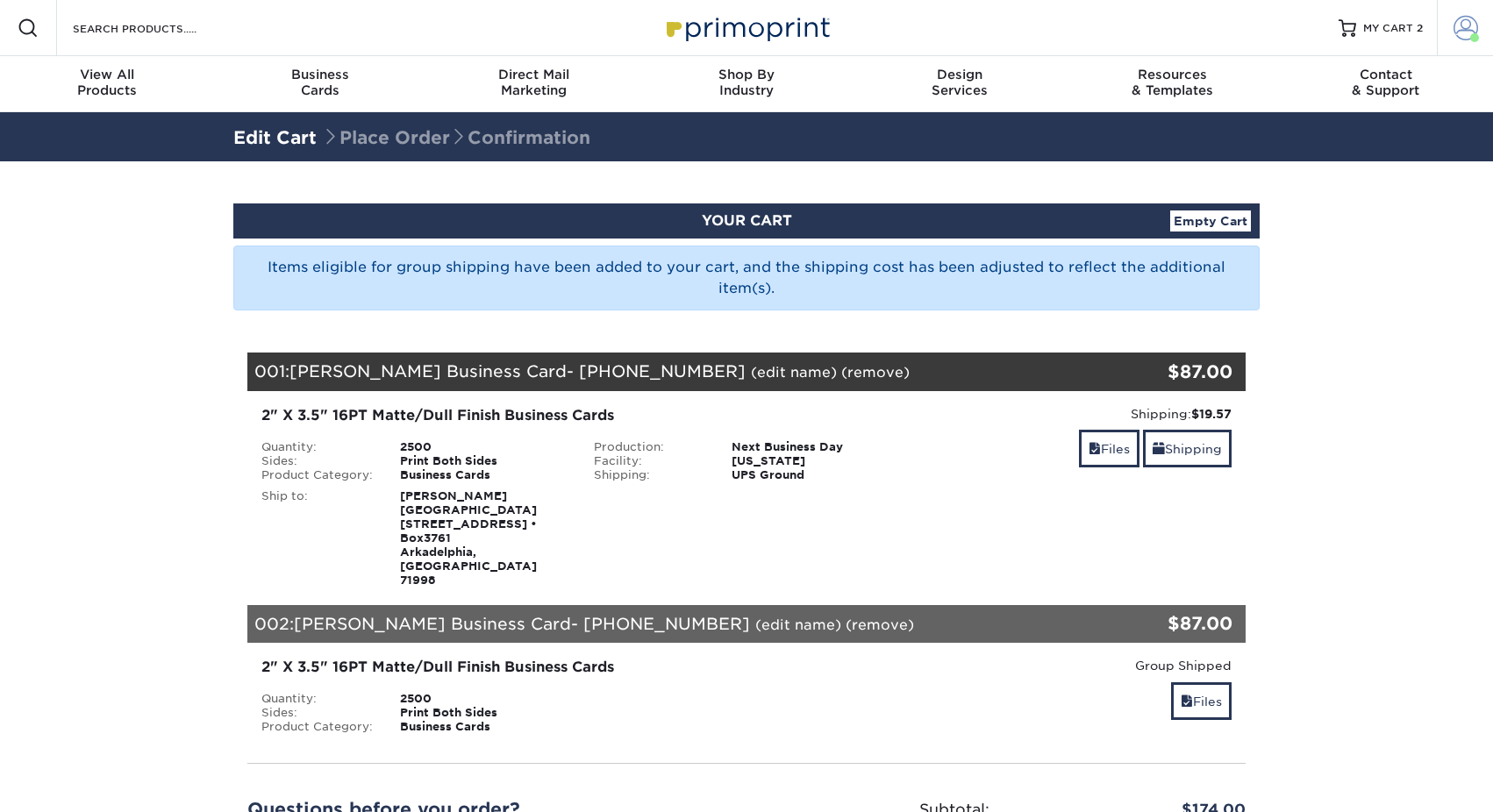
click at [1465, 32] on span at bounding box center [1465, 28] width 25 height 25
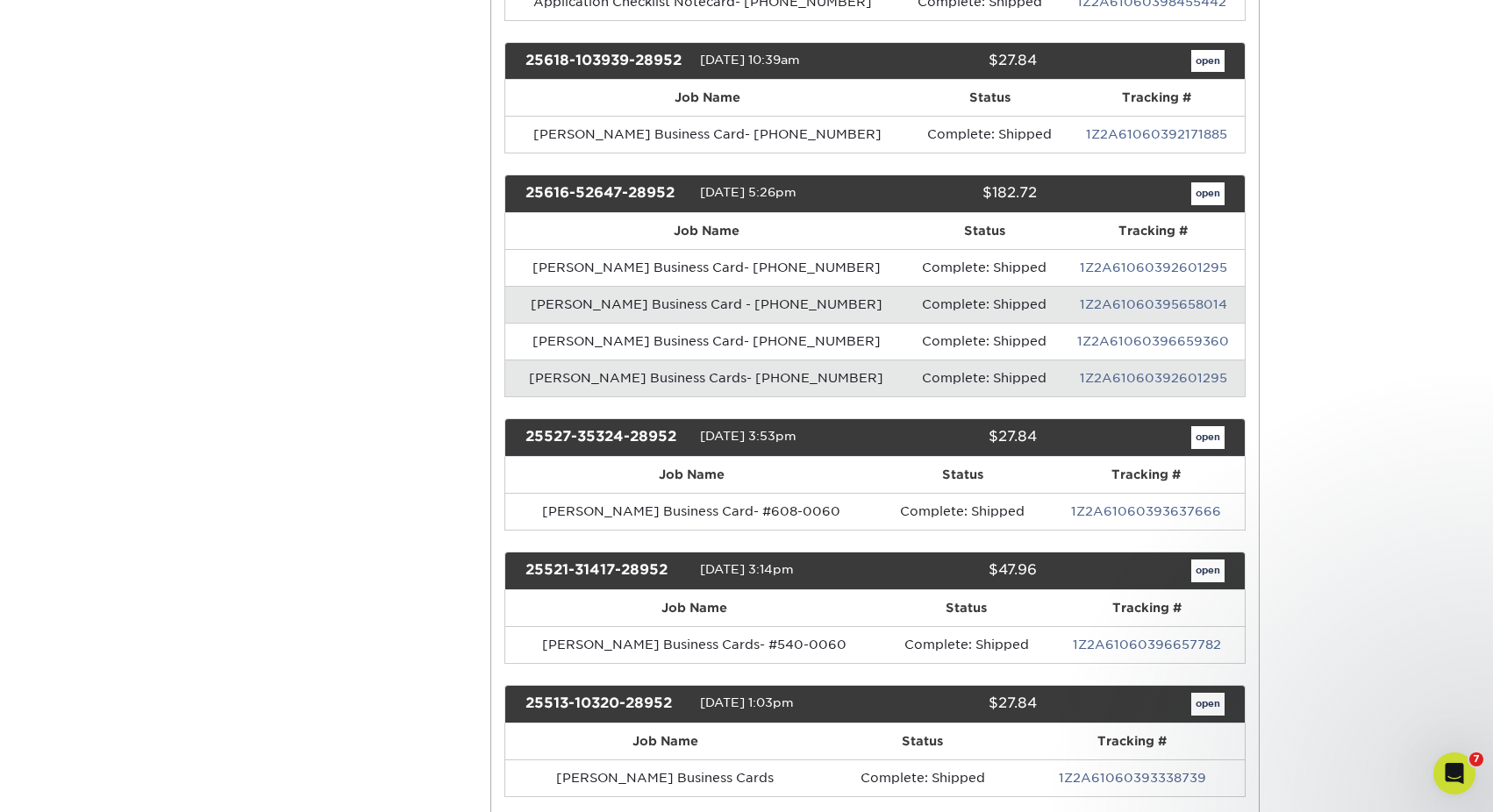
click at [593, 368] on td "Maddie Plyler Business Cards- 01-722-0100" at bounding box center [706, 377] width 402 height 37
click at [1094, 378] on link "1Z2A61060392601295" at bounding box center [1154, 378] width 148 height 14
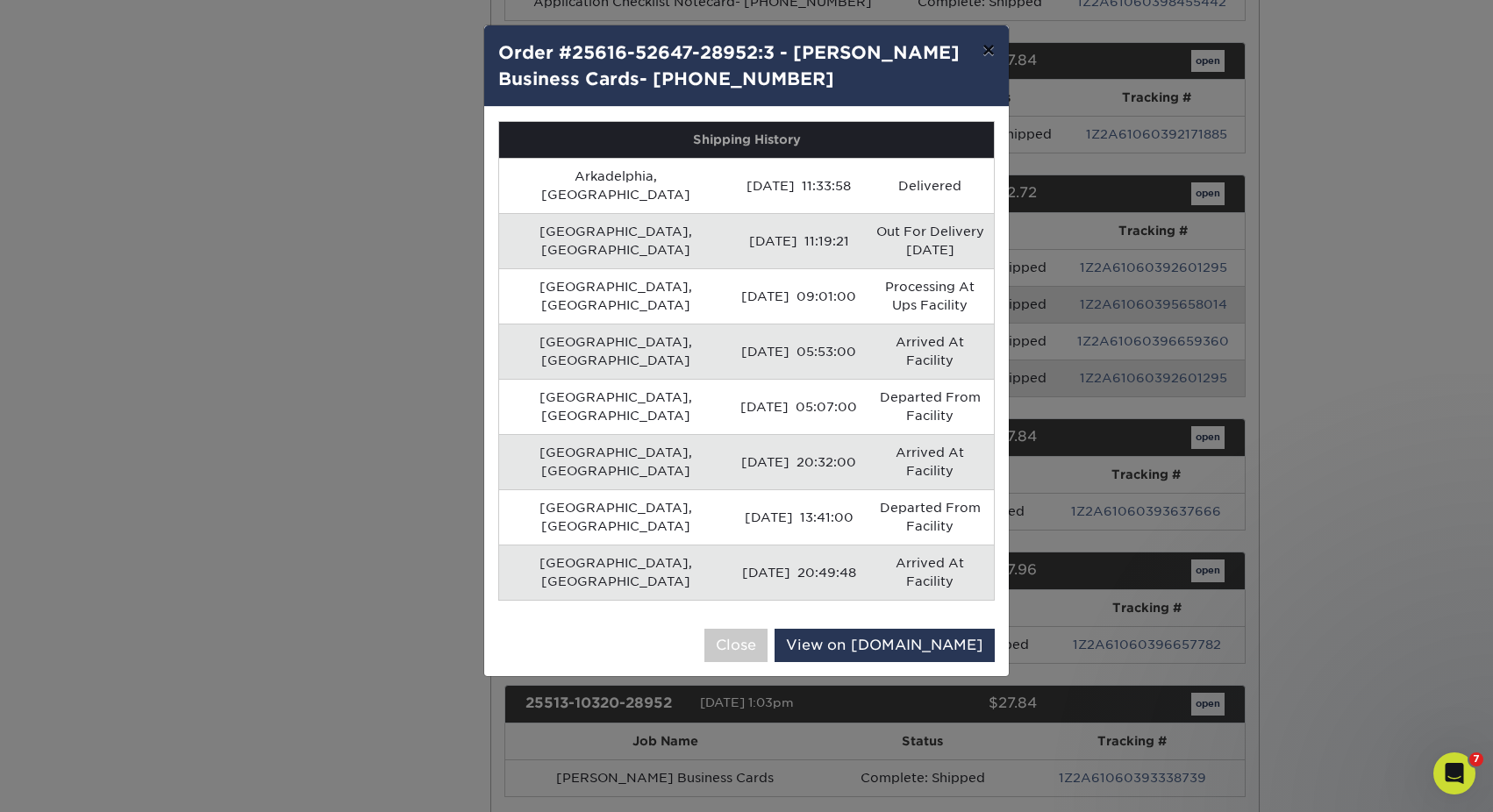
click at [985, 52] on button "×" at bounding box center [988, 49] width 40 height 49
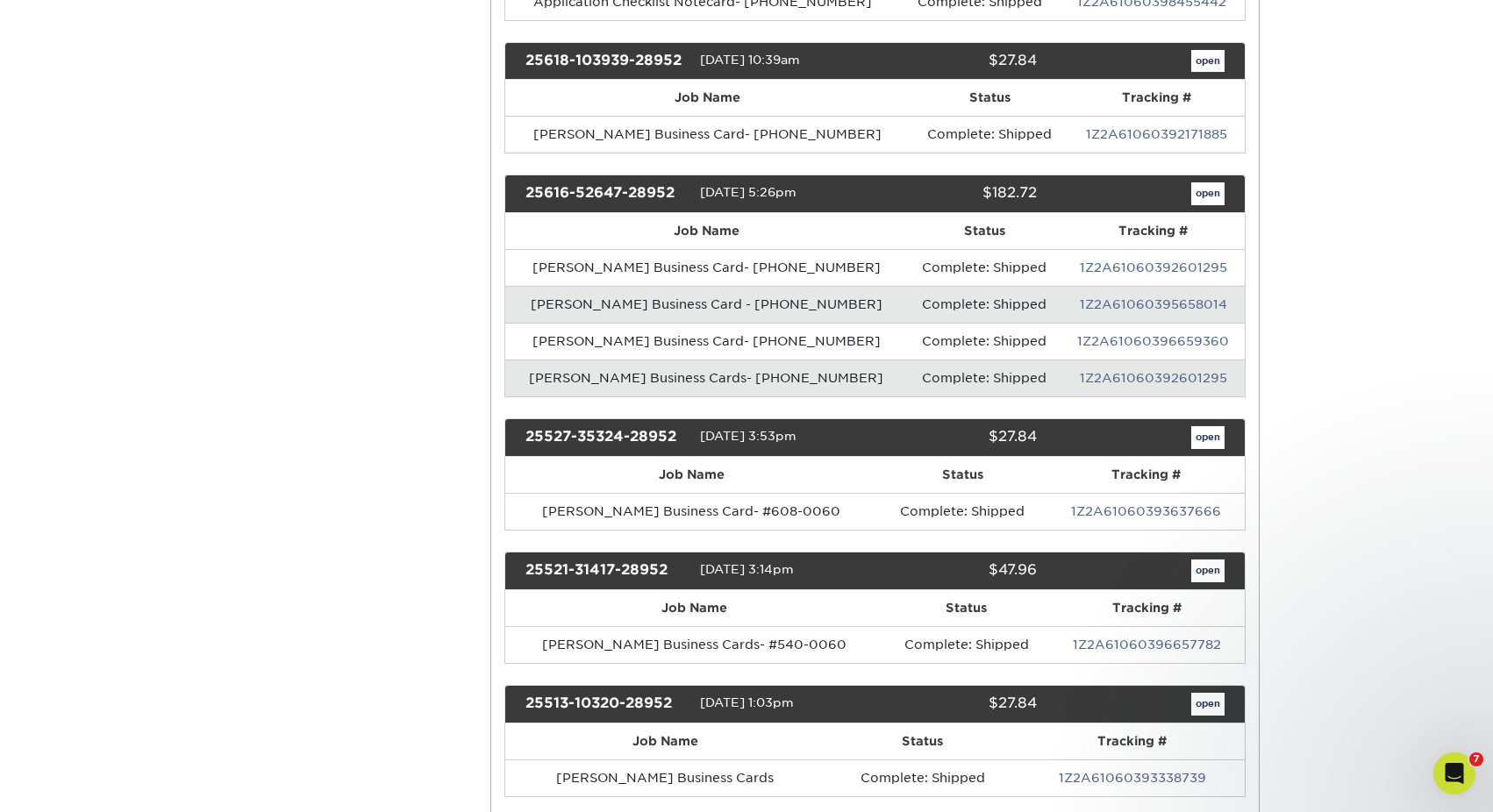
click at [601, 377] on td "Maddie Plyler Business Cards- 01-722-0100" at bounding box center [706, 377] width 402 height 37
click at [753, 374] on td "Maddie Plyler Business Cards- 01-722-0100" at bounding box center [706, 377] width 402 height 37
click at [694, 379] on td "Maddie Plyler Business Cards- 01-722-0100" at bounding box center [706, 377] width 402 height 37
click at [1210, 195] on link "open" at bounding box center [1207, 194] width 33 height 23
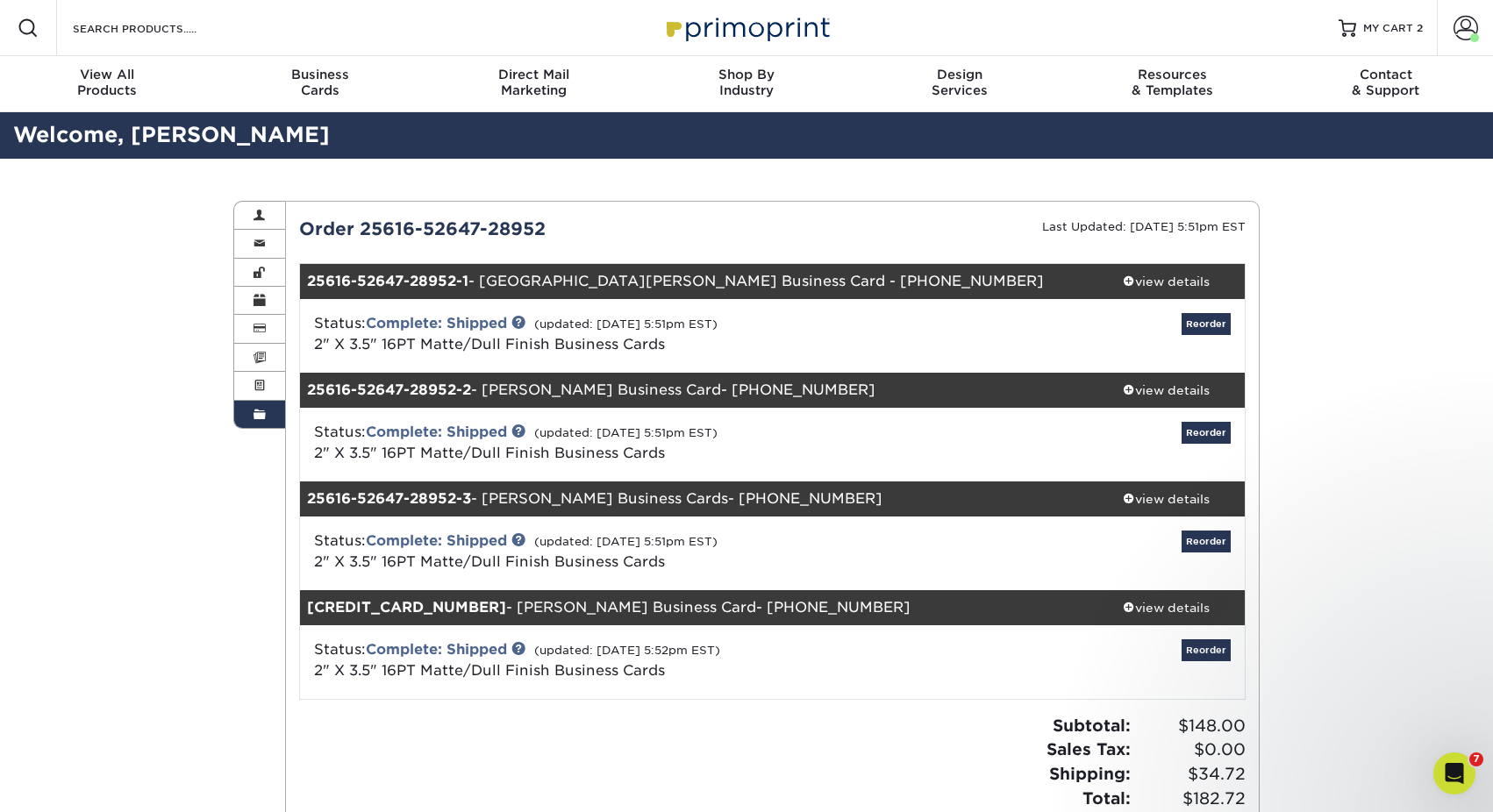
scroll to position [53, 0]
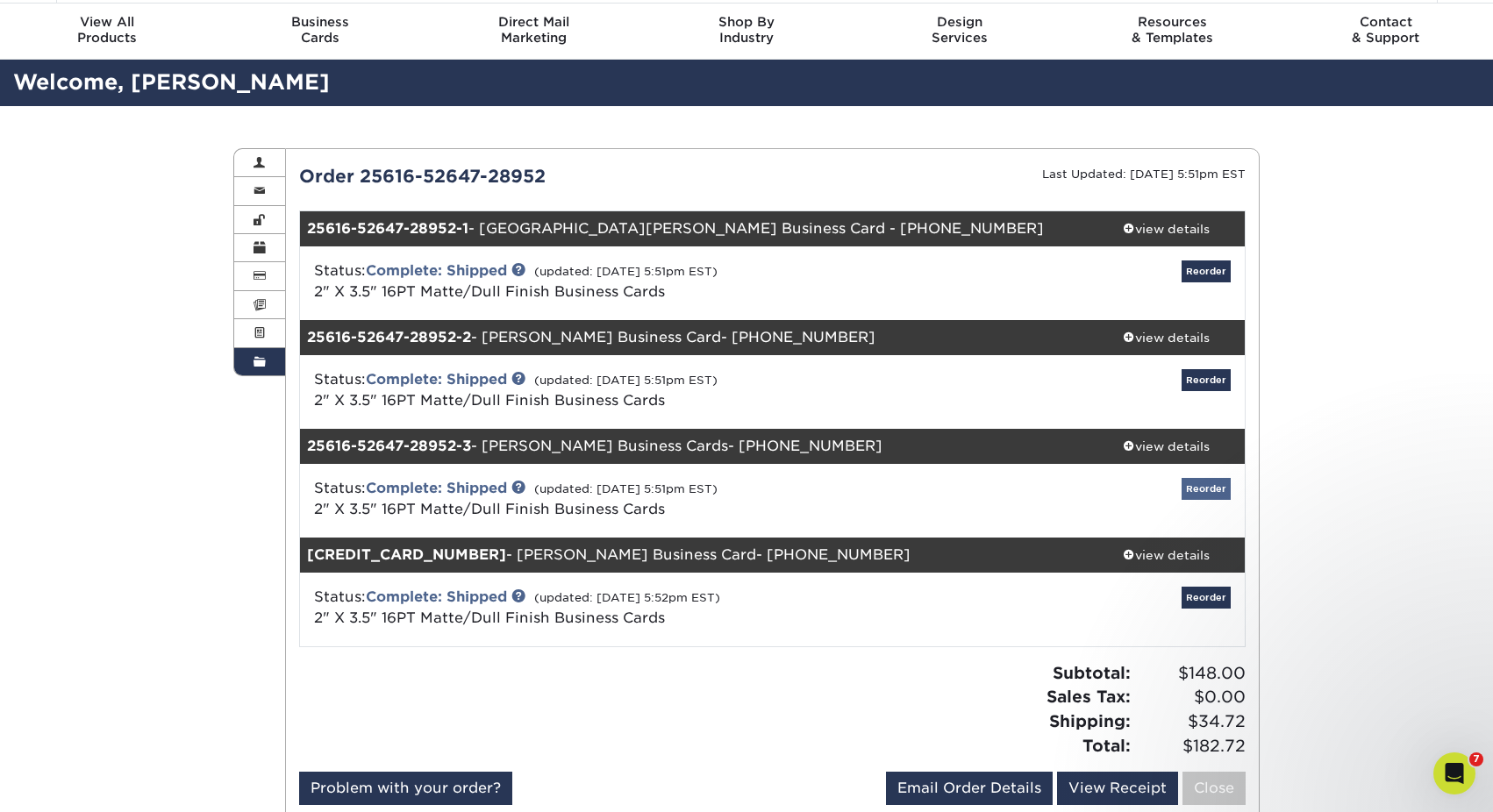
click at [1204, 486] on link "Reorder" at bounding box center [1206, 489] width 49 height 22
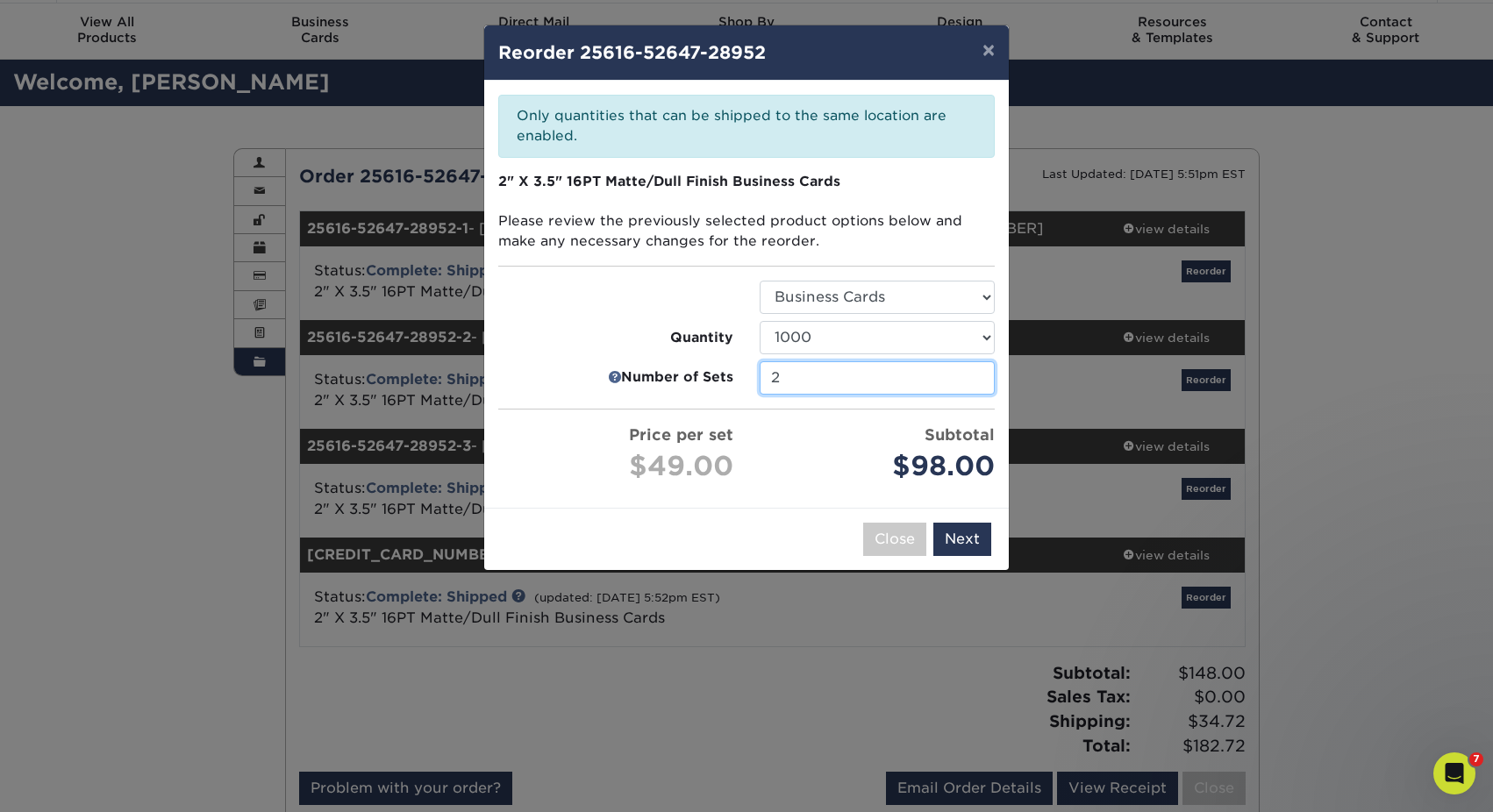
type input "1"
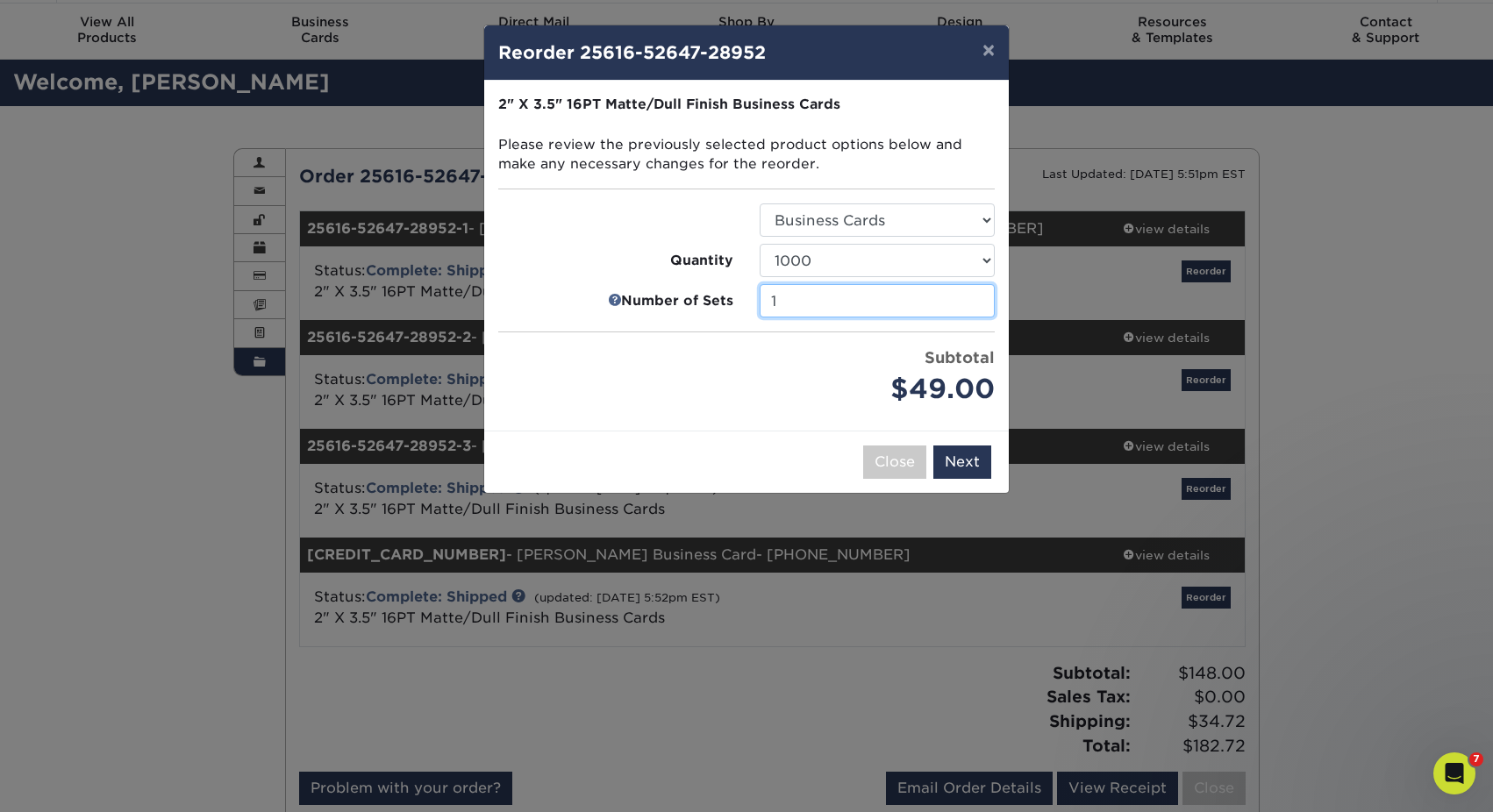
click at [977, 317] on input "1" at bounding box center [877, 300] width 236 height 33
click at [958, 452] on button "Next" at bounding box center [962, 461] width 58 height 33
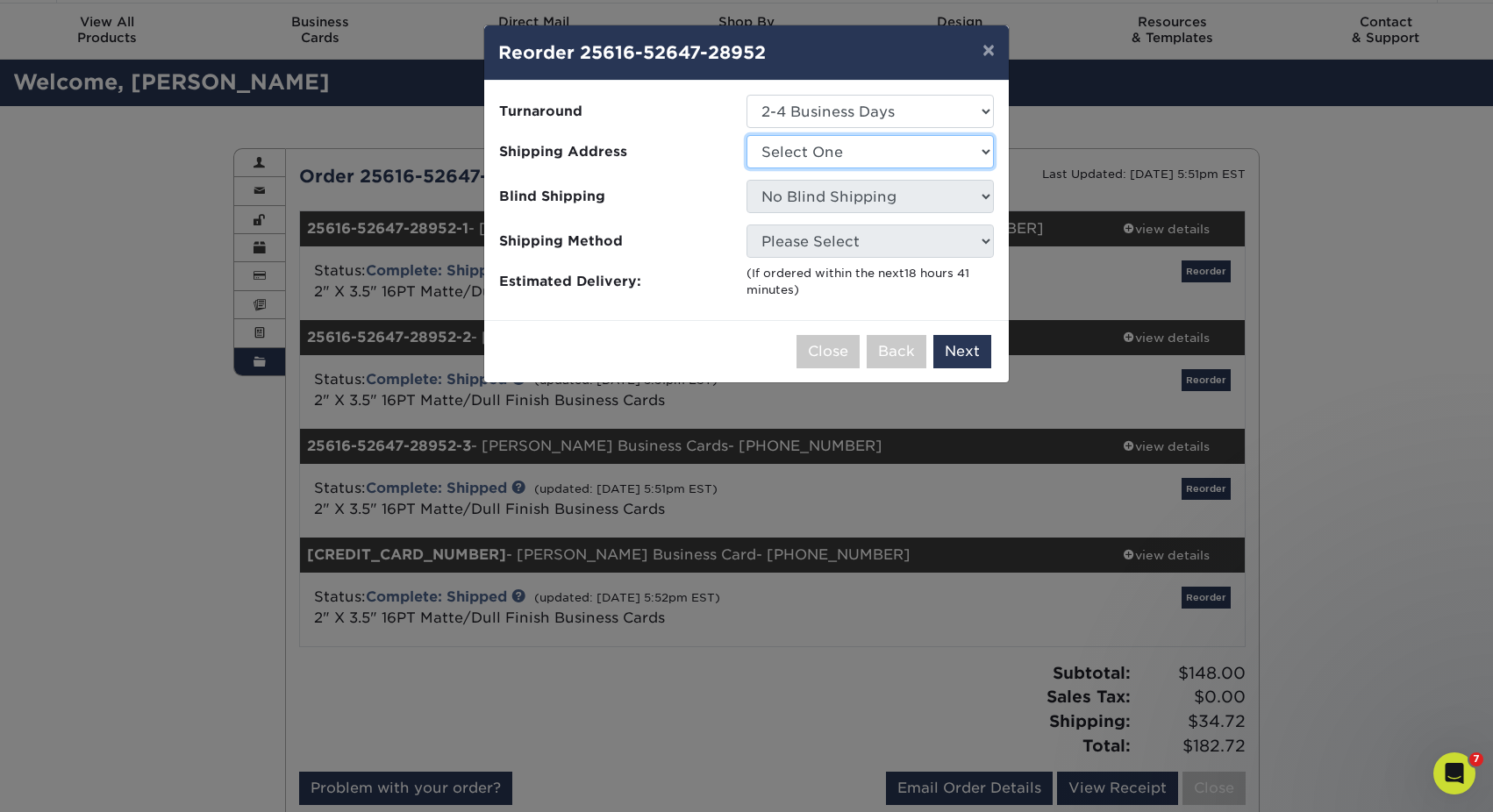
select select "61229"
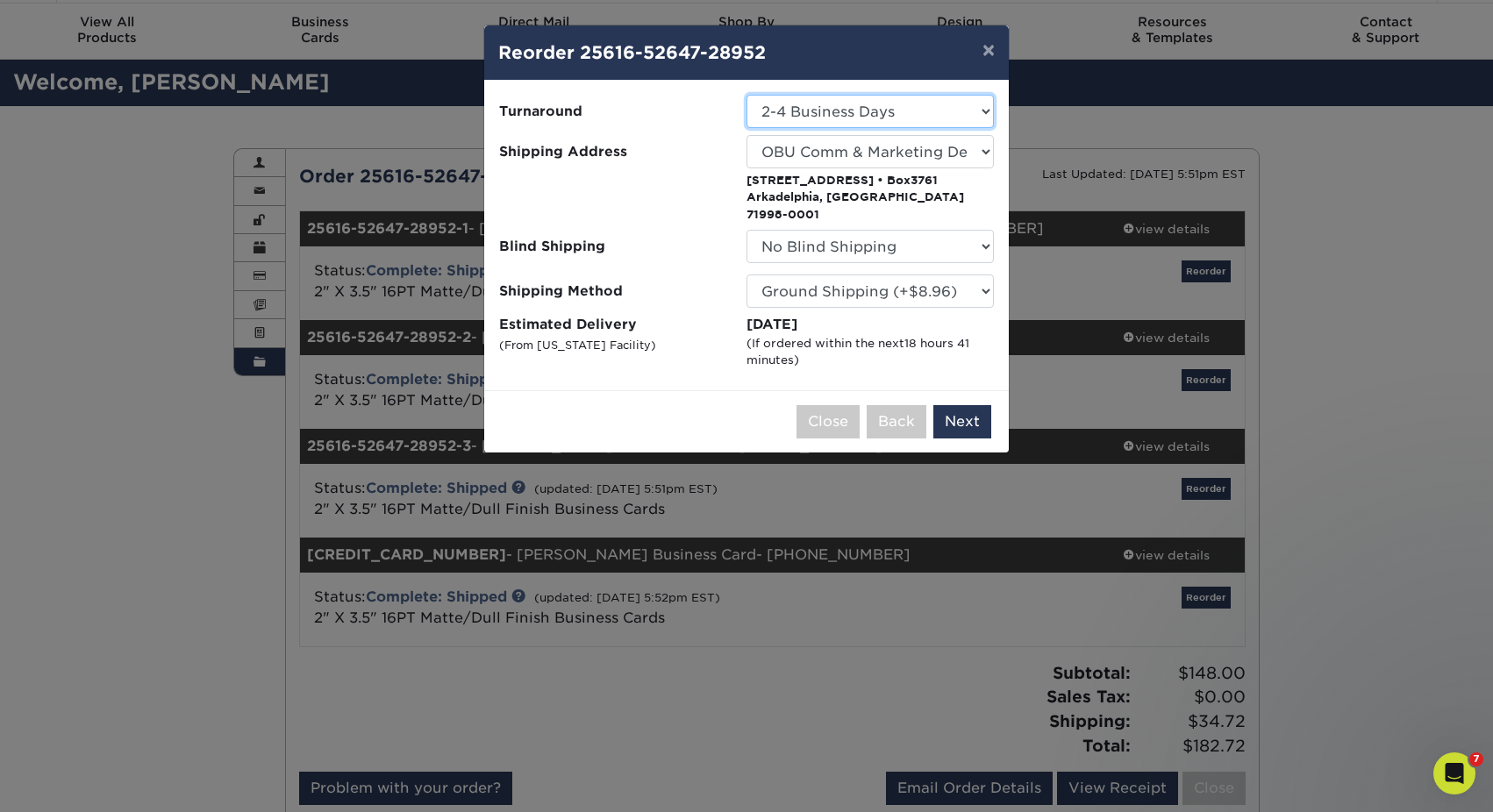
select select "b26dbba4-becb-4f18-80b9-4627273e8b11"
click at [957, 405] on button "Next" at bounding box center [962, 421] width 58 height 33
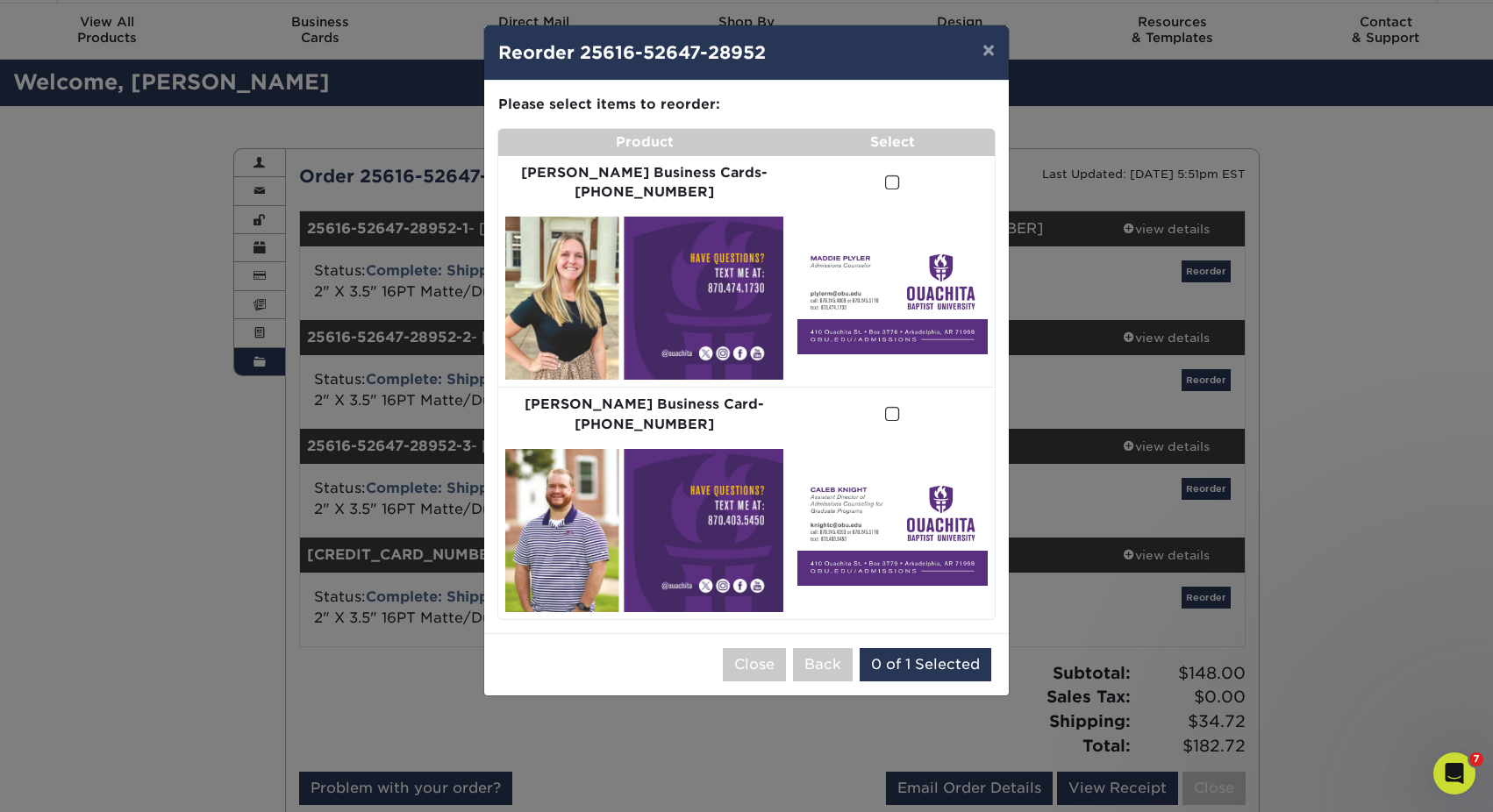
click at [885, 183] on span at bounding box center [892, 183] width 15 height 17
click at [0, 0] on input "checkbox" at bounding box center [0, 0] width 0 height 0
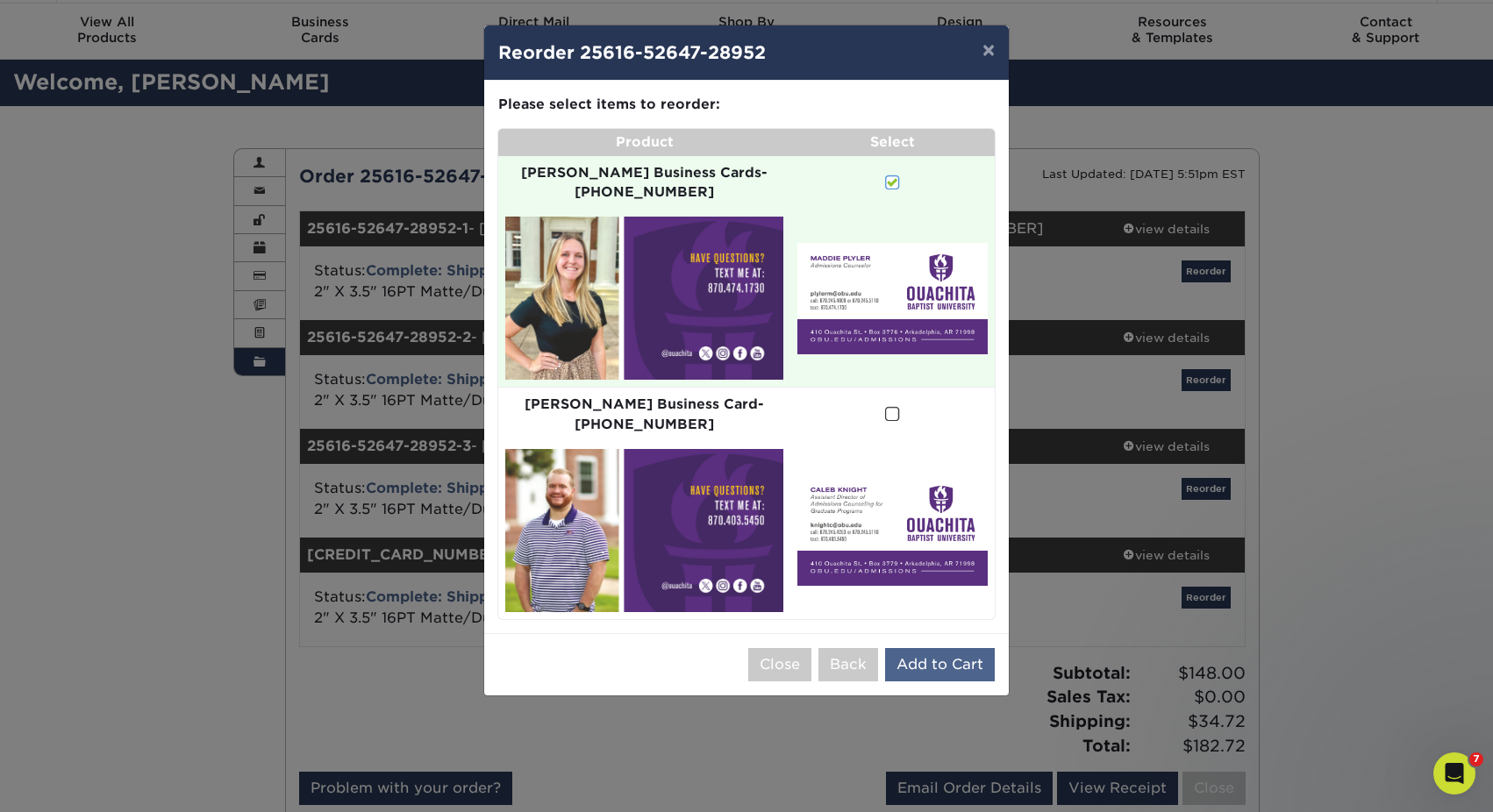
click at [928, 647] on button "Add to Cart" at bounding box center [940, 663] width 110 height 33
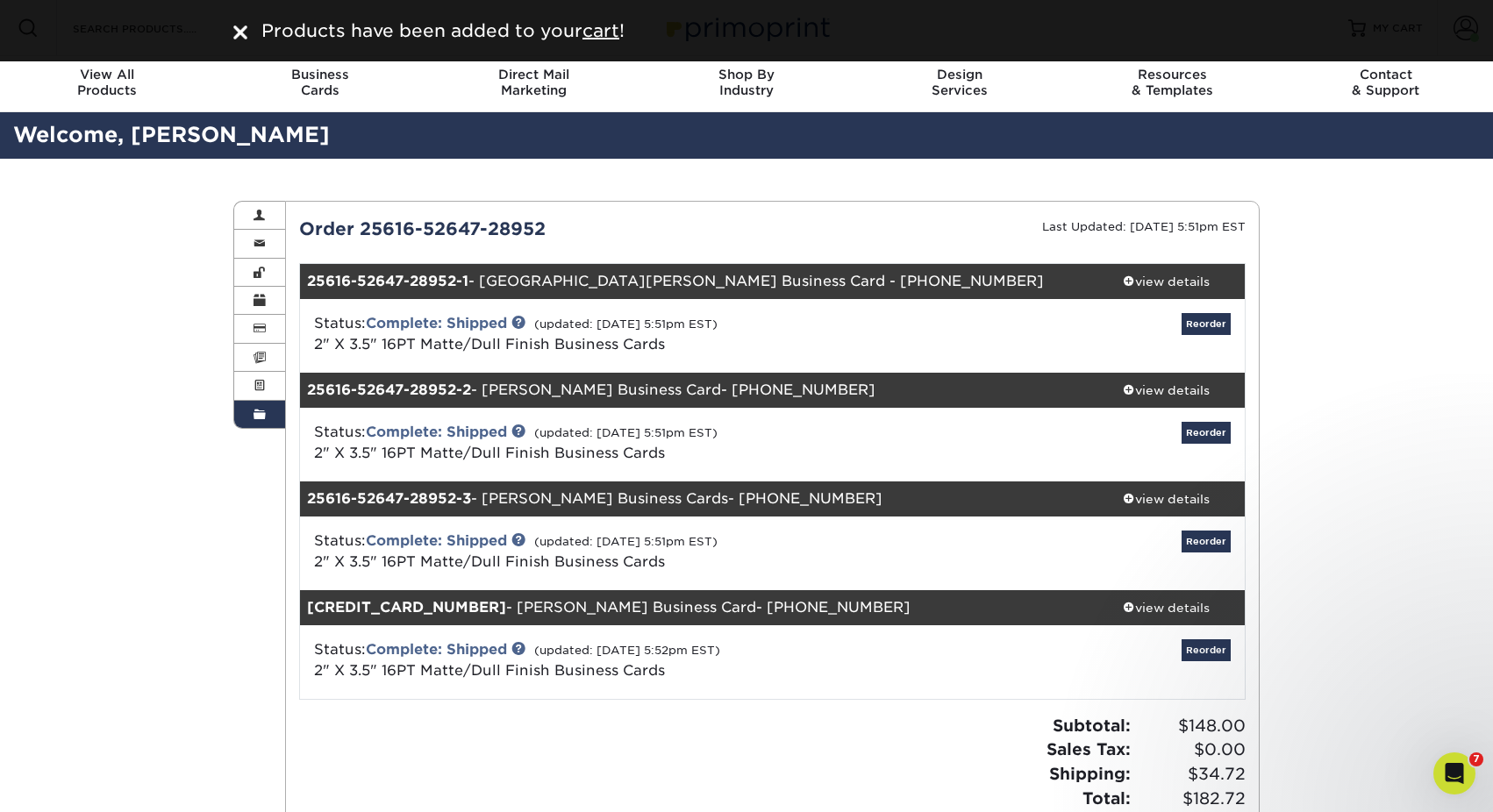
scroll to position [0, 0]
click at [609, 30] on u "cart" at bounding box center [601, 30] width 37 height 21
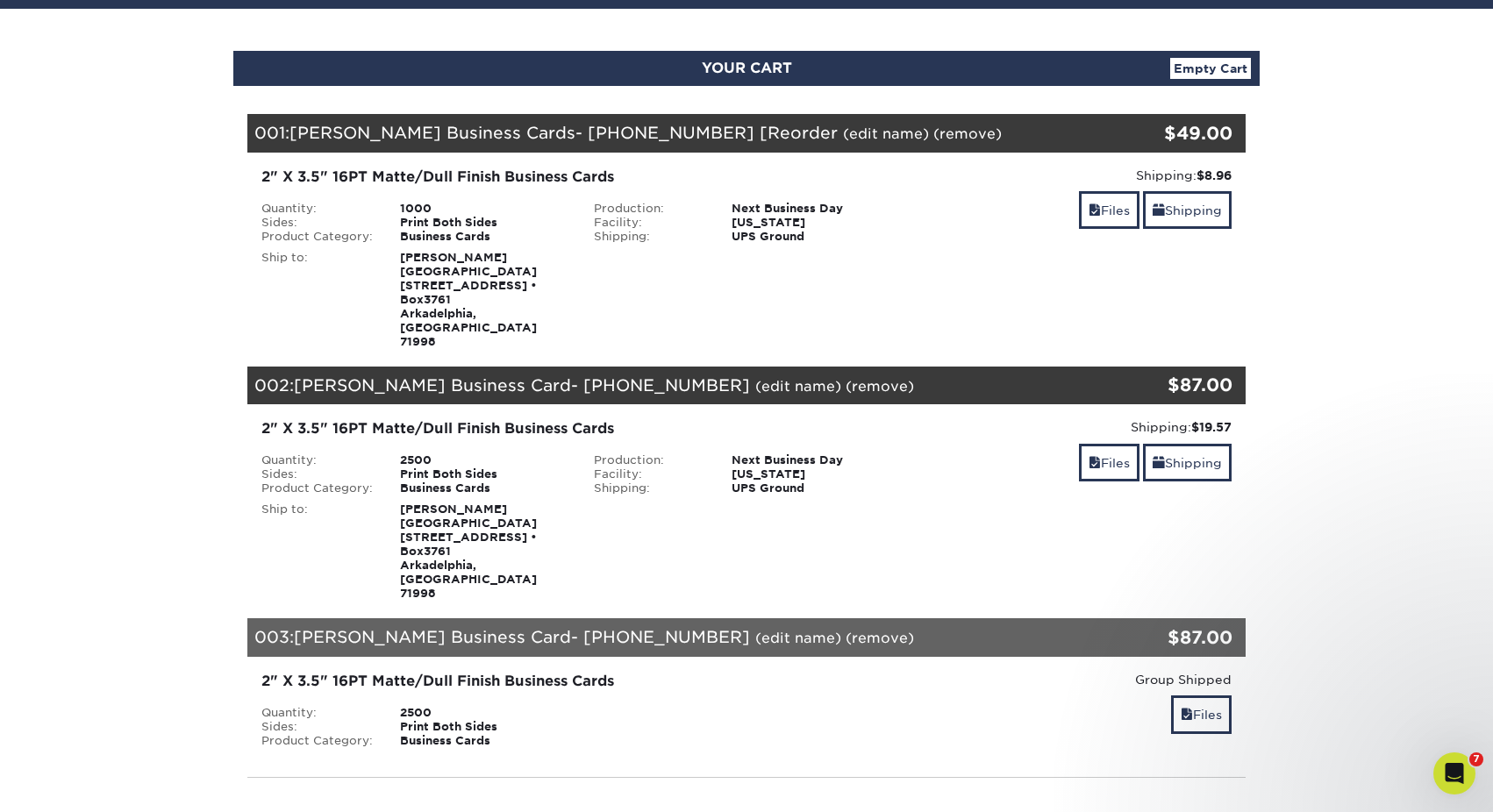
scroll to position [160, 0]
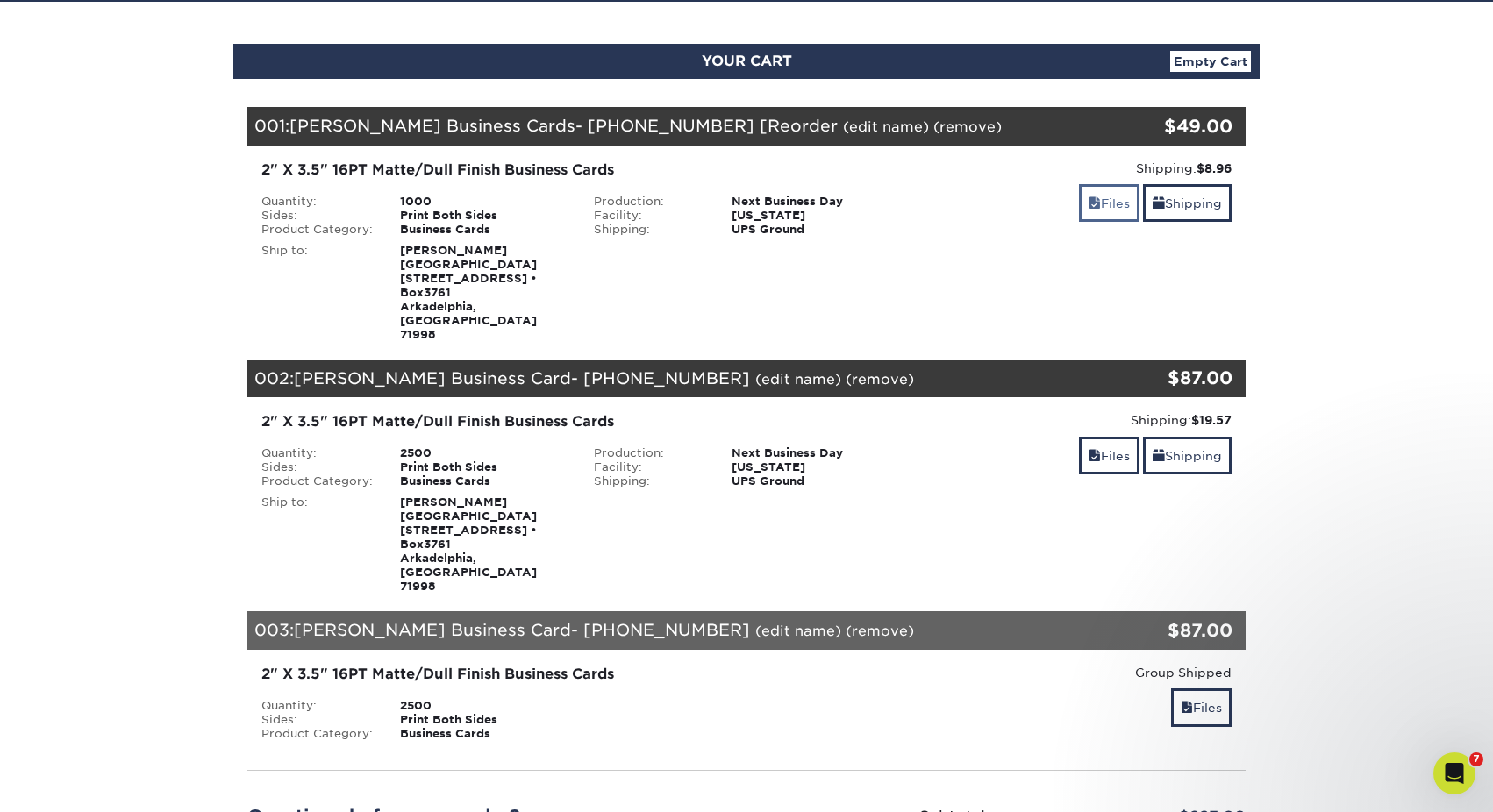
click at [1118, 205] on link "Files" at bounding box center [1109, 203] width 61 height 38
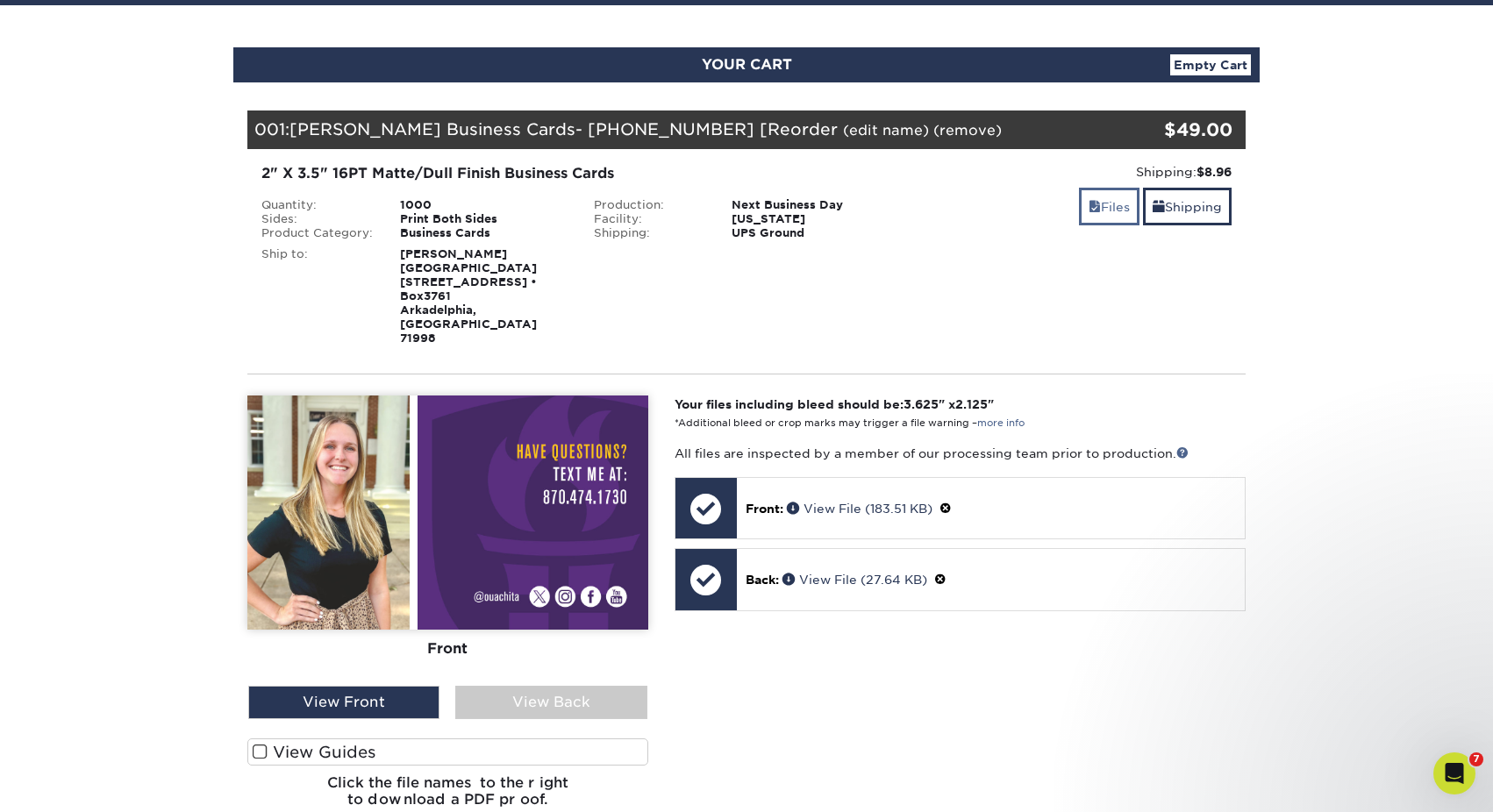
scroll to position [156, 0]
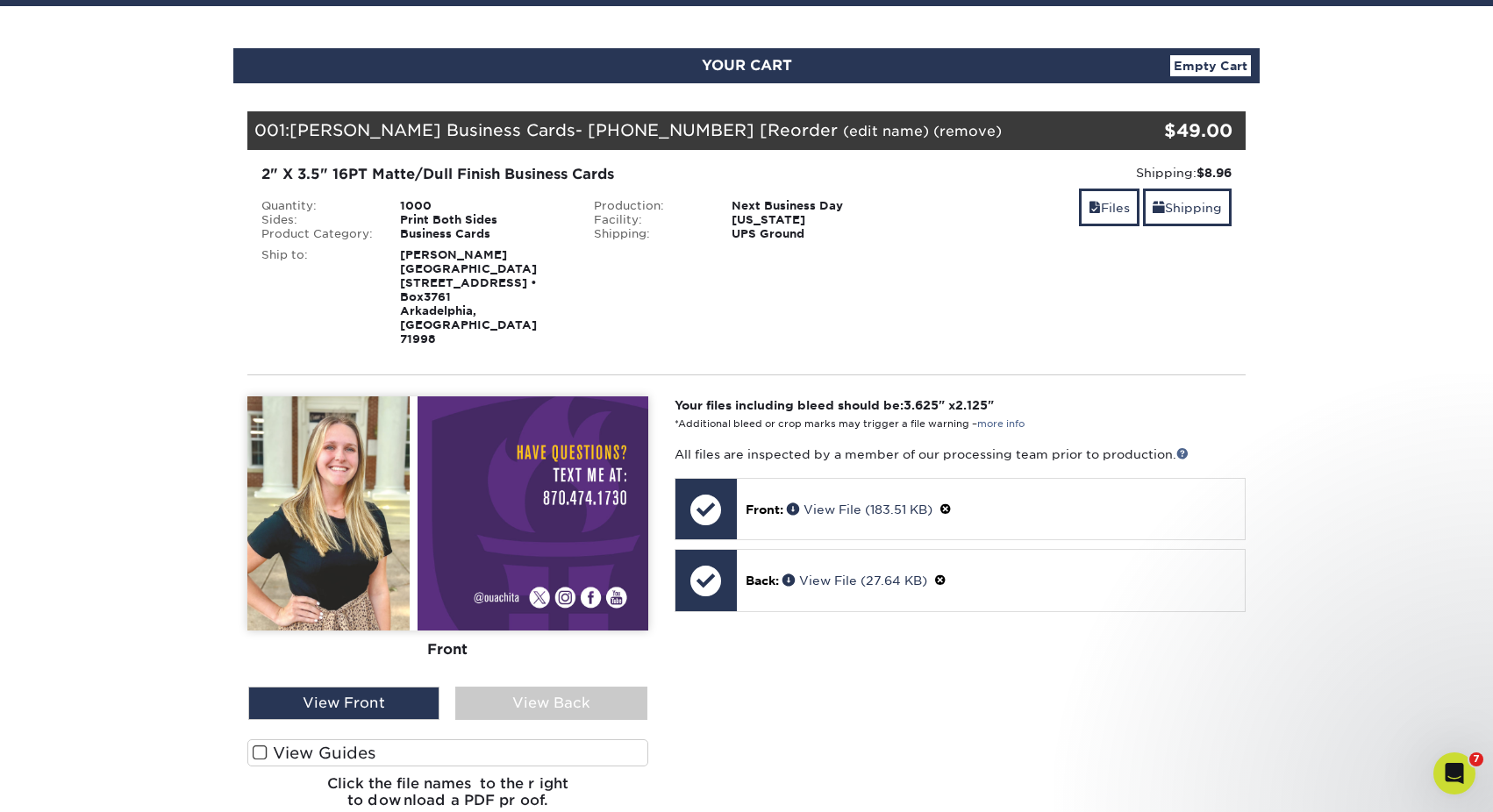
click at [254, 744] on span at bounding box center [259, 752] width 15 height 17
click at [0, 0] on input "View Guides" at bounding box center [0, 0] width 0 height 0
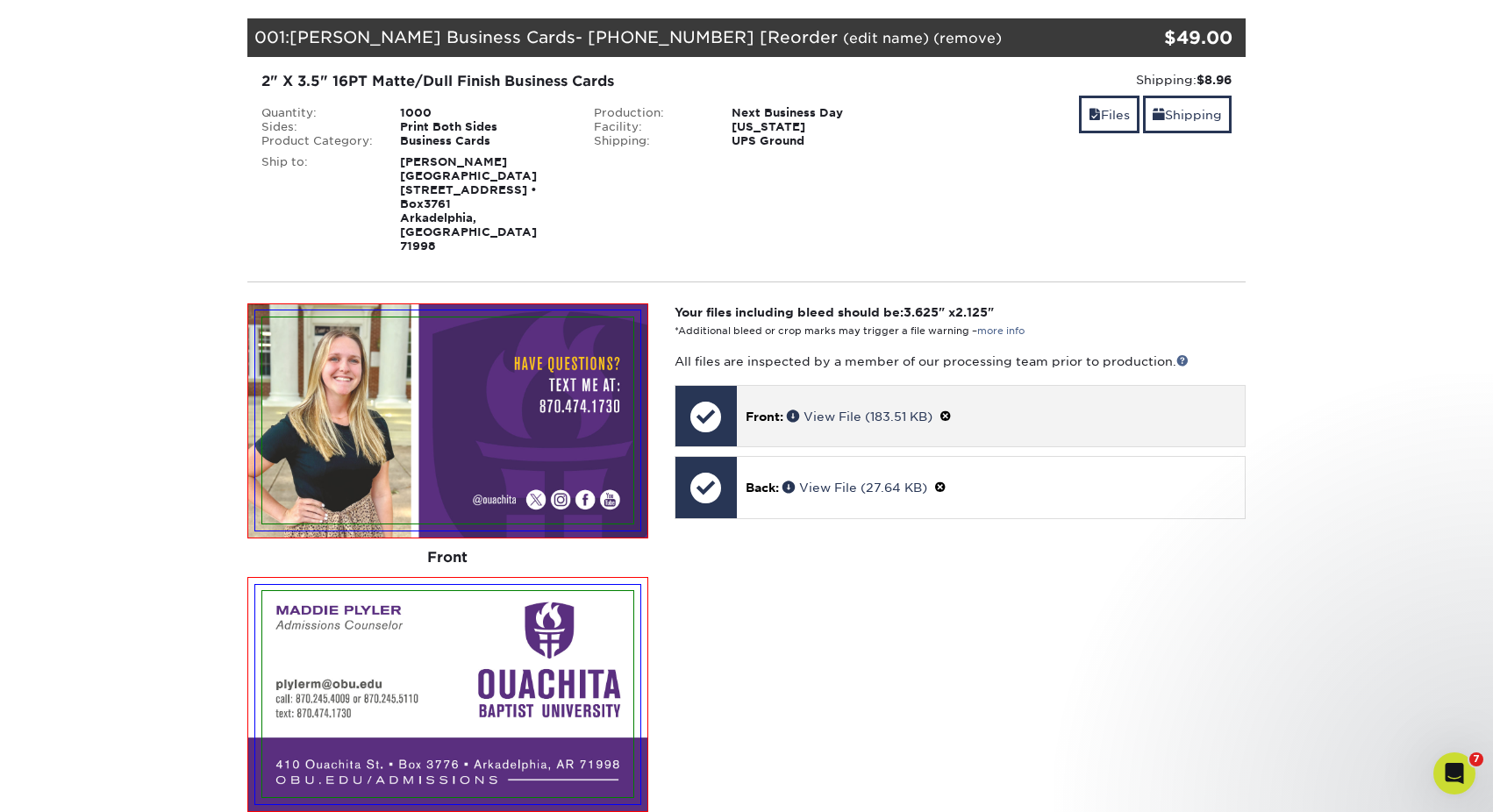
scroll to position [253, 0]
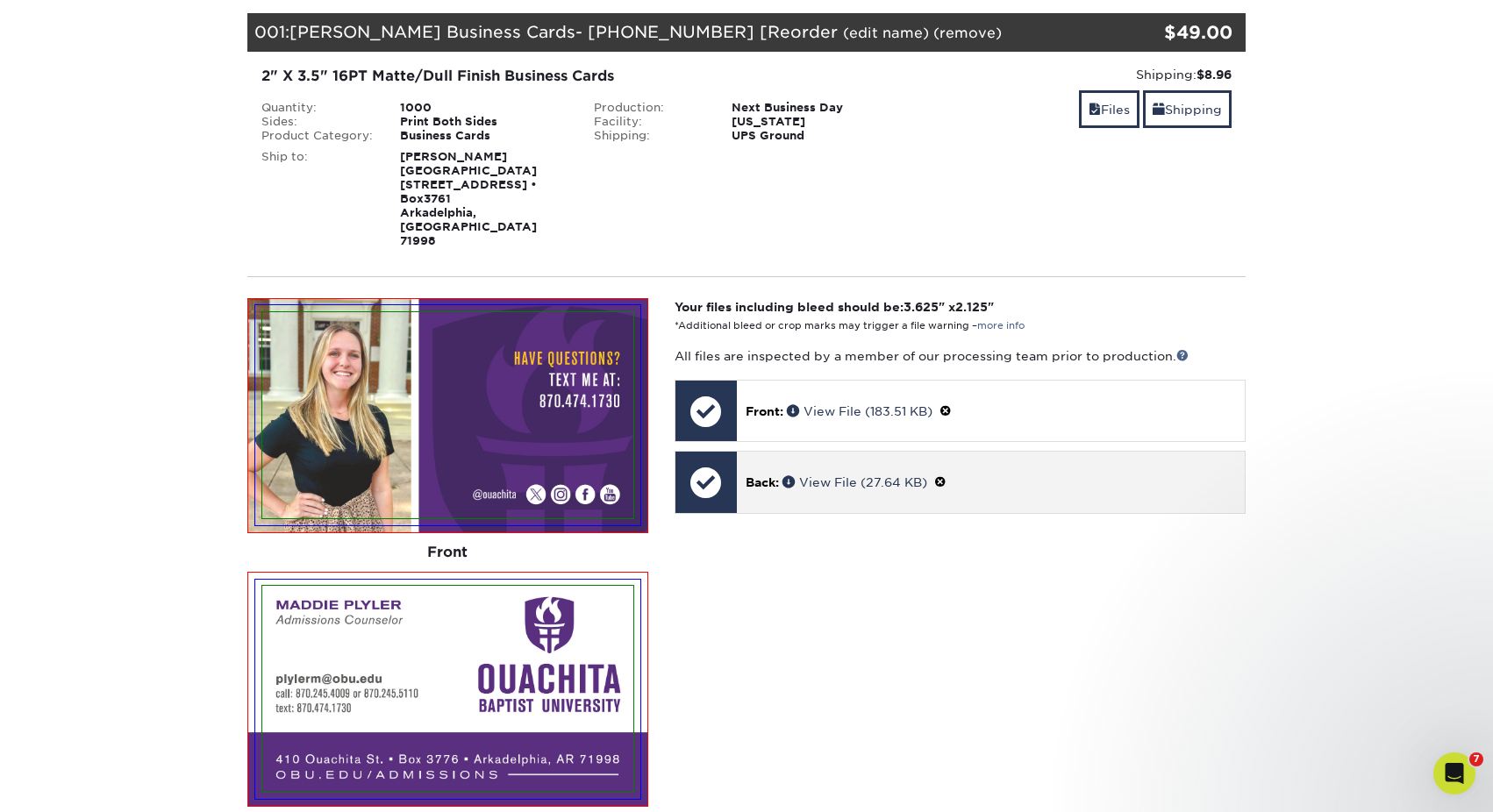
click at [762, 473] on p "Back: View File (27.64 KB)" at bounding box center [990, 482] width 490 height 18
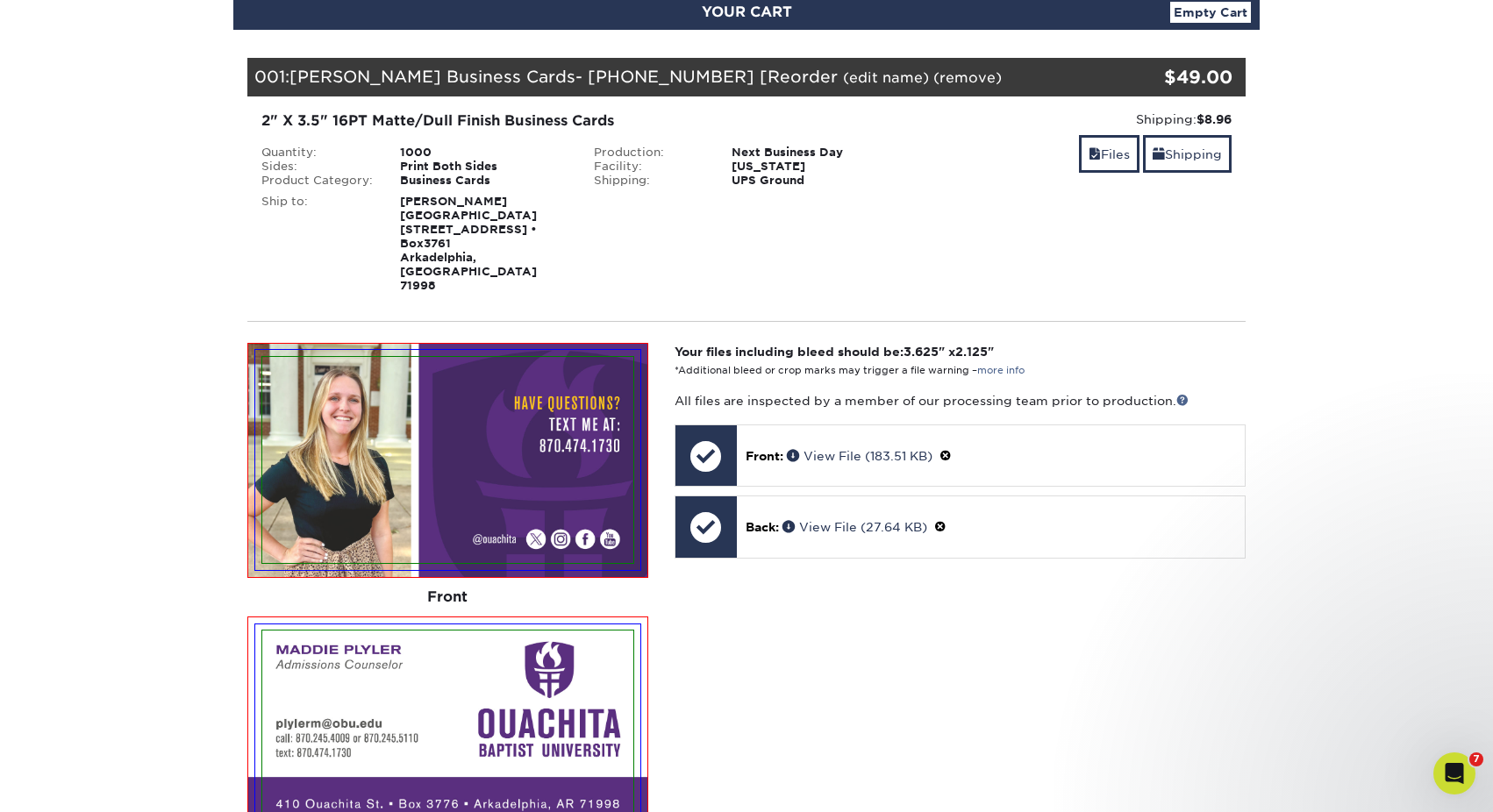
scroll to position [227, 0]
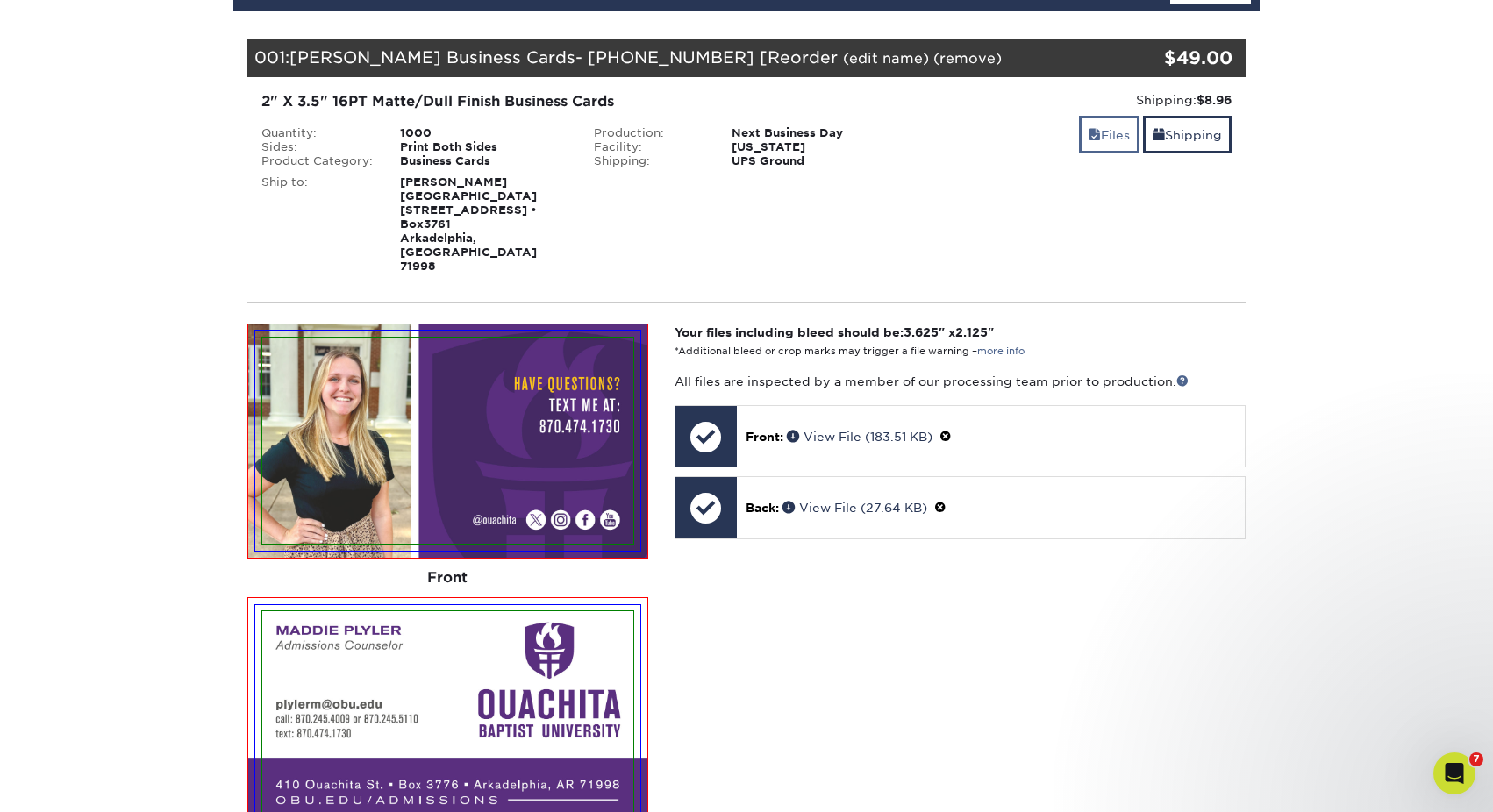
click at [1118, 129] on link "Files" at bounding box center [1109, 135] width 61 height 38
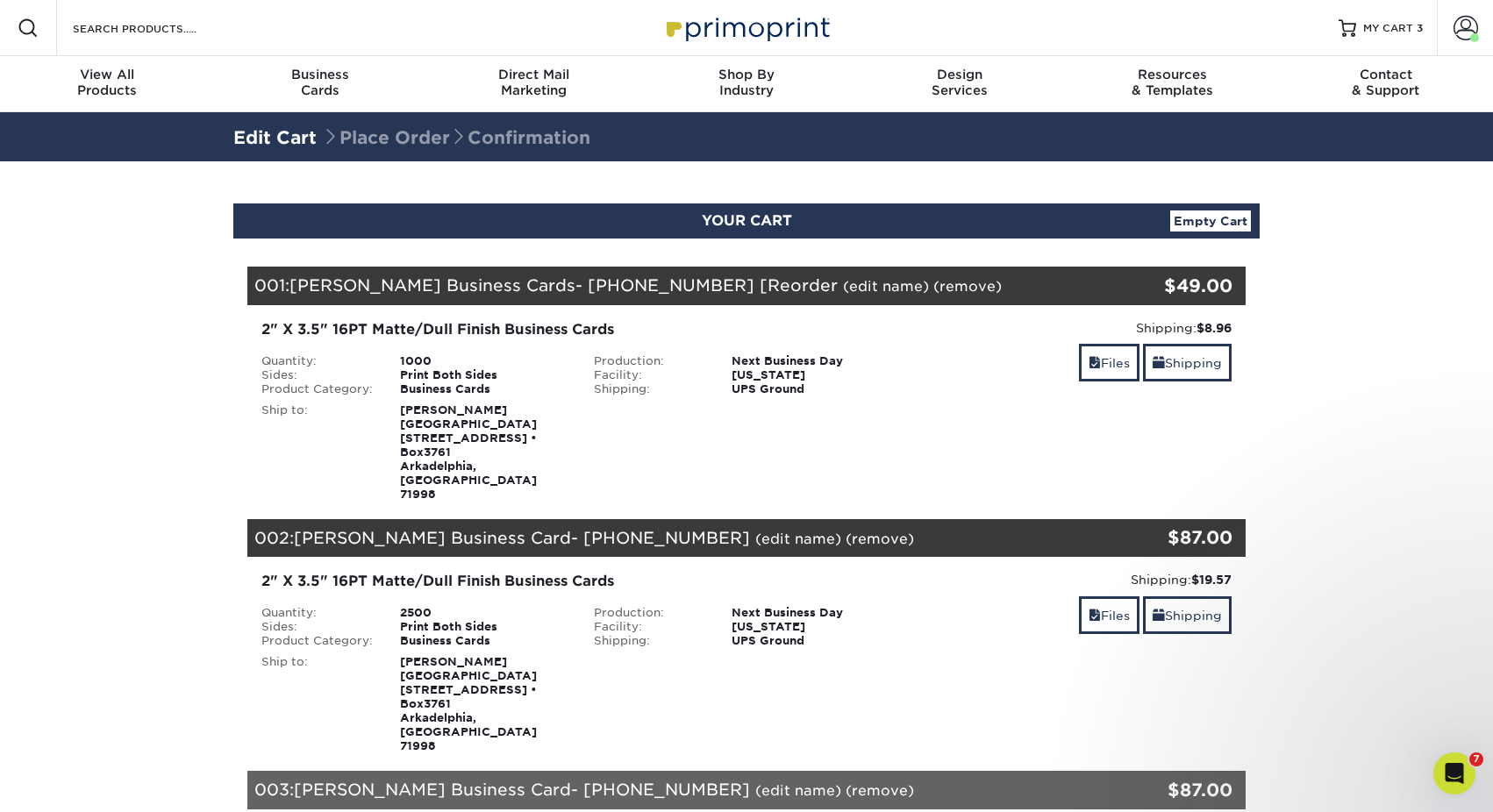
scroll to position [0, 0]
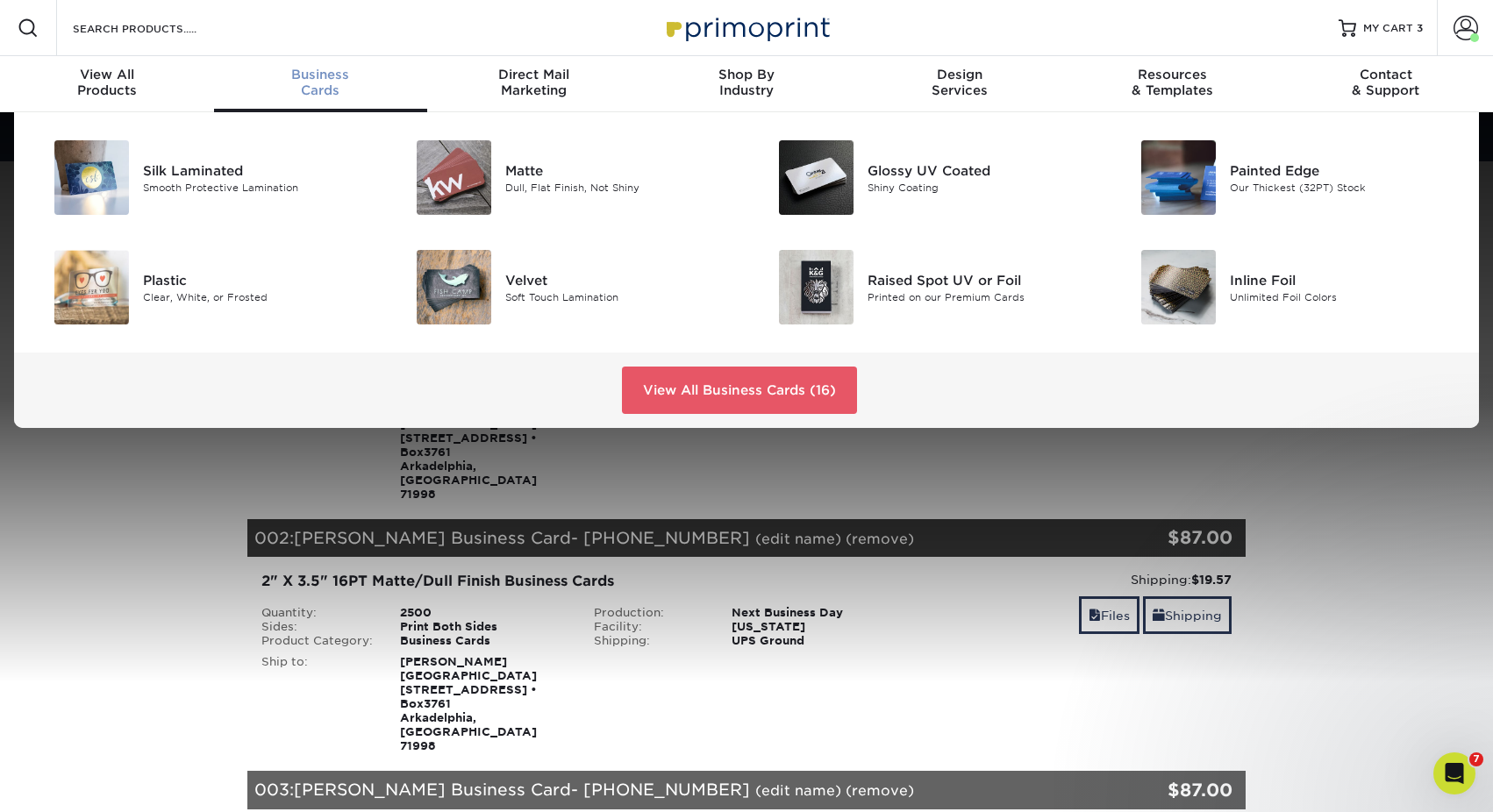
click at [326, 66] on link "Business Cards" at bounding box center [320, 84] width 214 height 56
click at [486, 185] on img at bounding box center [453, 178] width 75 height 75
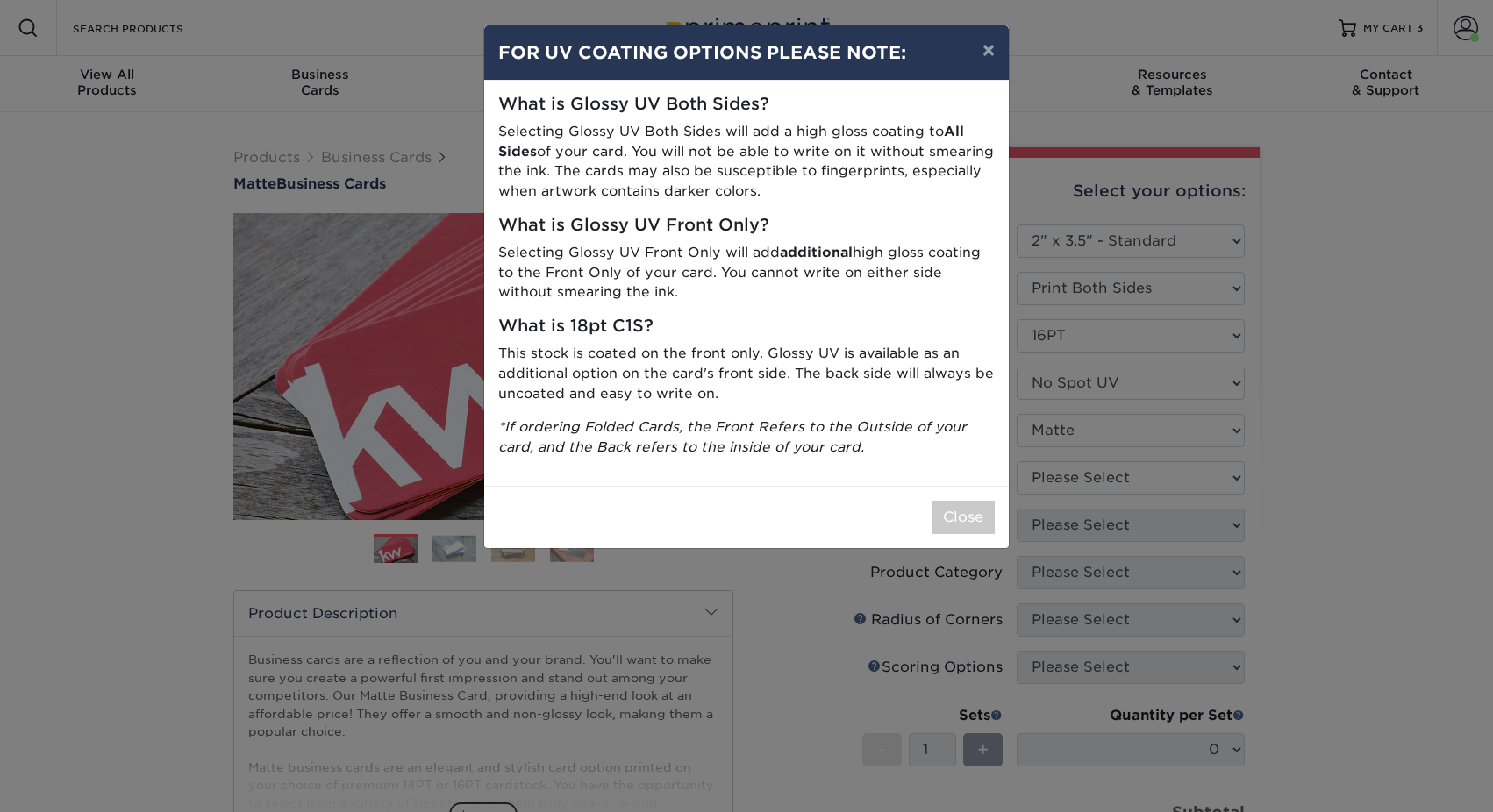
select select "2.00x3.50"
drag, startPoint x: 956, startPoint y: 496, endPoint x: 998, endPoint y: 483, distance: 44.0
click at [956, 501] on button "Close" at bounding box center [962, 517] width 63 height 33
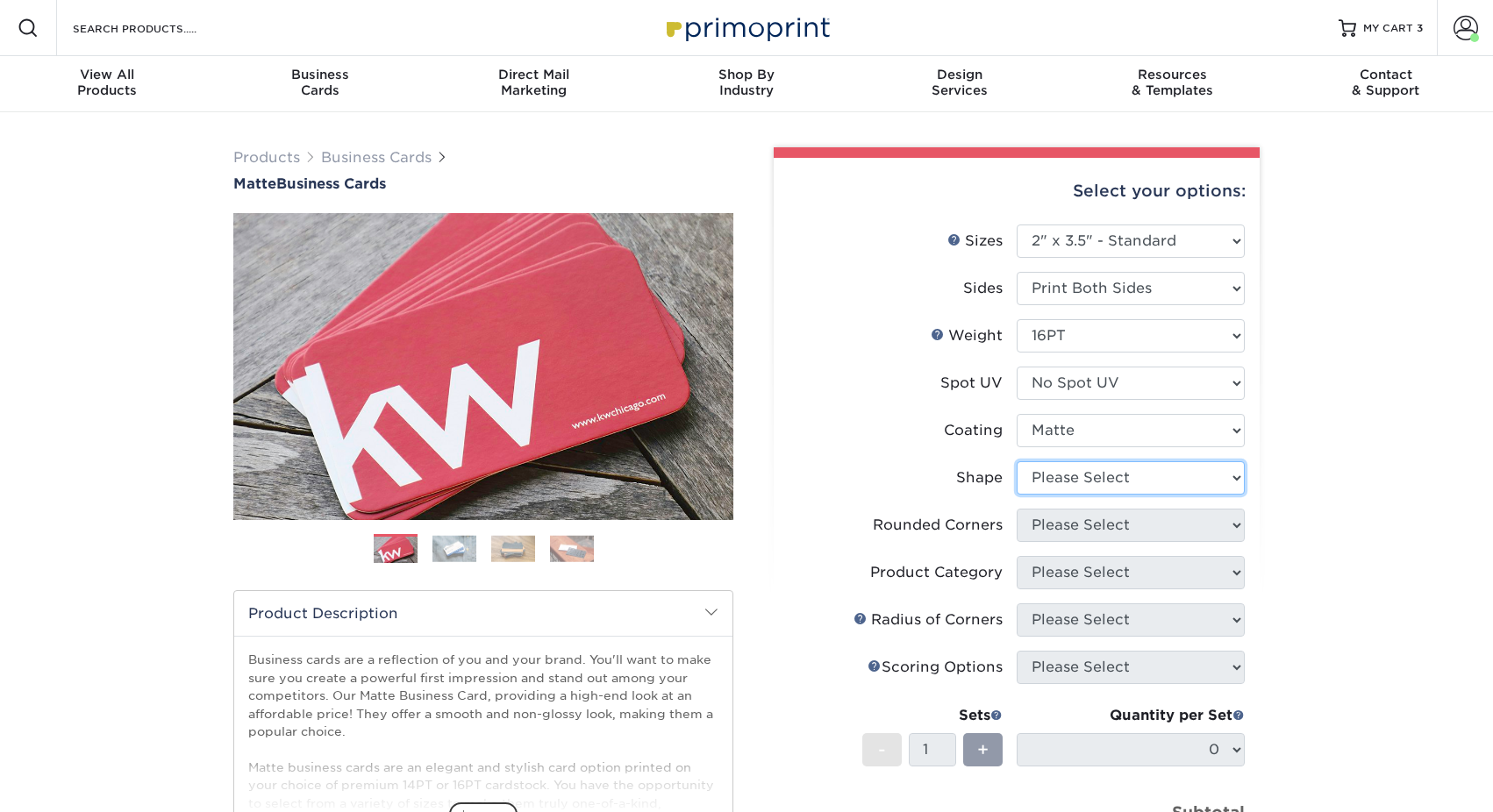
select select "standard"
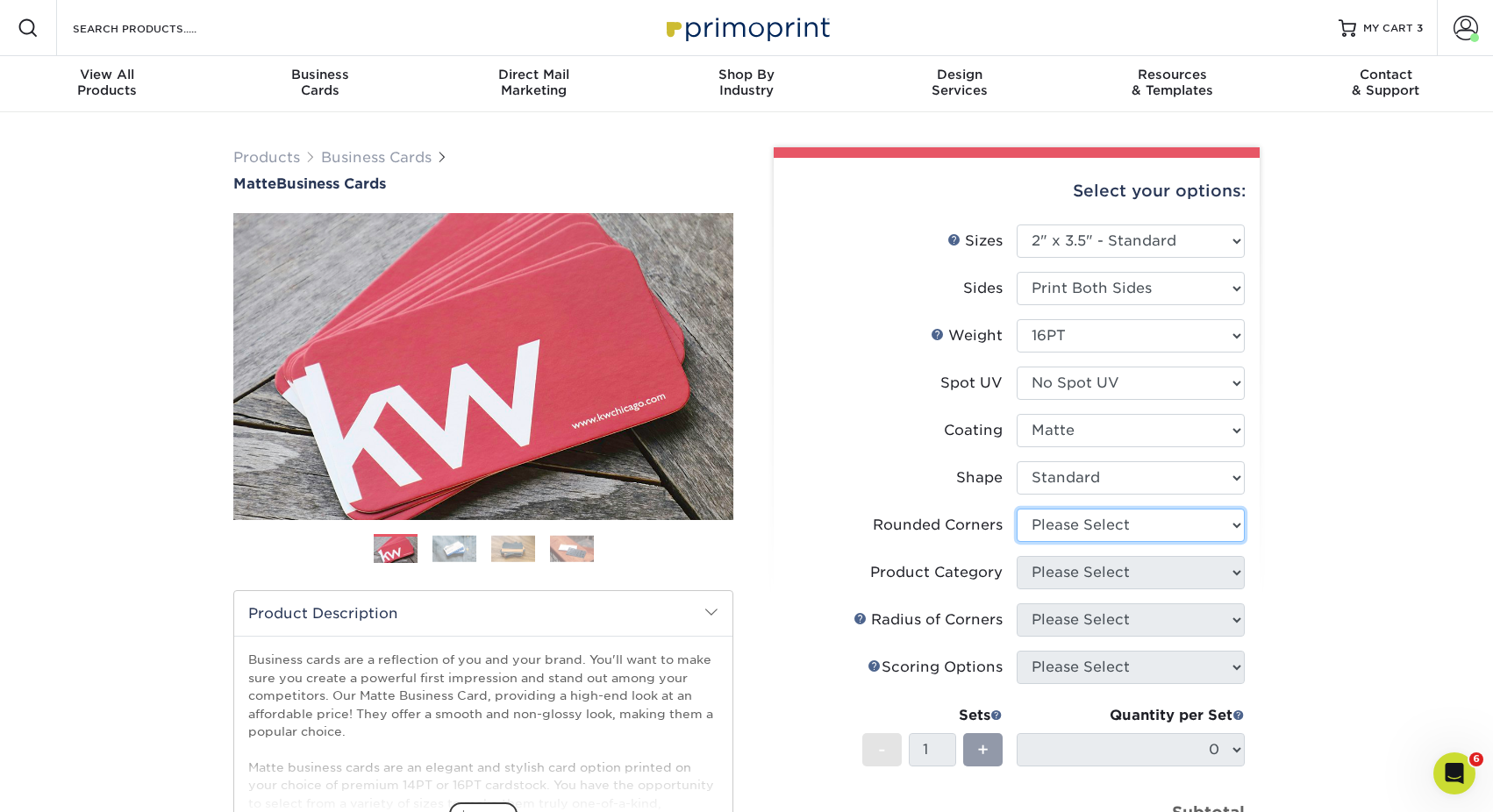
select select "0"
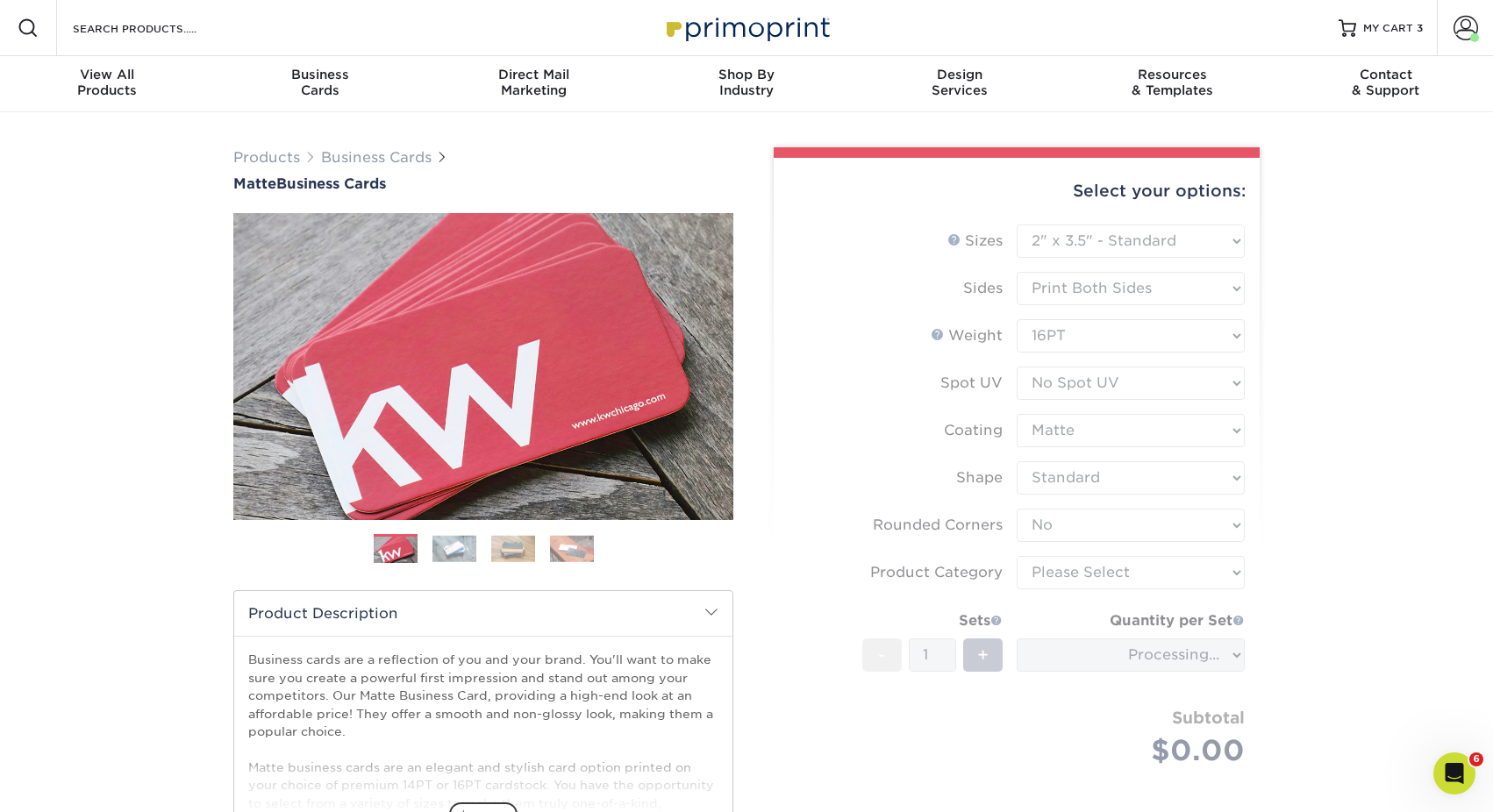
click at [1066, 573] on form "Sizes Help Sizes Please Select 1.5" x 3.5" - Mini 1.75" x 3.5" - Mini 2" x 2" -…" at bounding box center [1016, 516] width 458 height 583
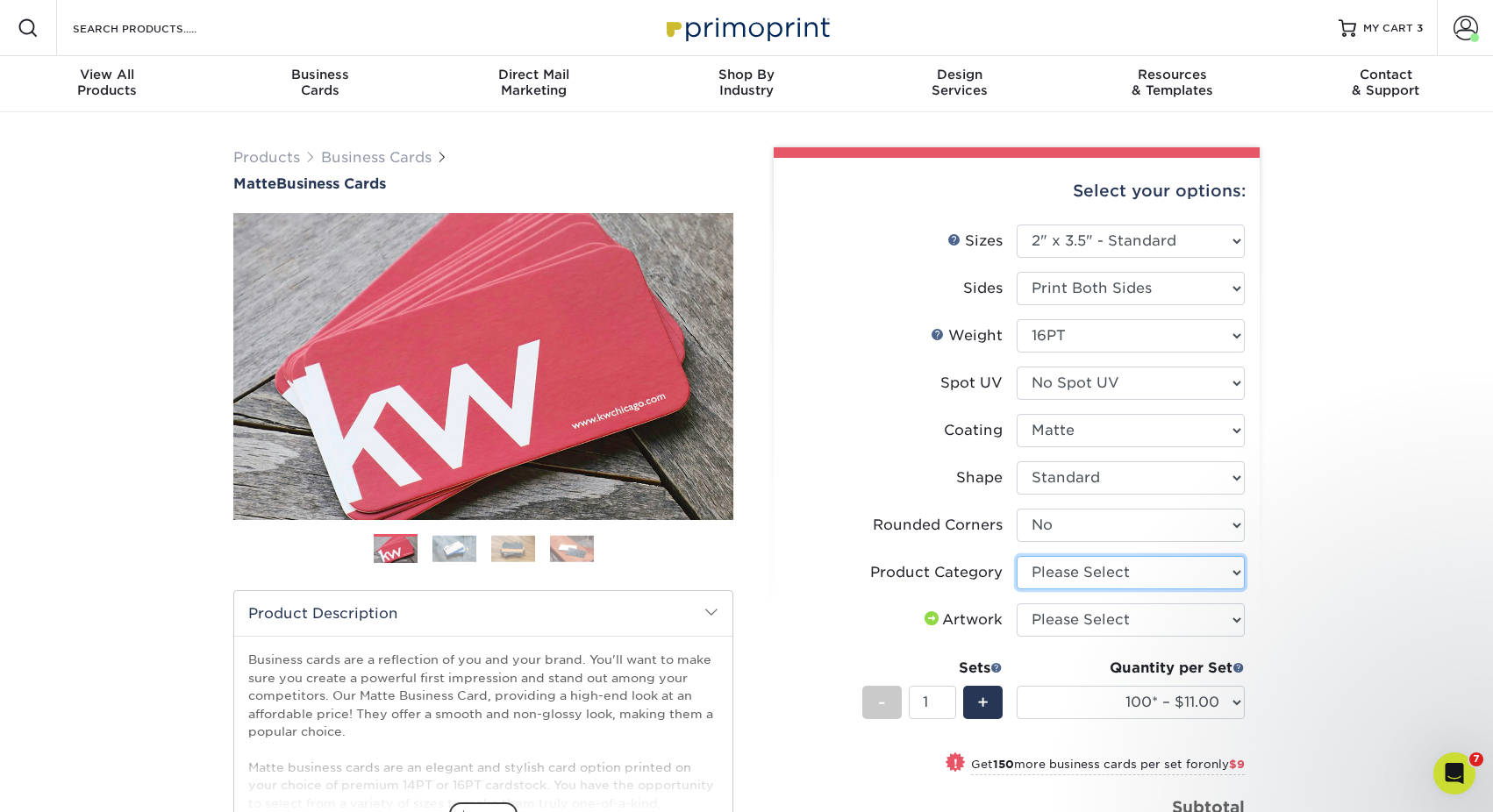
select select "3b5148f1-0588-4f88-a218-97bcfdce65c1"
select select "upload"
select select "1000 – $49.00"
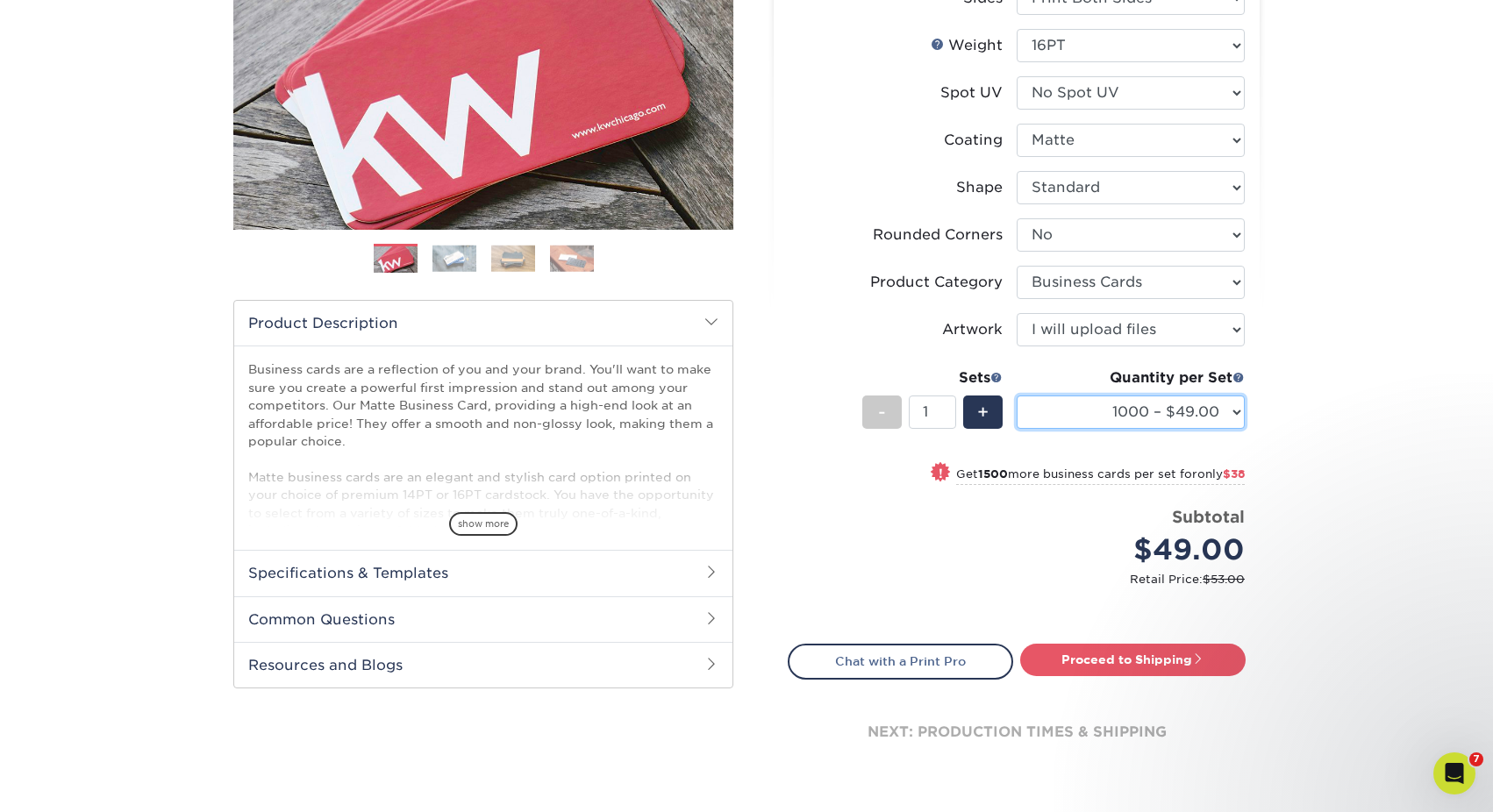
scroll to position [291, 0]
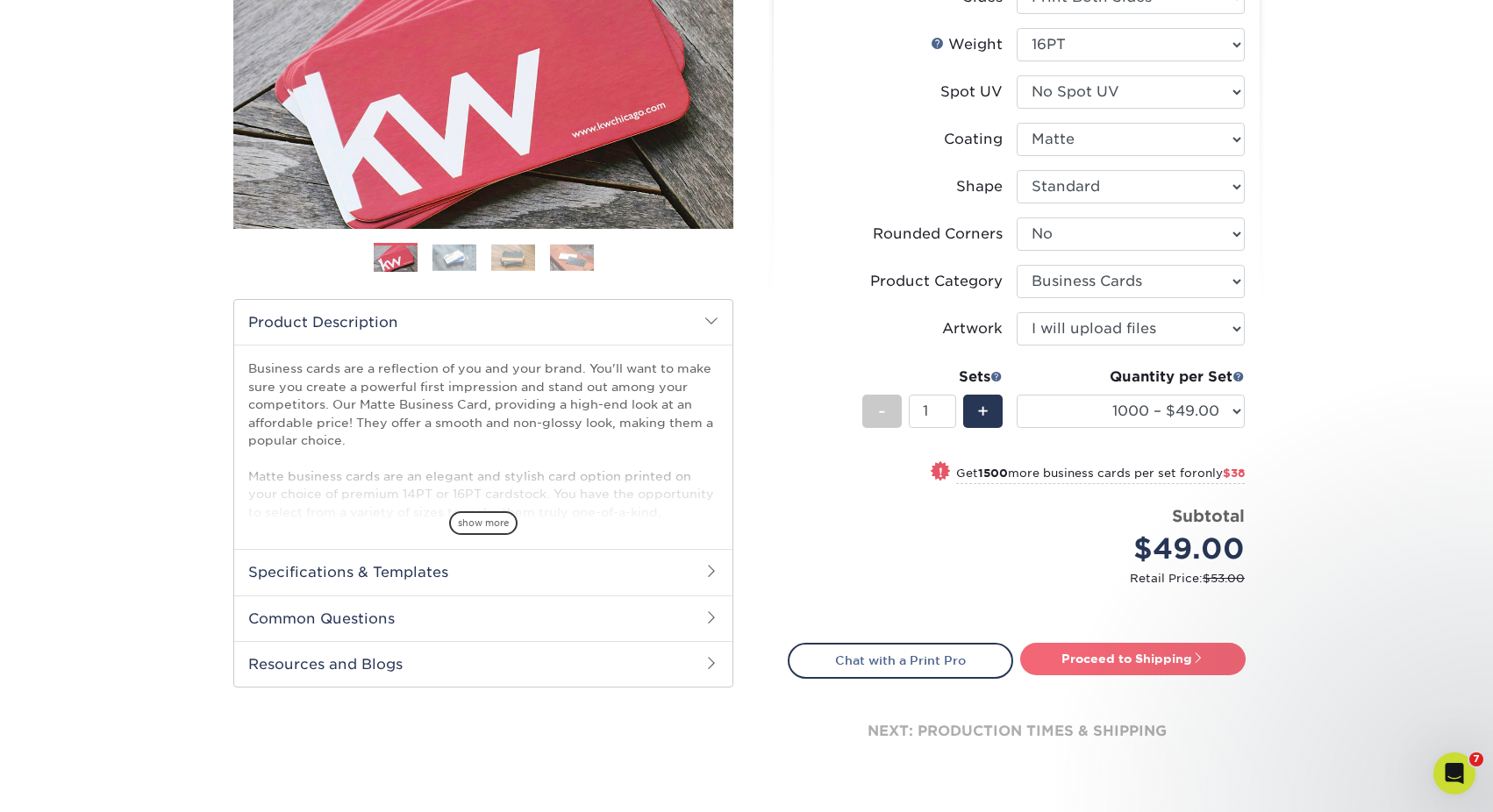
click at [1148, 658] on link "Proceed to Shipping" at bounding box center [1133, 658] width 226 height 32
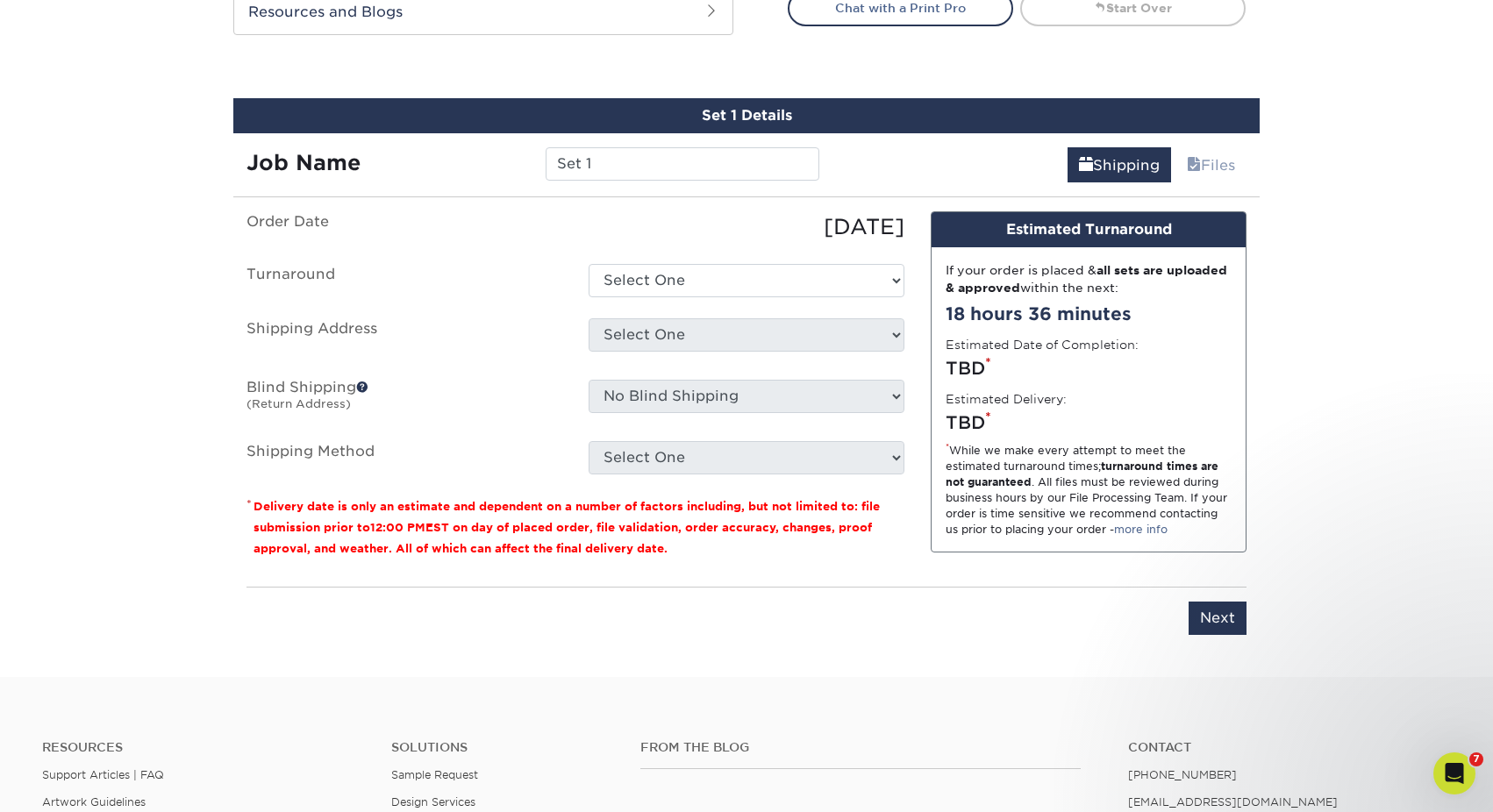
scroll to position [980, 0]
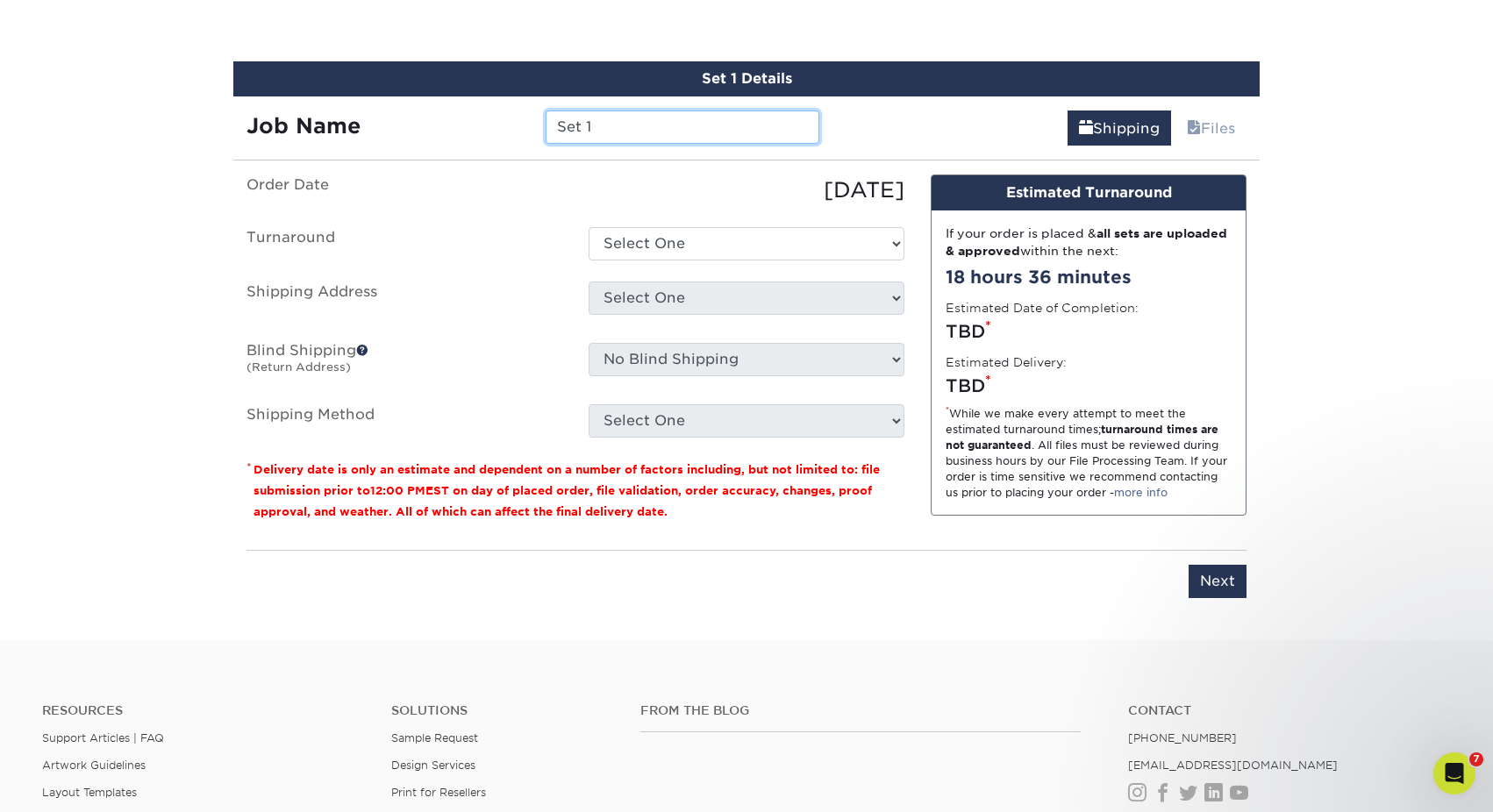
drag, startPoint x: 609, startPoint y: 124, endPoint x: 526, endPoint y: 112, distance: 83.9
click at [526, 112] on div "Job Name Set 1" at bounding box center [533, 127] width 599 height 33
type input "a"
paste input "01-722-0100"
type input "Maddie Plyler Business Card- 01-722-0100"
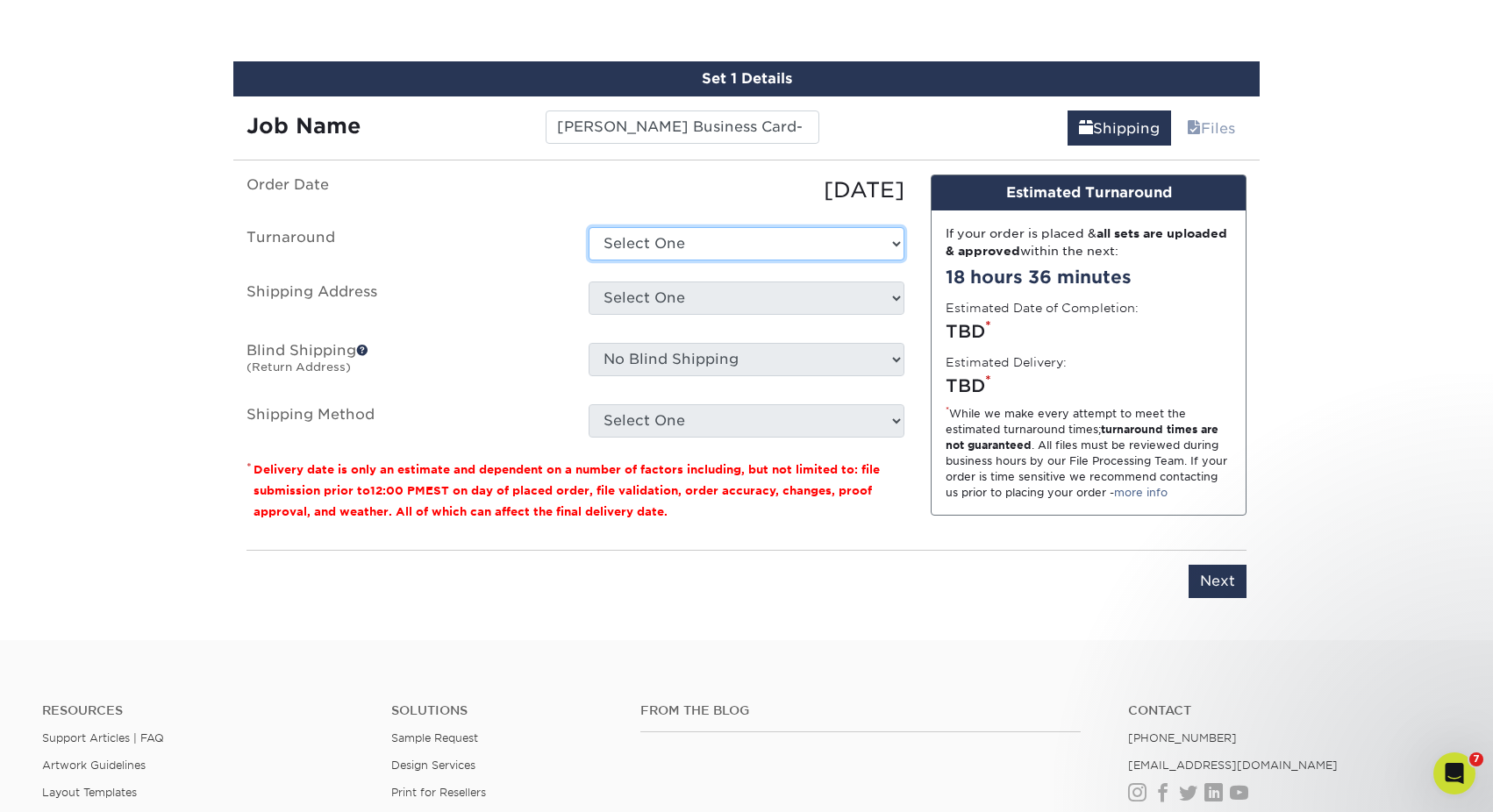
select select "b26dbba4-becb-4f18-80b9-4627273e8b11"
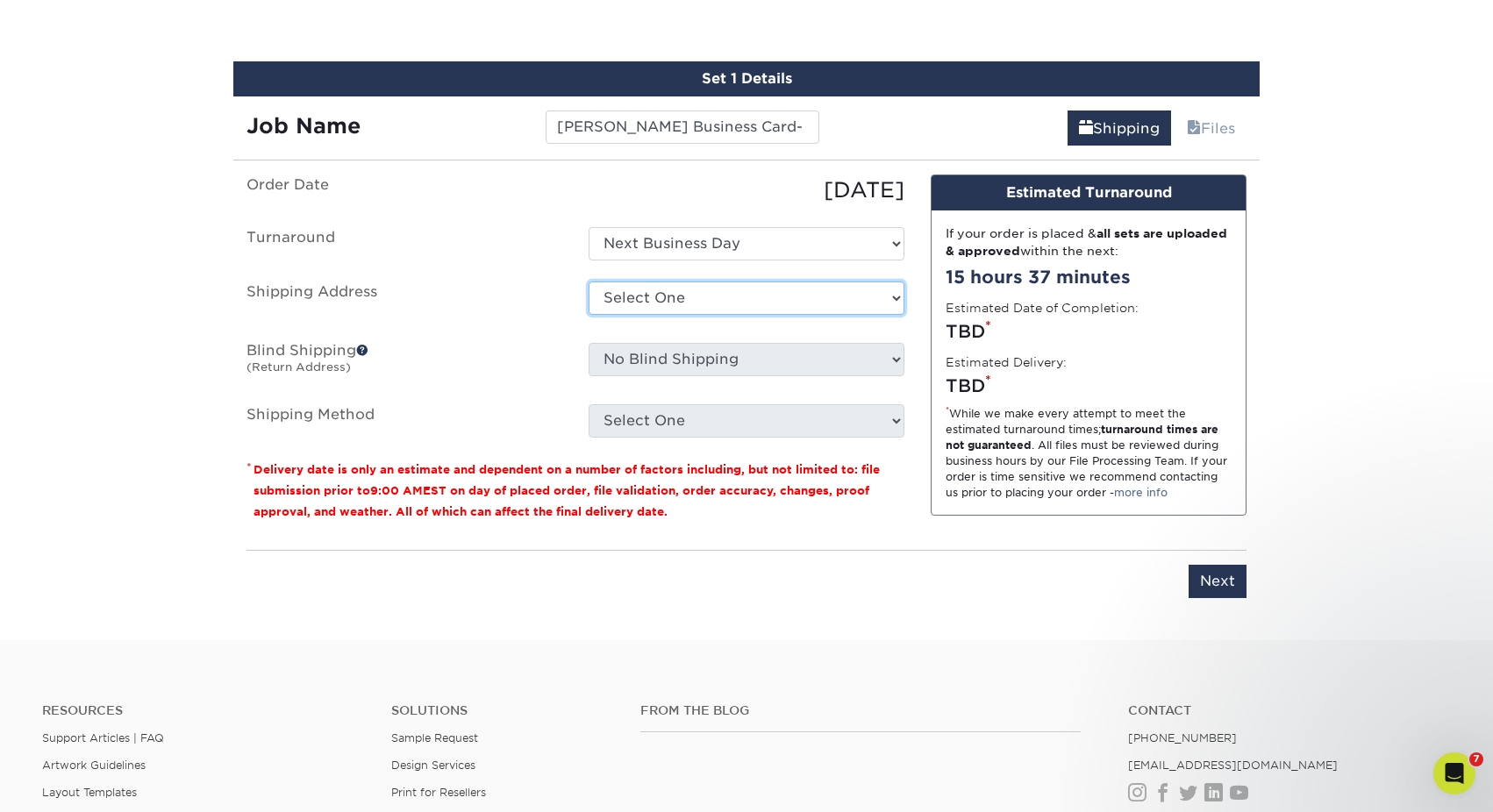
select select "61229"
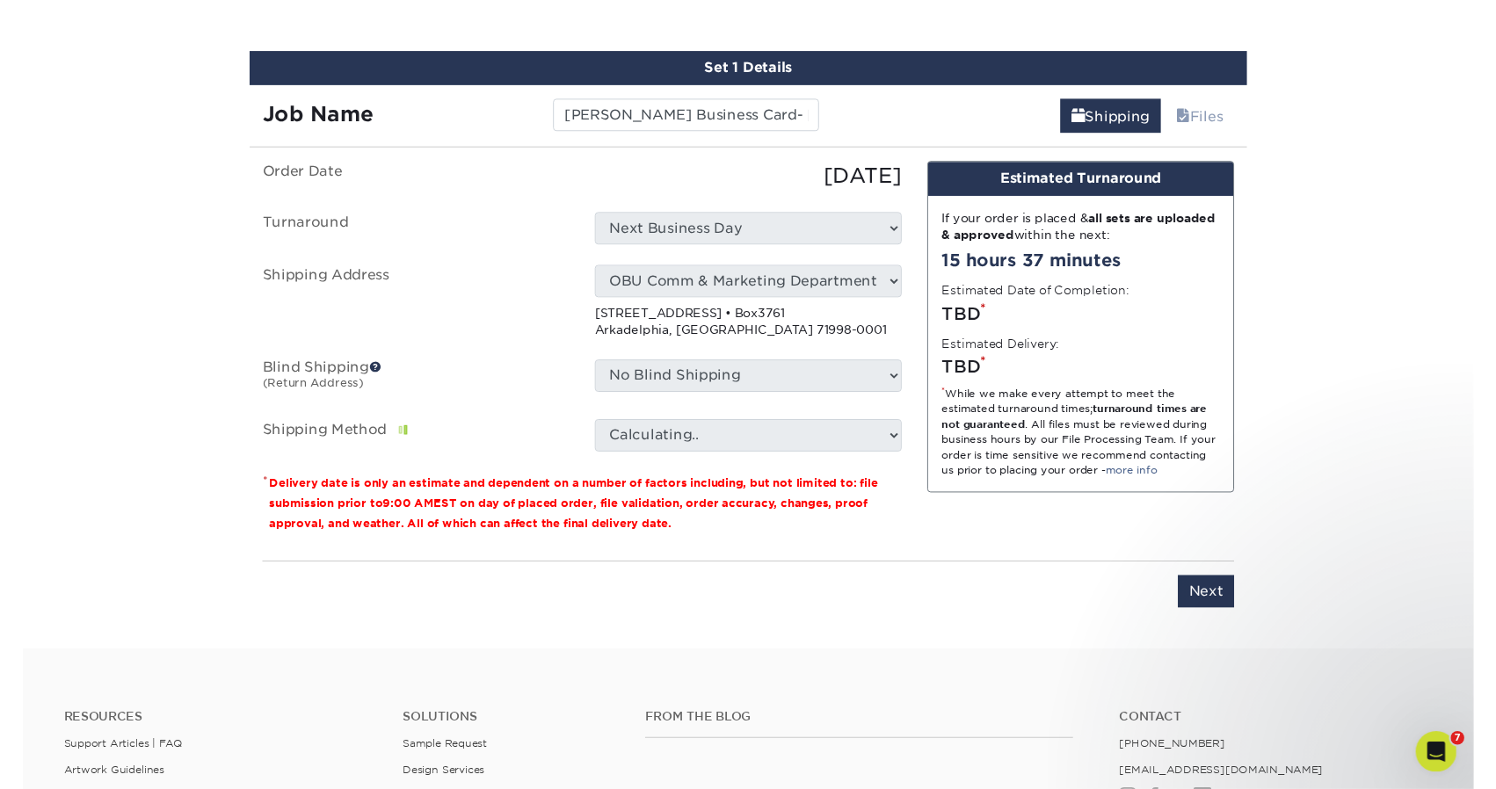
scroll to position [996, 0]
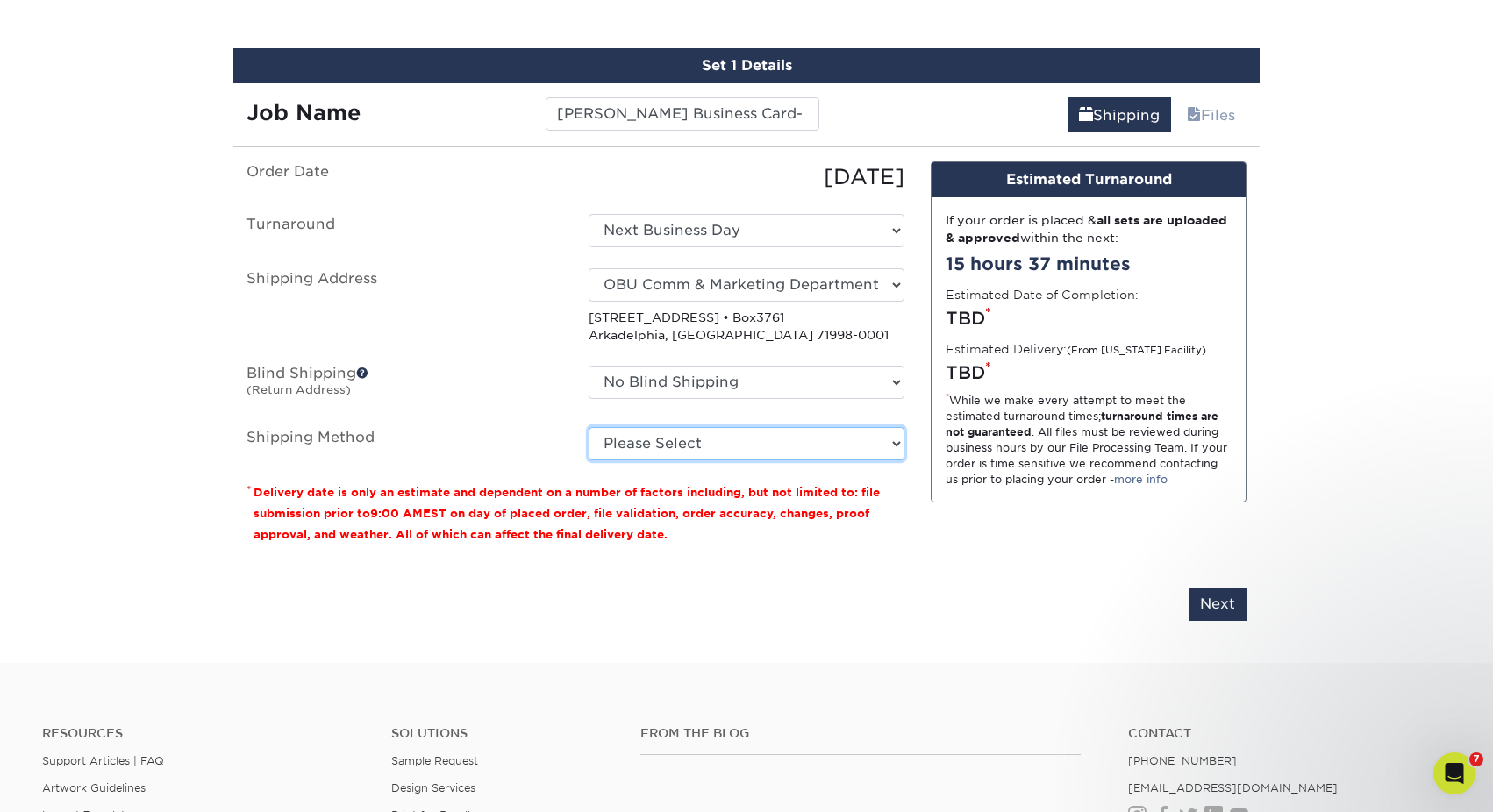
select select "03"
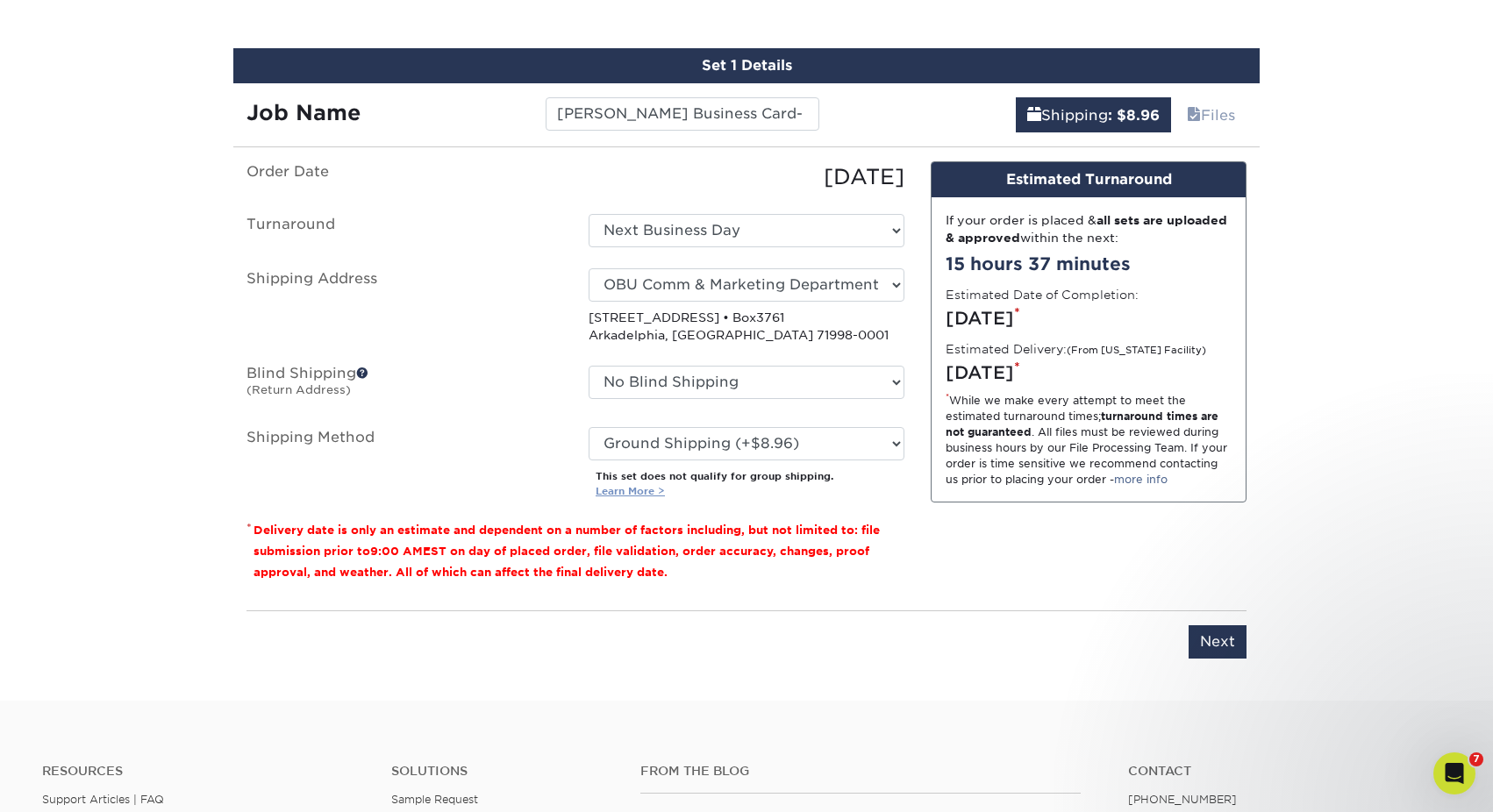
click at [640, 485] on link "Learn More >" at bounding box center [630, 491] width 69 height 12
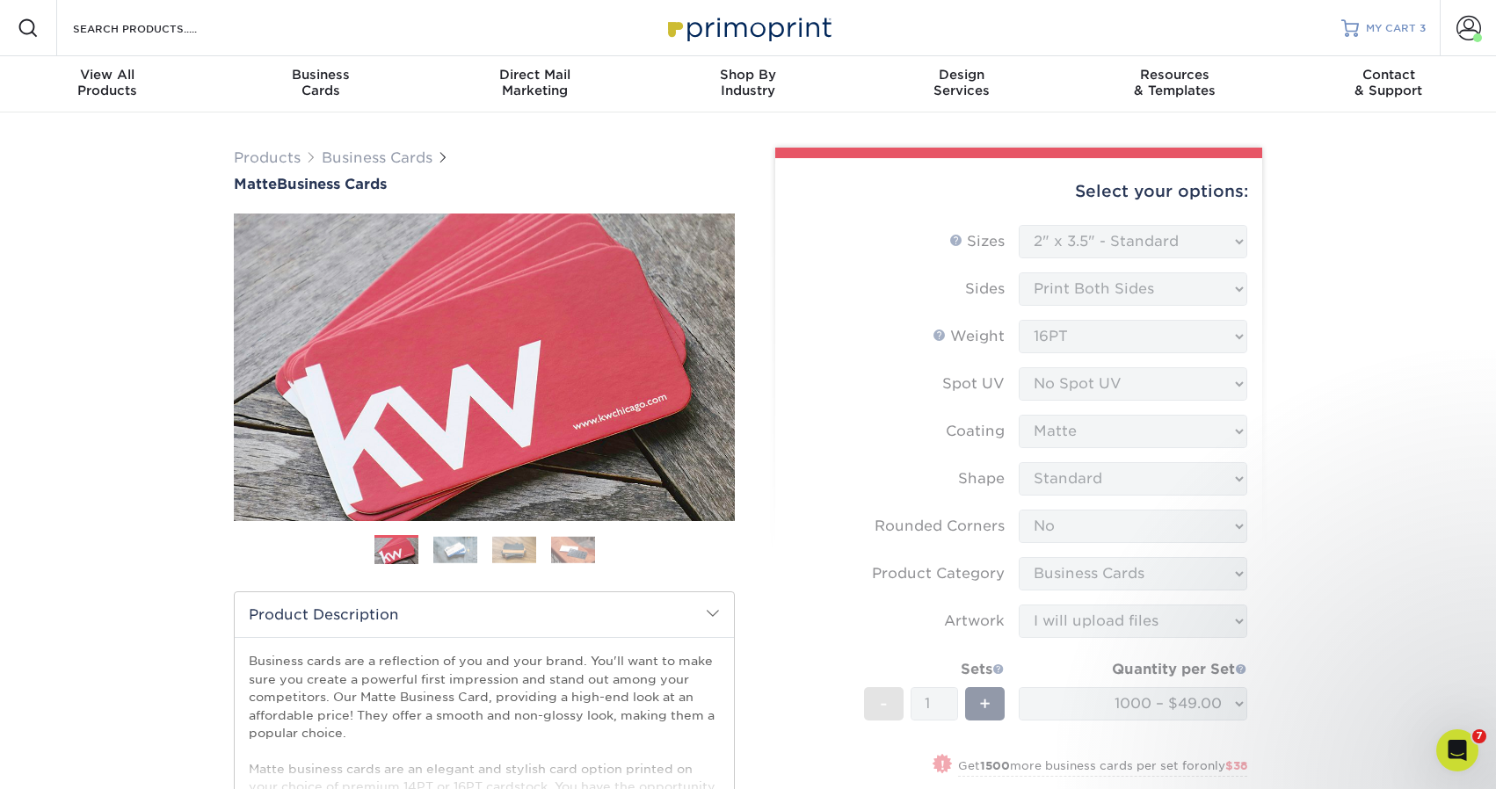
scroll to position [0, 0]
click at [1395, 27] on span "MY CART" at bounding box center [1391, 28] width 50 height 15
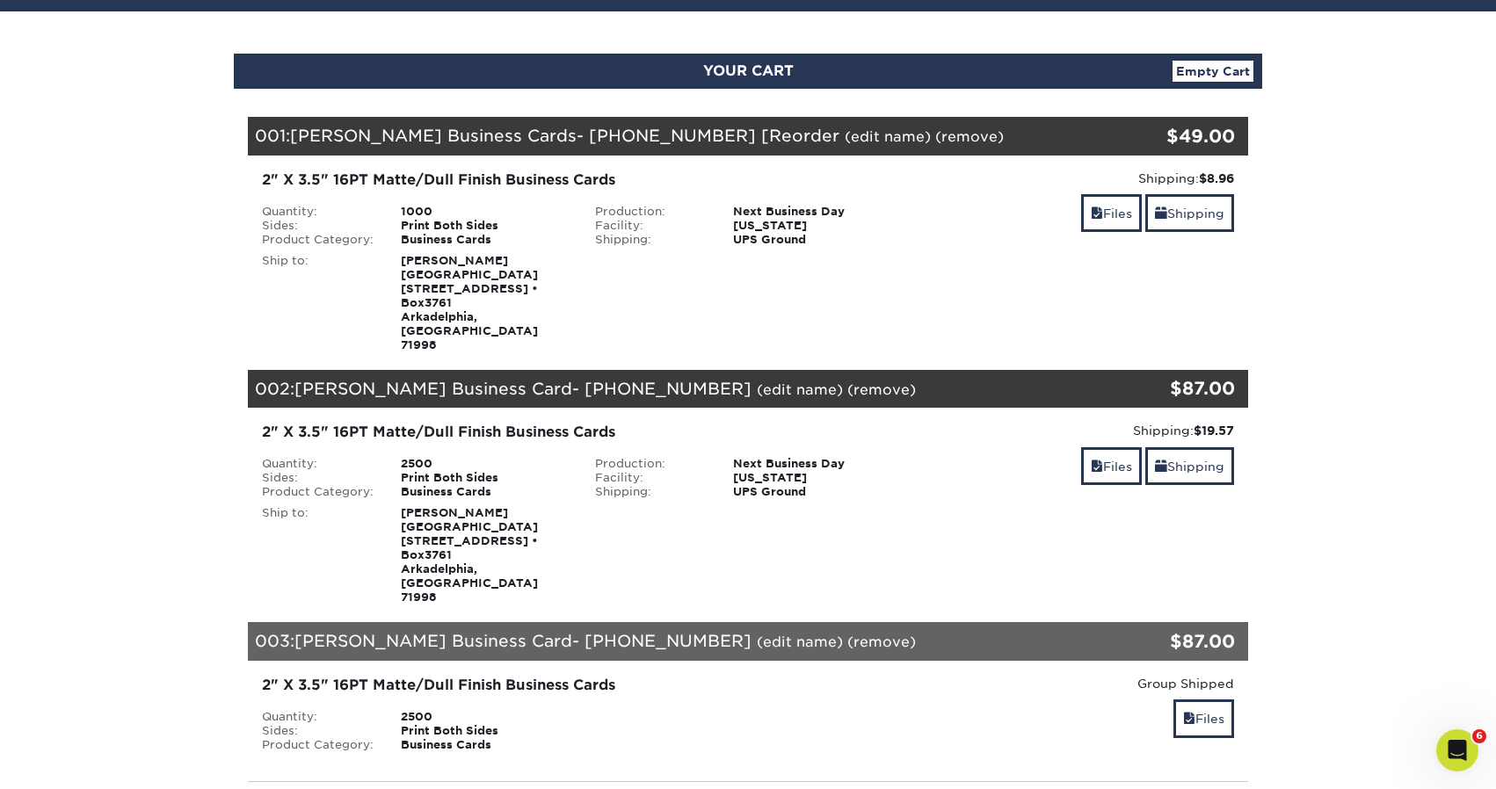
scroll to position [171, 0]
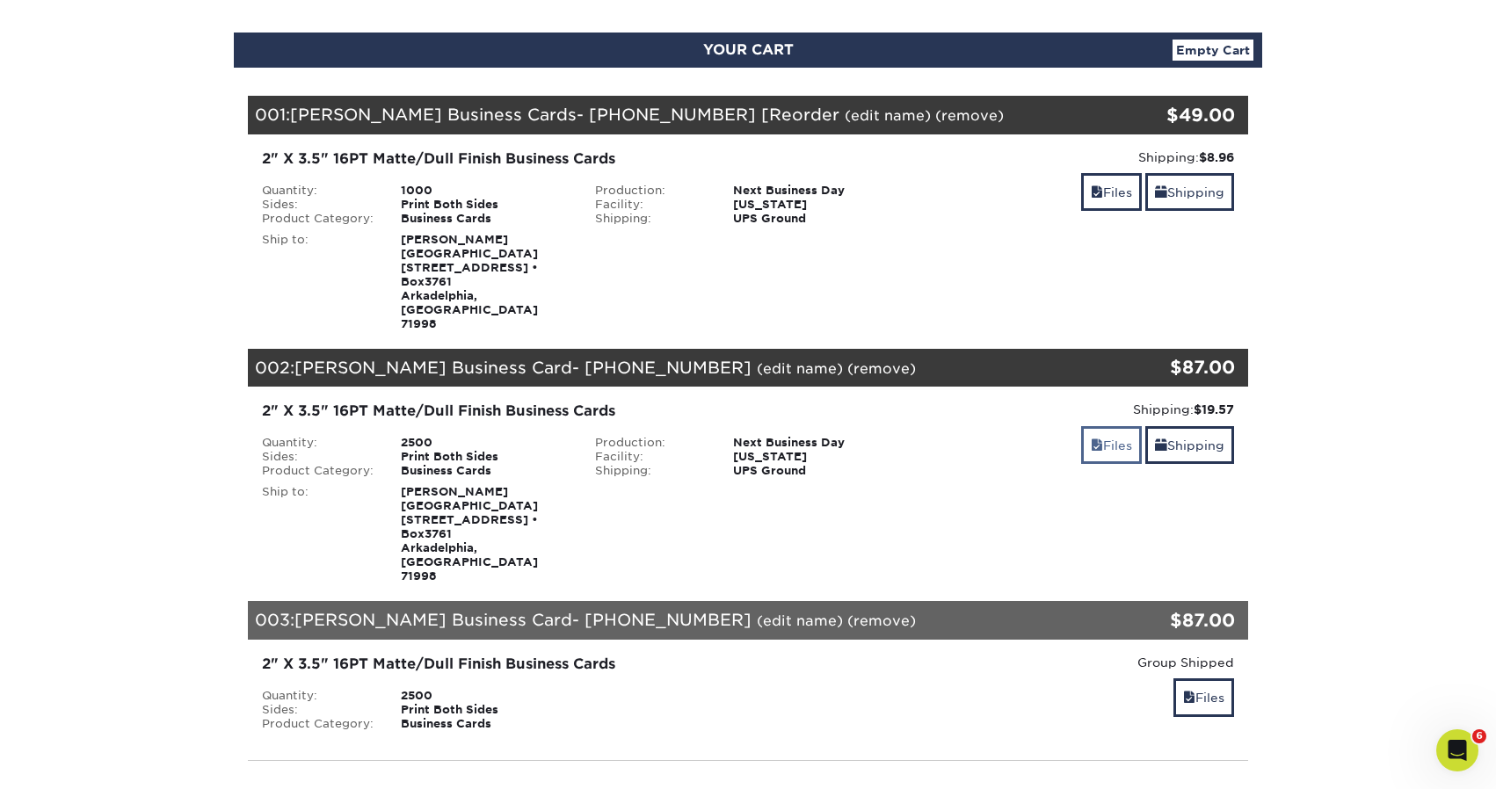
click at [1111, 426] on link "Files" at bounding box center [1111, 445] width 61 height 38
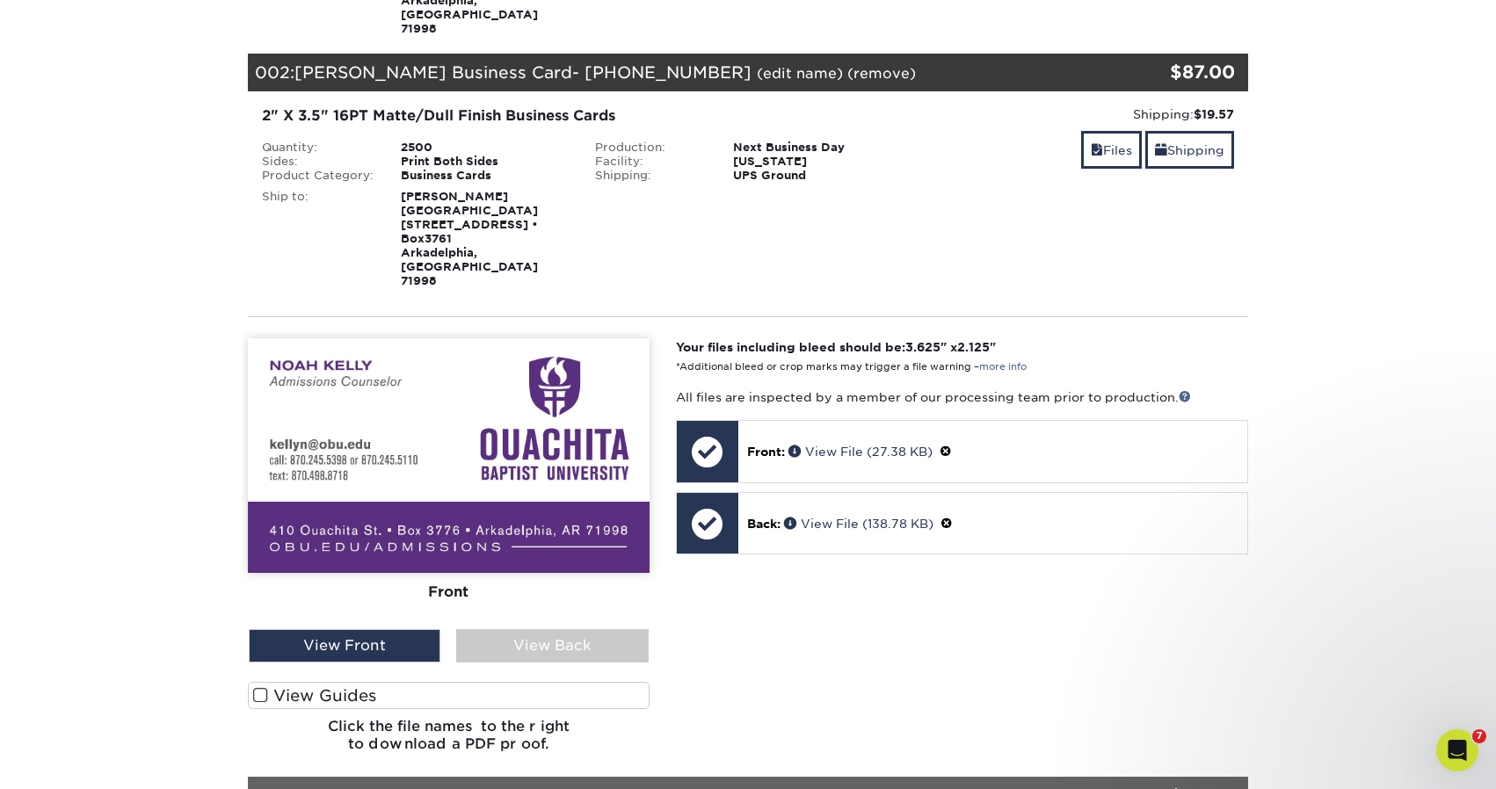
scroll to position [492, 0]
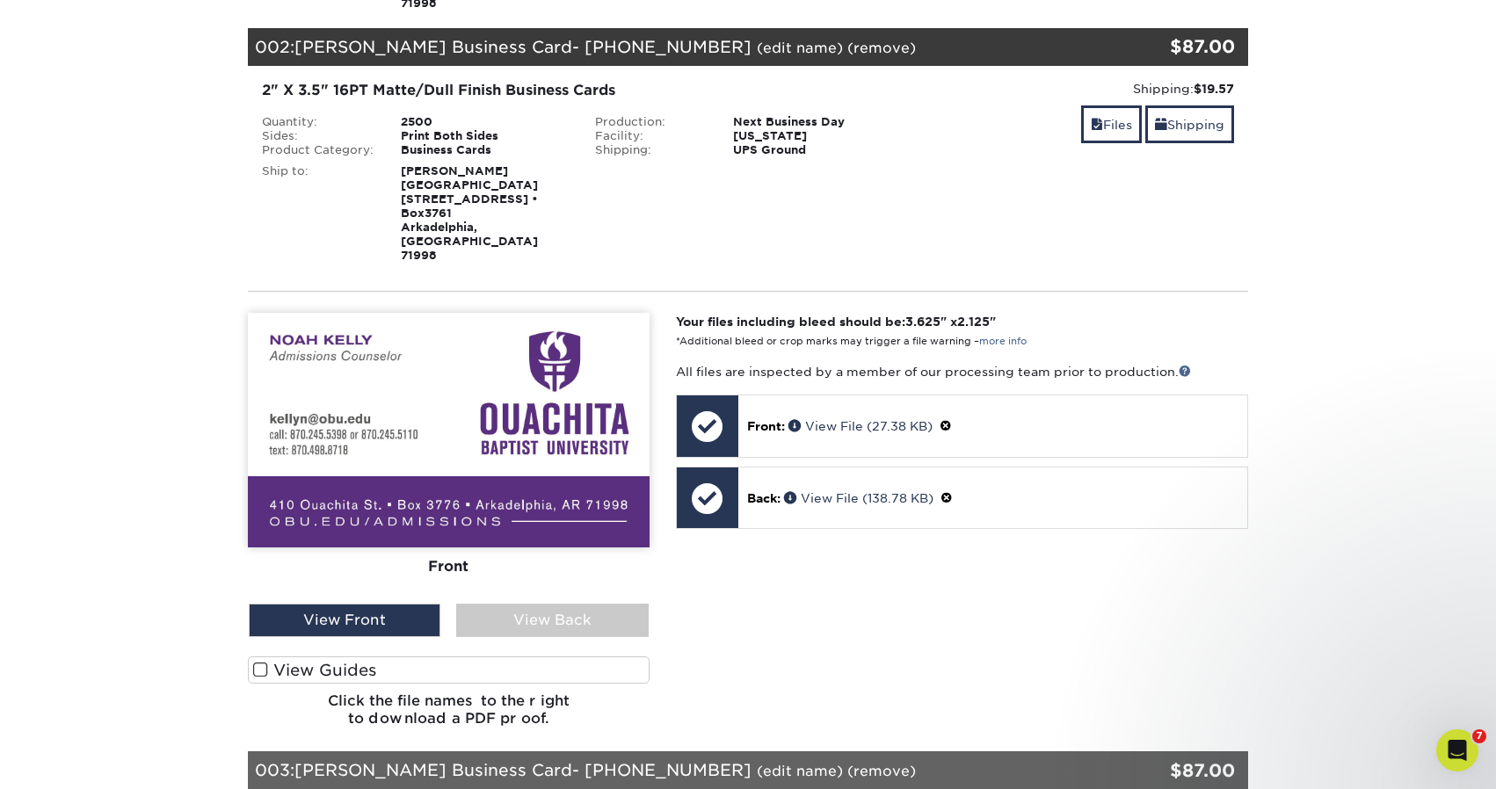
click at [261, 662] on span at bounding box center [260, 670] width 15 height 17
click at [0, 0] on input "View Guides" at bounding box center [0, 0] width 0 height 0
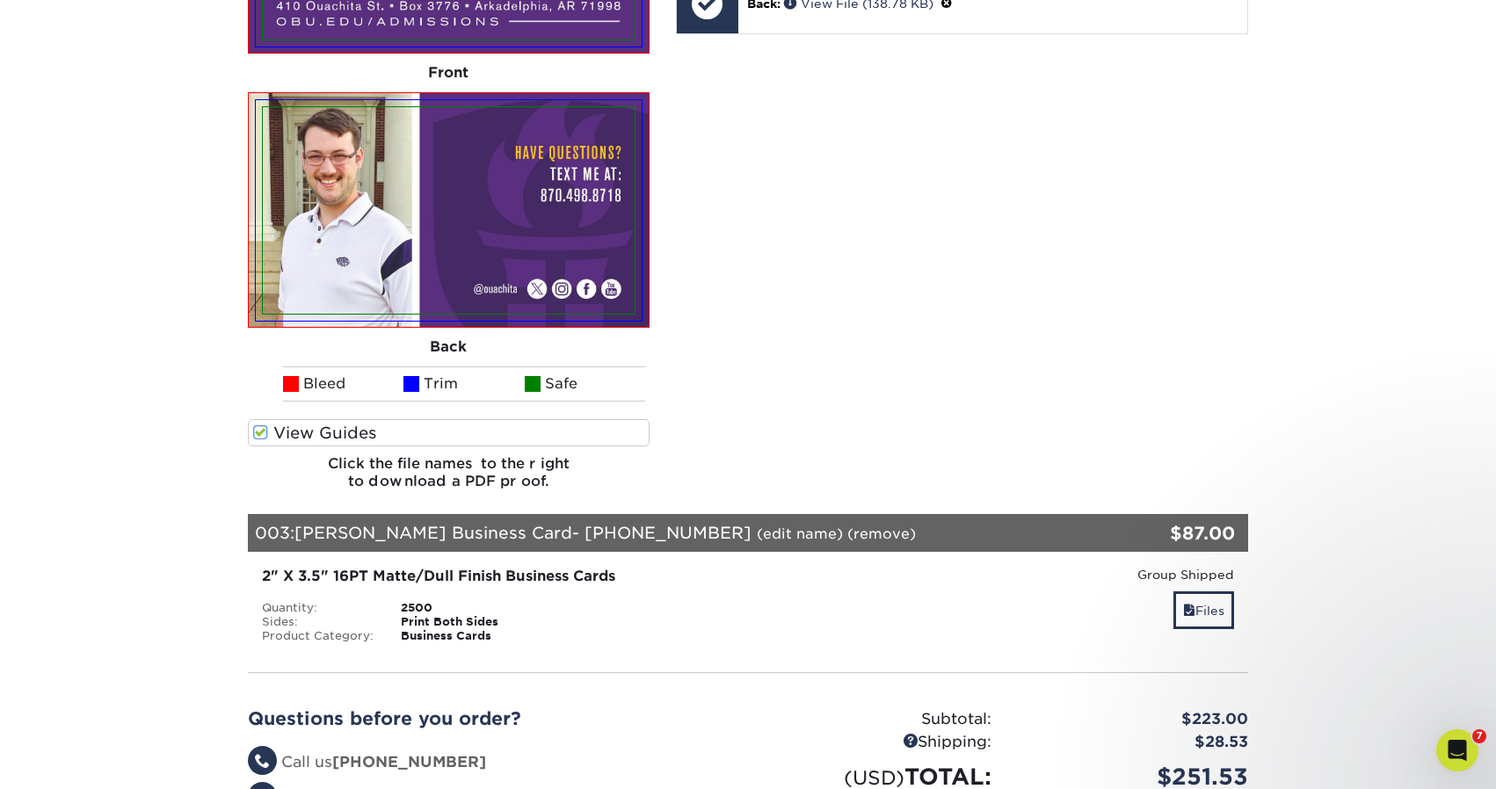
scroll to position [1033, 0]
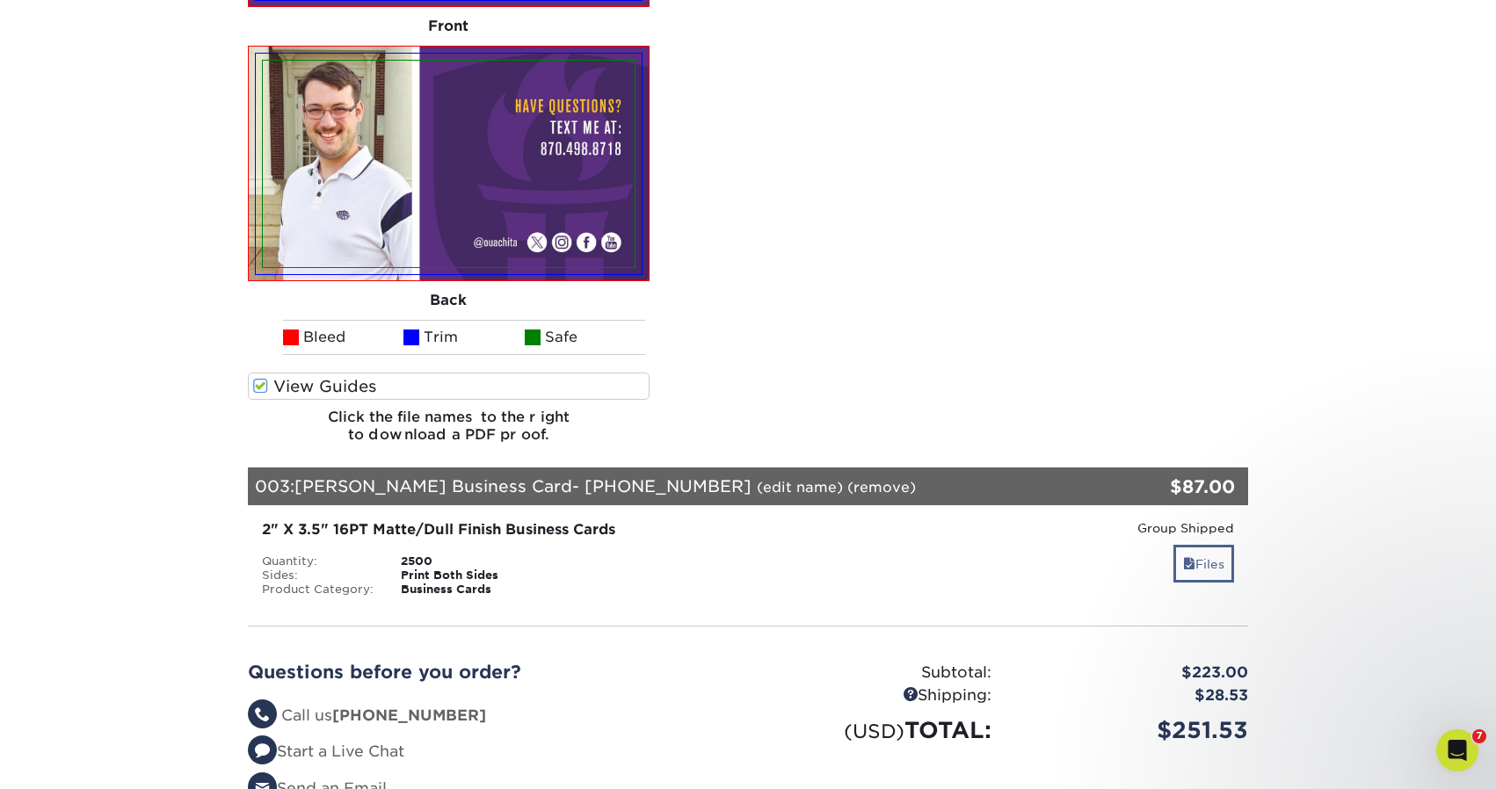
click at [1189, 557] on span at bounding box center [1189, 564] width 12 height 14
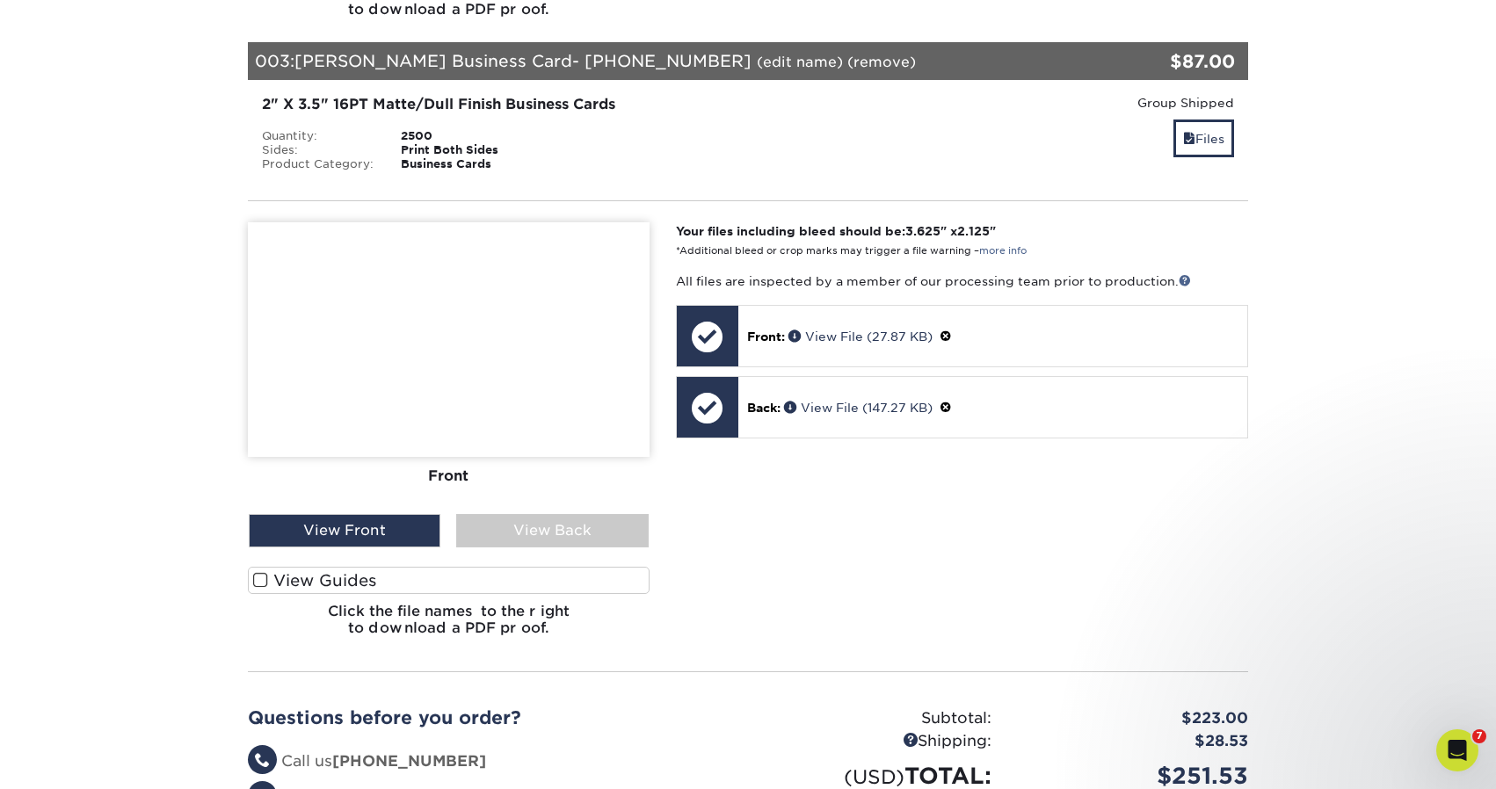
scroll to position [1475, 0]
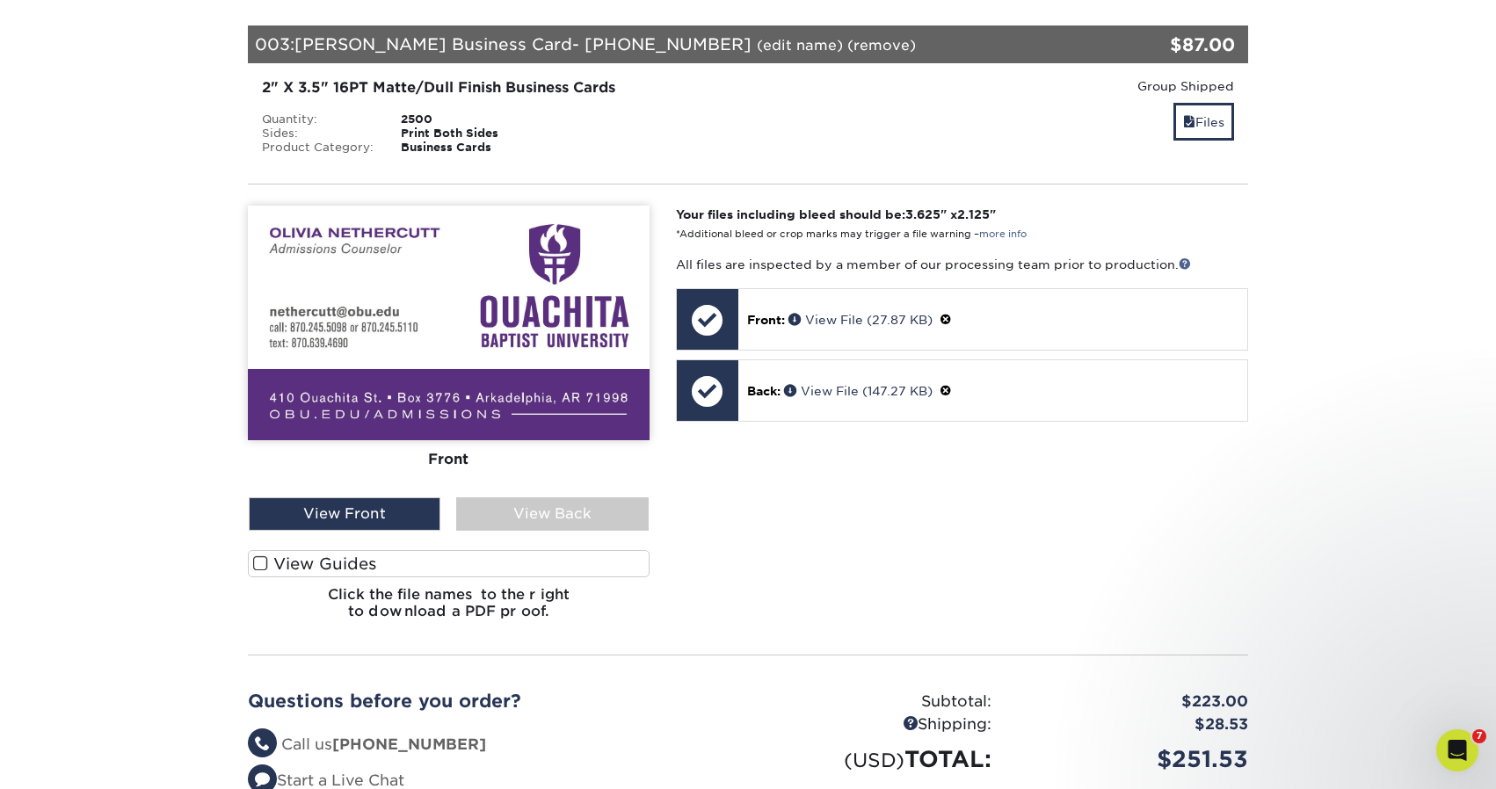
click at [341, 550] on label "View Guides" at bounding box center [449, 563] width 402 height 27
click at [0, 0] on input "View Guides" at bounding box center [0, 0] width 0 height 0
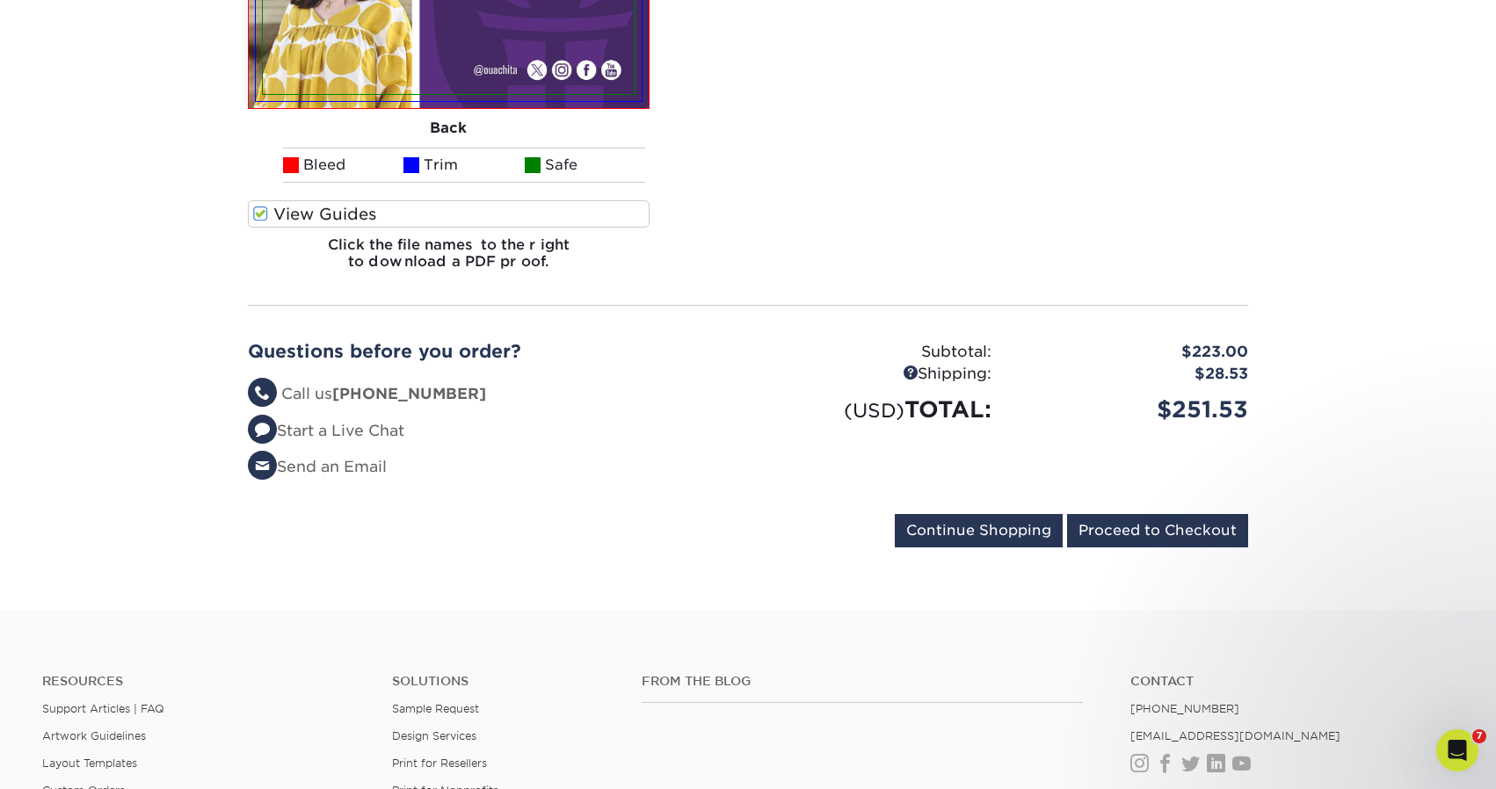
scroll to position [2092, 0]
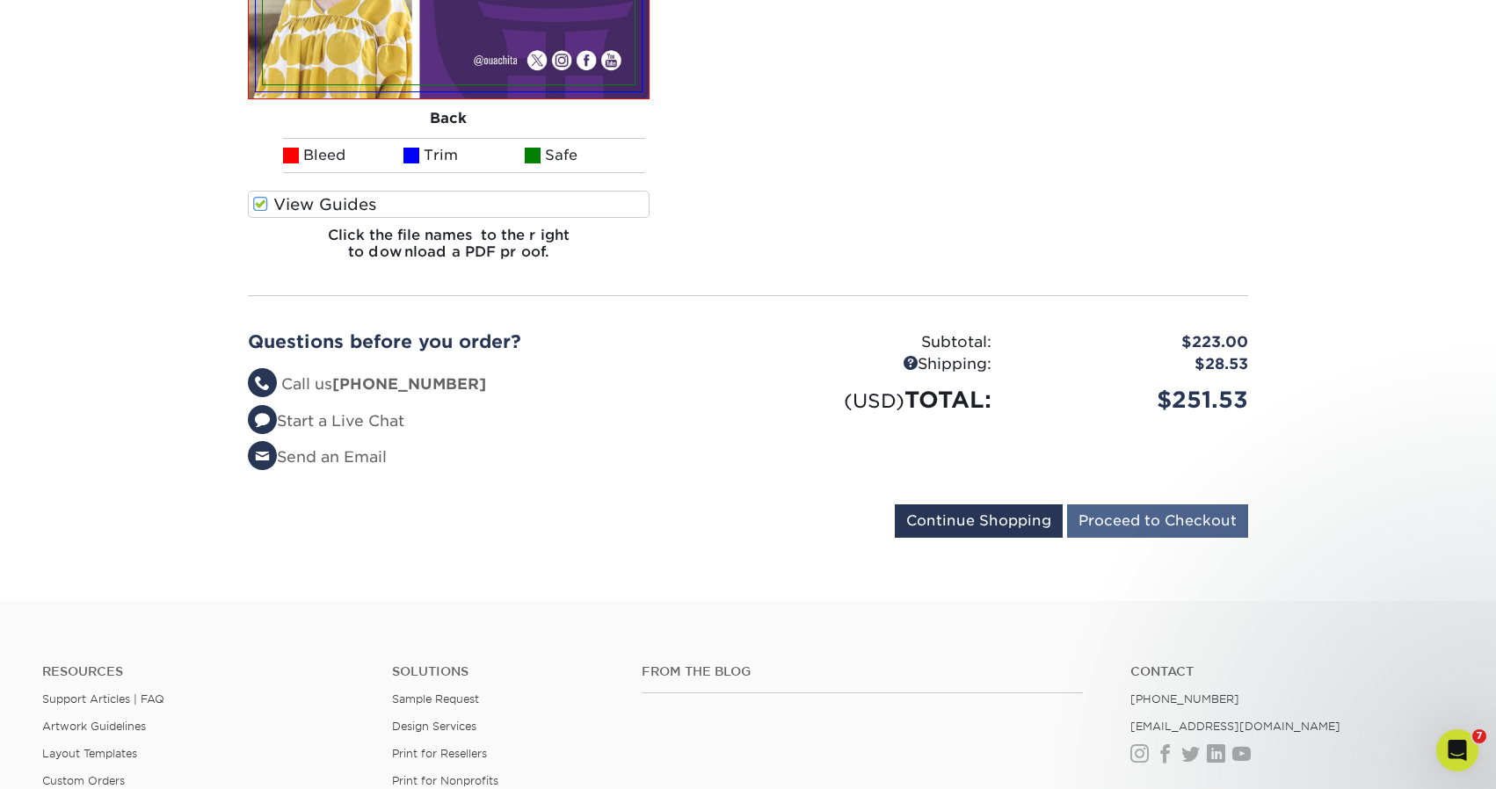
click at [1142, 504] on input "Proceed to Checkout" at bounding box center [1157, 520] width 181 height 33
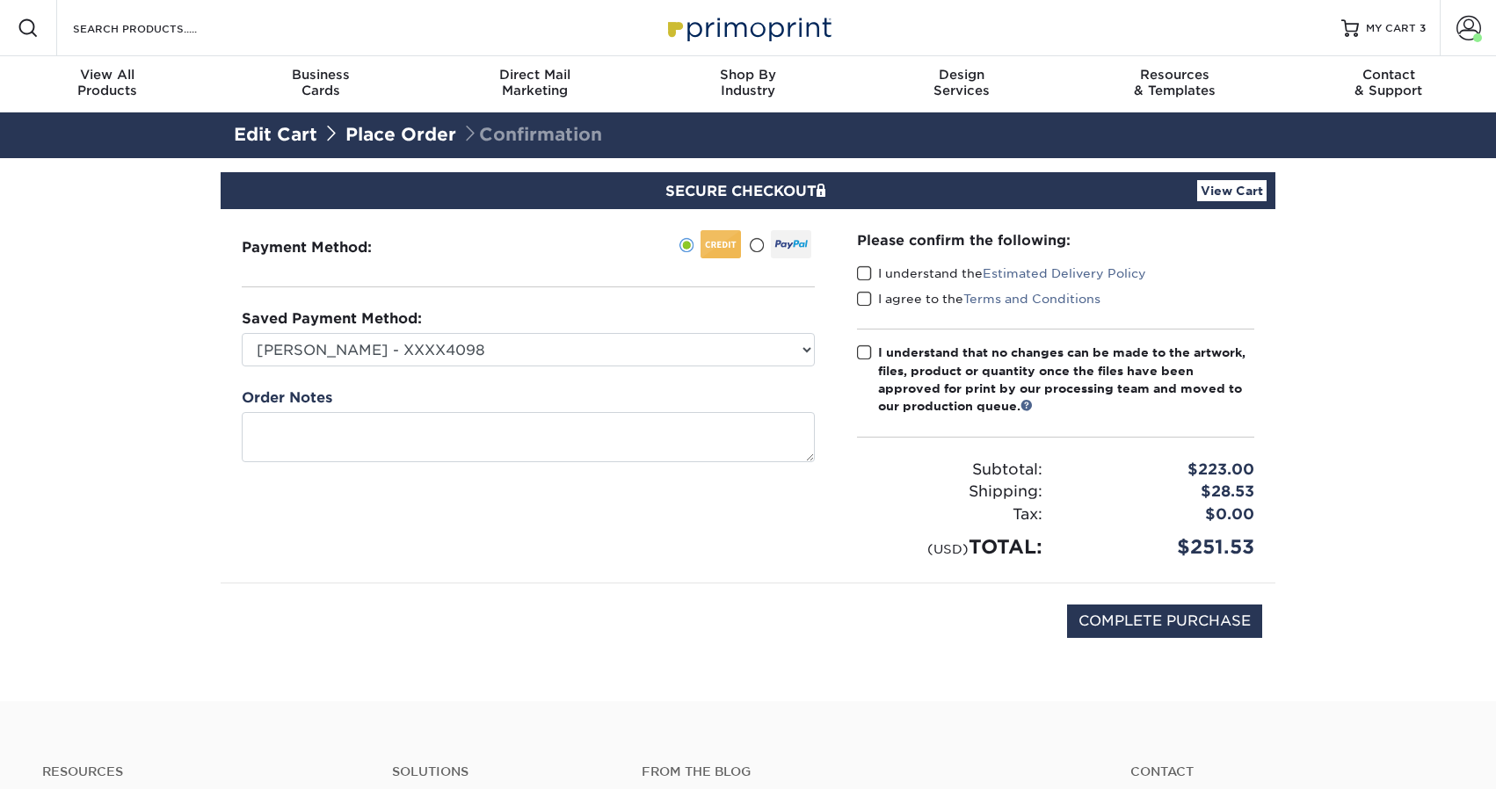
drag, startPoint x: 859, startPoint y: 270, endPoint x: 865, endPoint y: 291, distance: 21.7
click at [860, 272] on span at bounding box center [864, 273] width 15 height 17
click at [0, 0] on input "I understand the Estimated Delivery Policy" at bounding box center [0, 0] width 0 height 0
click at [866, 294] on span at bounding box center [864, 299] width 15 height 17
click at [0, 0] on input "I agree to the Terms and Conditions" at bounding box center [0, 0] width 0 height 0
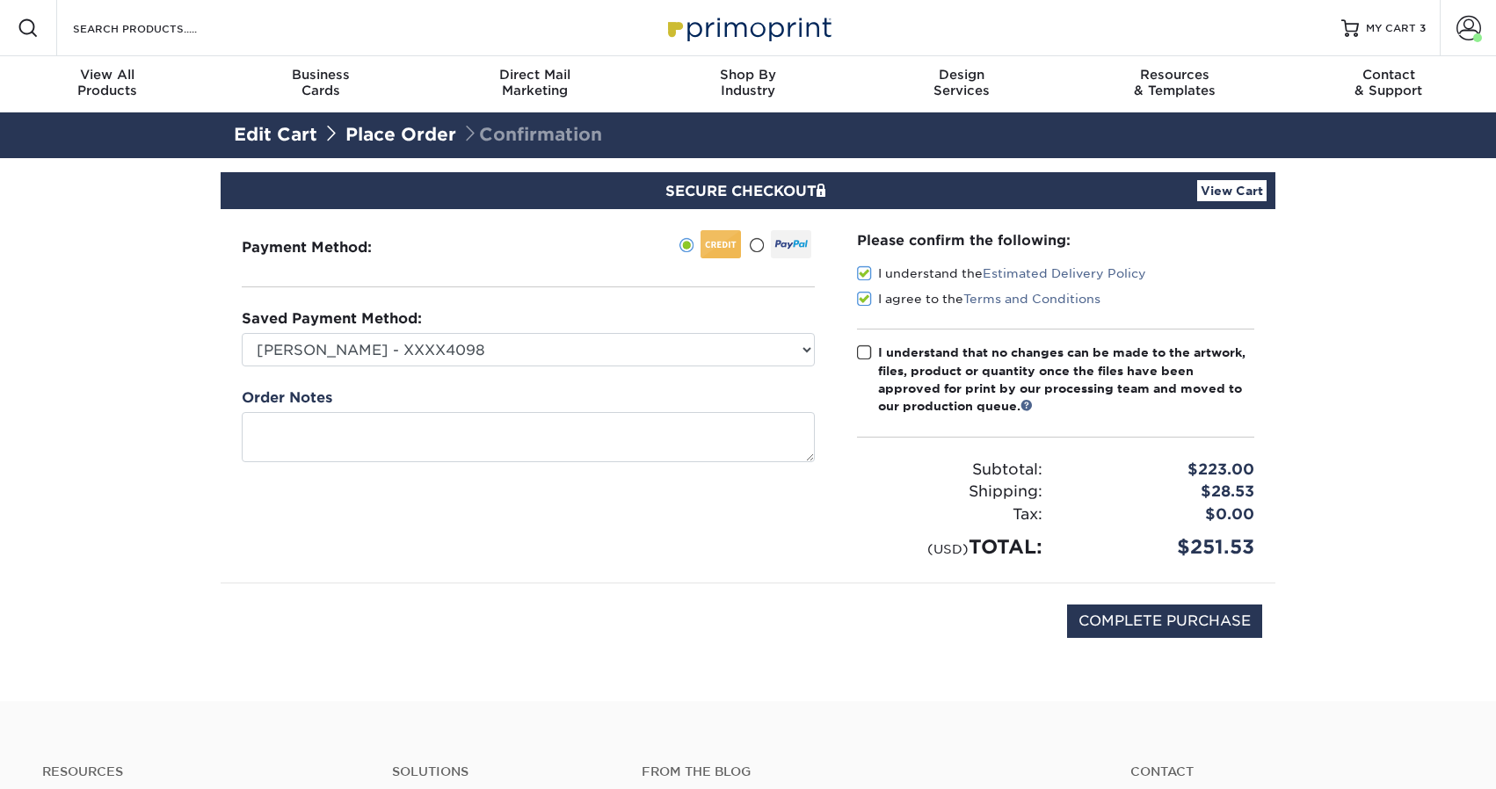
click at [862, 351] on span at bounding box center [864, 352] width 15 height 17
click at [0, 0] on input "I understand that no changes can be made to the artwork, files, product or quan…" at bounding box center [0, 0] width 0 height 0
click at [1156, 613] on input "COMPLETE PURCHASE" at bounding box center [1164, 621] width 195 height 33
type input "PROCESSING, PLEASE WAIT..."
